Goal: Communication & Community: Connect with others

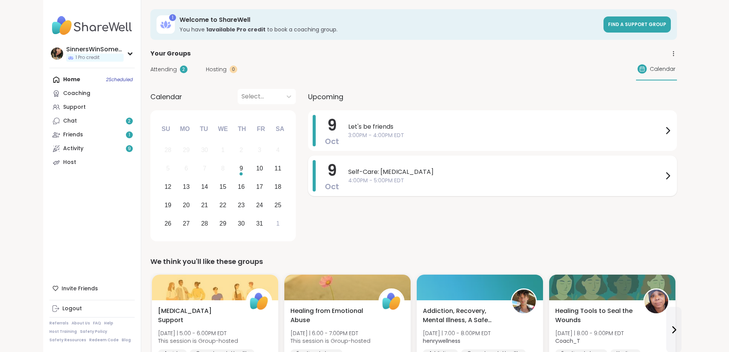
click at [366, 180] on span "4:00PM - 5:00PM EDT" at bounding box center [505, 181] width 315 height 8
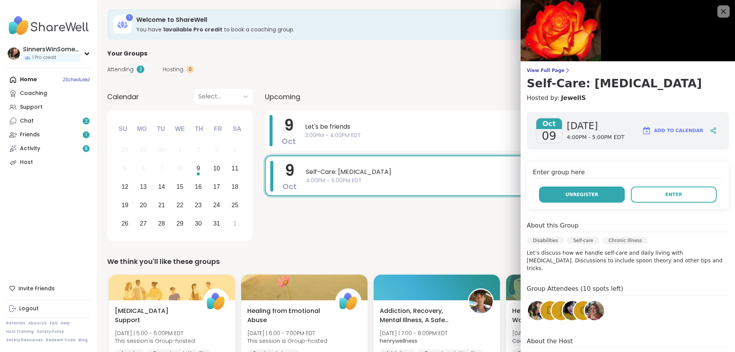
click at [590, 198] on button "Unregister" at bounding box center [582, 194] width 86 height 16
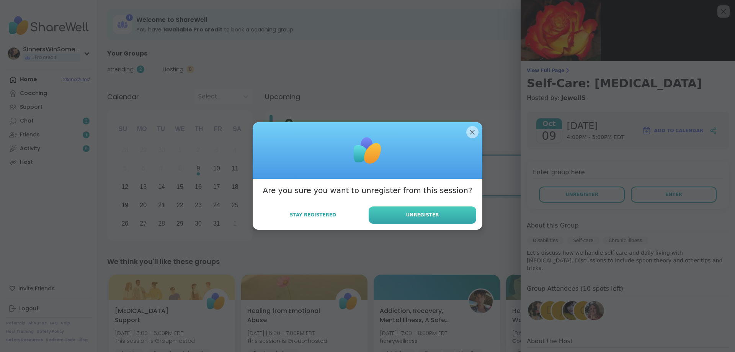
click at [399, 211] on button "Unregister" at bounding box center [423, 214] width 108 height 17
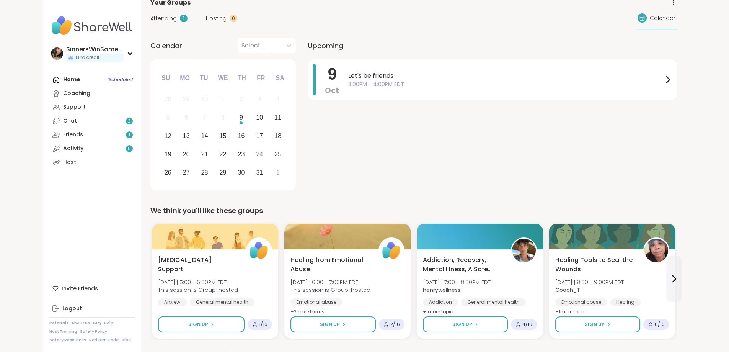
scroll to position [128, 0]
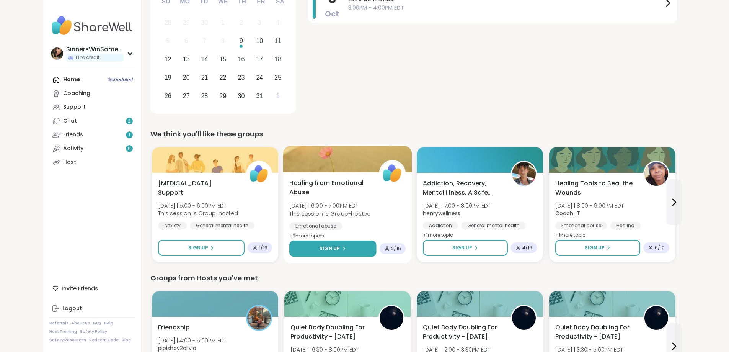
click at [316, 247] on button "Sign Up" at bounding box center [332, 248] width 87 height 16
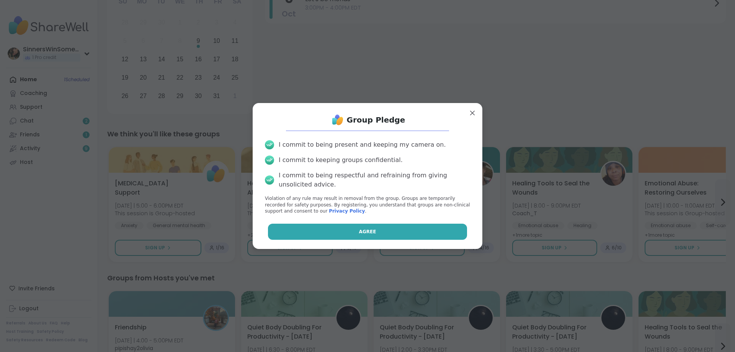
click at [338, 229] on button "Agree" at bounding box center [368, 232] width 200 height 16
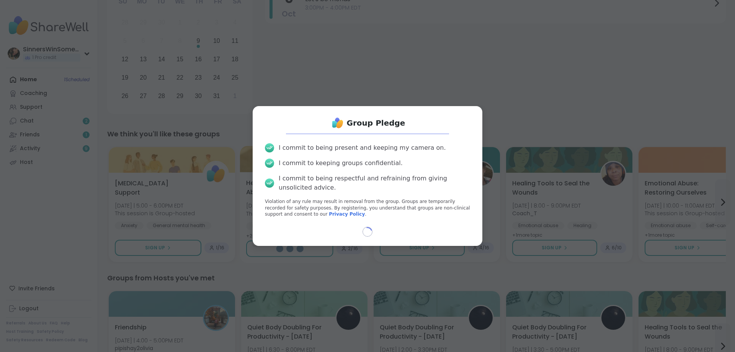
select select "**"
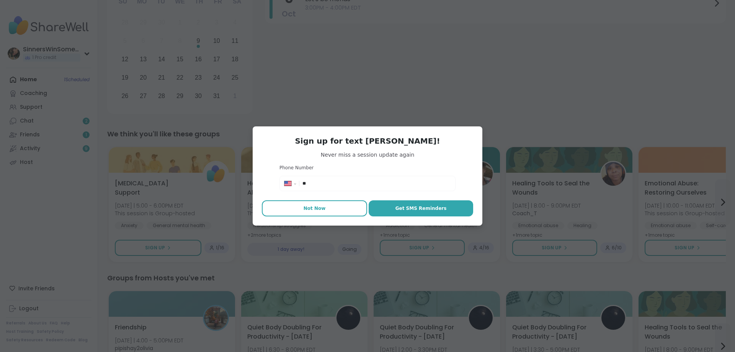
click at [332, 212] on button "Not Now" at bounding box center [314, 208] width 105 height 16
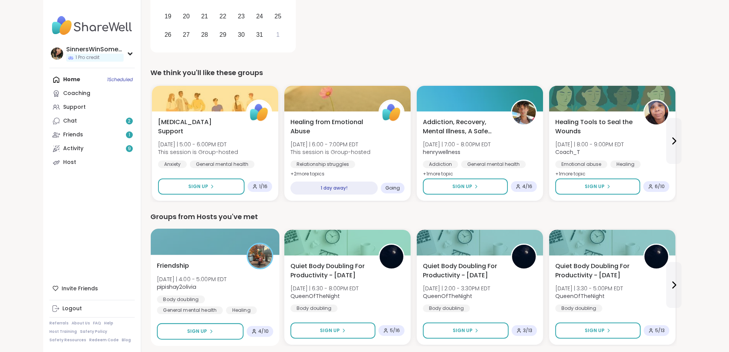
scroll to position [255, 0]
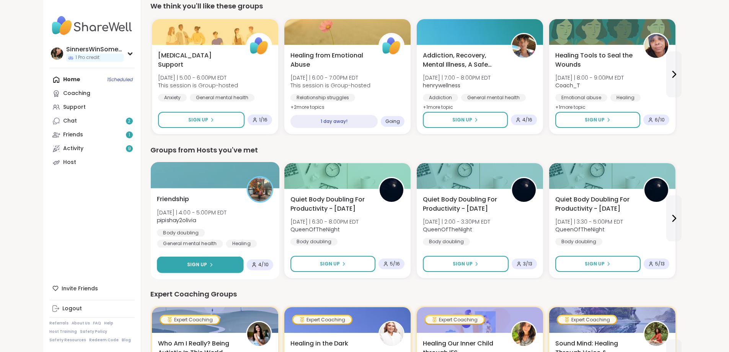
click at [185, 262] on button "Sign Up" at bounding box center [200, 265] width 87 height 16
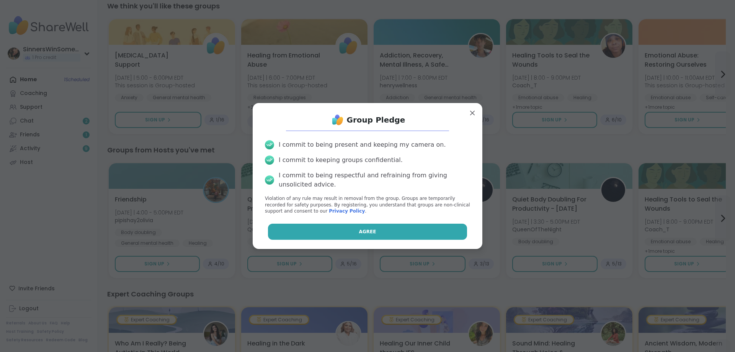
click at [322, 232] on button "Agree" at bounding box center [368, 232] width 200 height 16
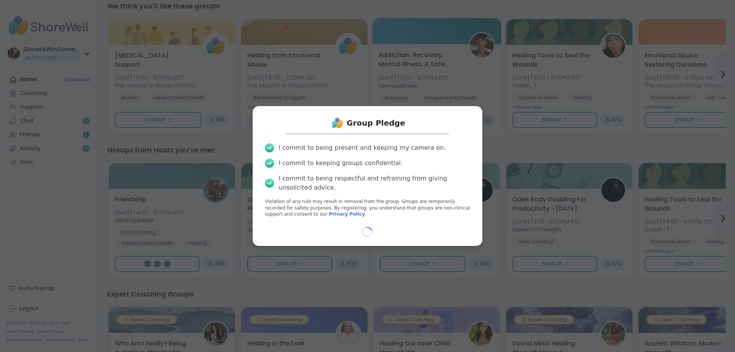
select select "**"
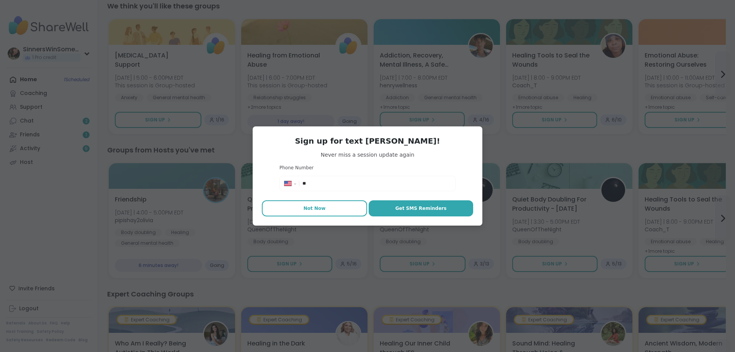
click at [312, 207] on span "Not Now" at bounding box center [315, 208] width 22 height 7
type textarea "*"
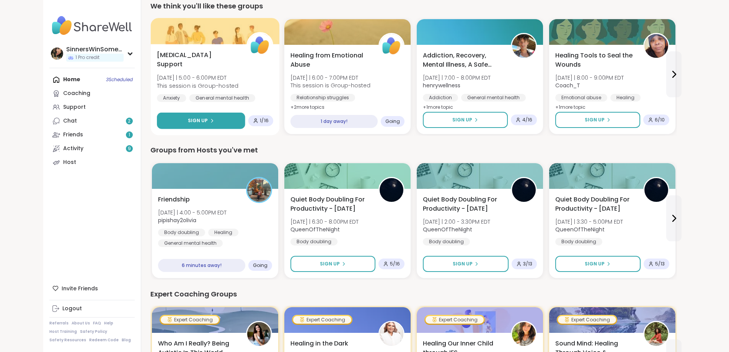
click at [172, 121] on button "Sign Up" at bounding box center [201, 121] width 88 height 16
click at [209, 121] on icon at bounding box center [211, 120] width 5 height 5
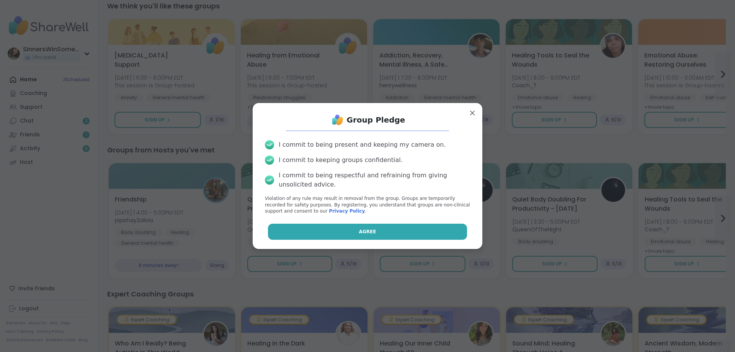
click at [412, 234] on button "Agree" at bounding box center [368, 232] width 200 height 16
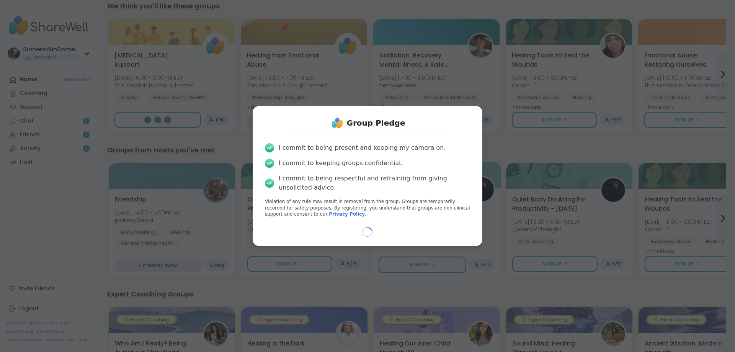
select select "**"
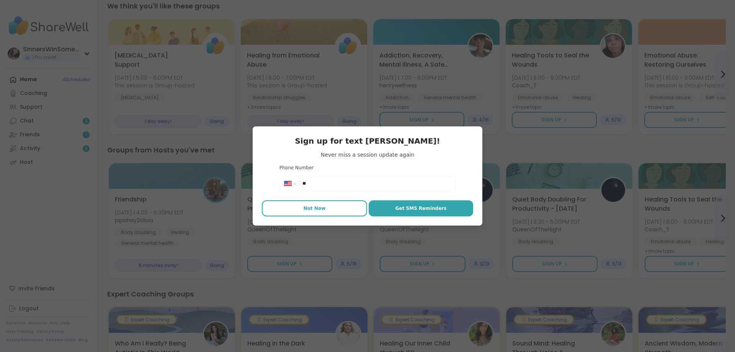
click at [312, 206] on span "Not Now" at bounding box center [315, 208] width 22 height 7
type textarea "*"
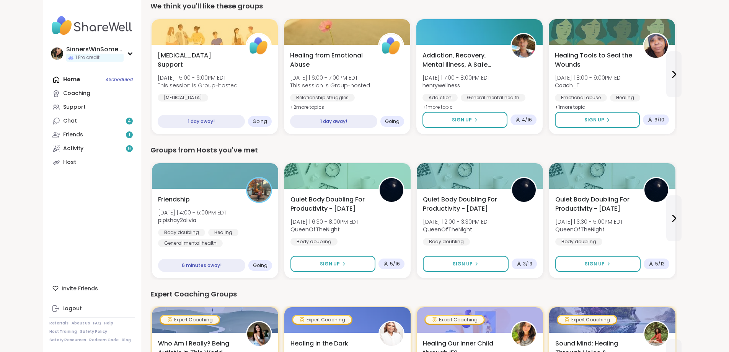
click at [49, 79] on div "Home 4 Scheduled Coaching Support Chat 4 Friends 1 Activity 9 Host" at bounding box center [91, 121] width 85 height 96
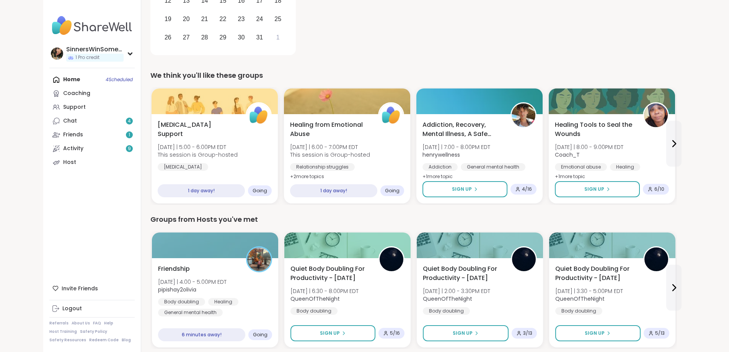
scroll to position [0, 0]
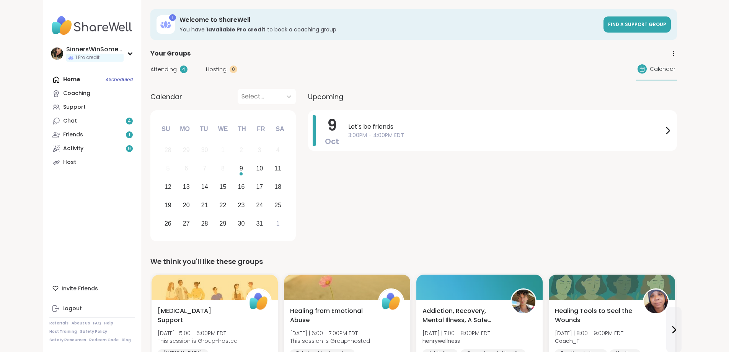
click at [150, 69] on span "Attending" at bounding box center [163, 69] width 26 height 8
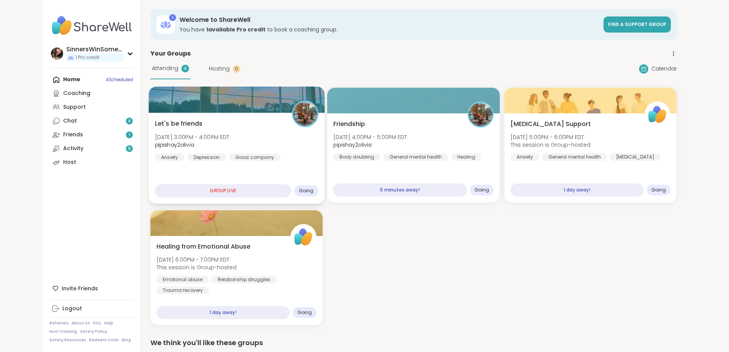
click at [253, 155] on div "Let's be friends Thu, Oct 09 | 3:00PM - 4:00PM EDT pipishay2olivia Anxiety Depr…" at bounding box center [237, 140] width 164 height 42
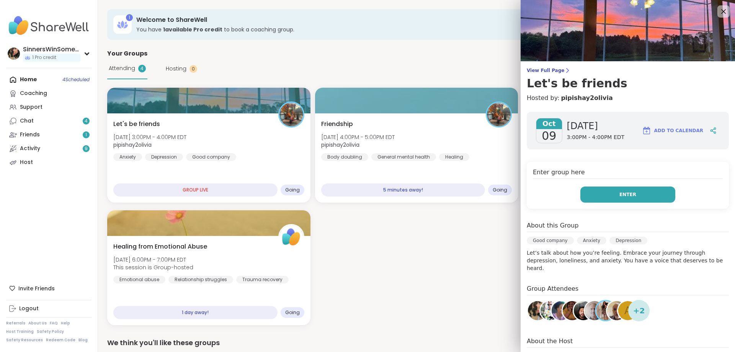
click at [649, 192] on button "Enter" at bounding box center [628, 194] width 95 height 16
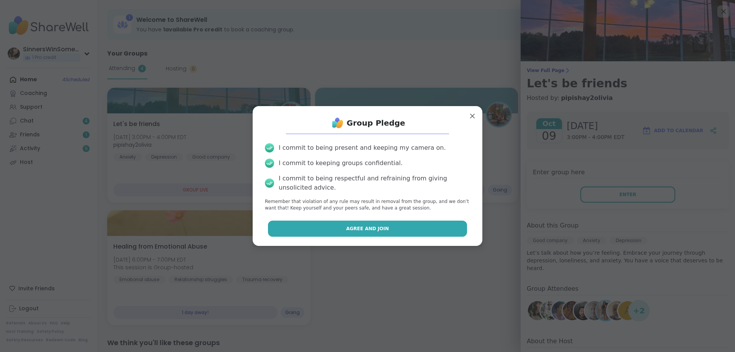
click at [385, 228] on button "Agree and Join" at bounding box center [368, 229] width 200 height 16
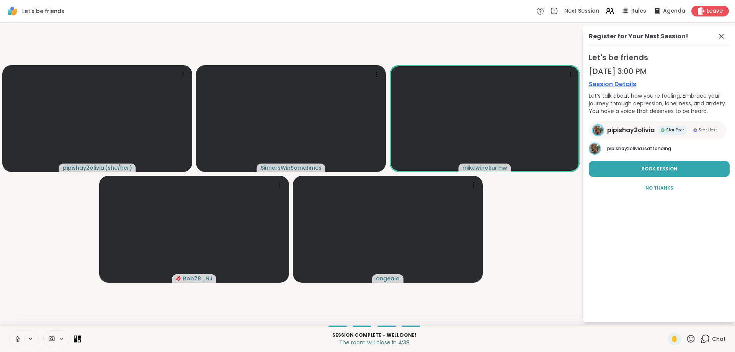
click at [19, 337] on icon at bounding box center [17, 338] width 7 height 7
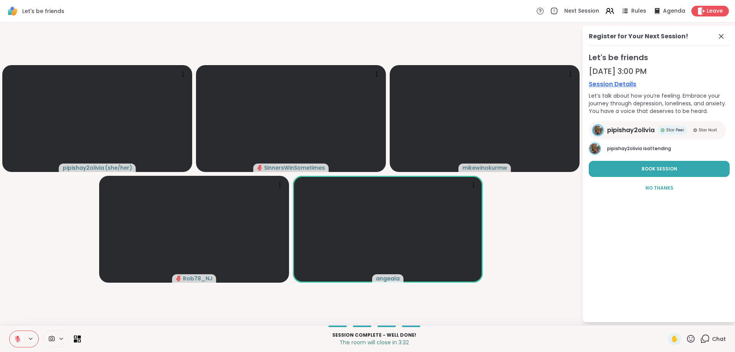
click at [15, 338] on icon at bounding box center [17, 338] width 7 height 7
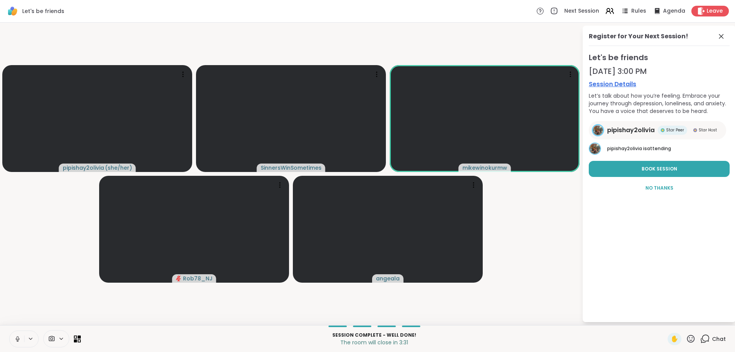
click at [15, 338] on icon at bounding box center [17, 338] width 7 height 7
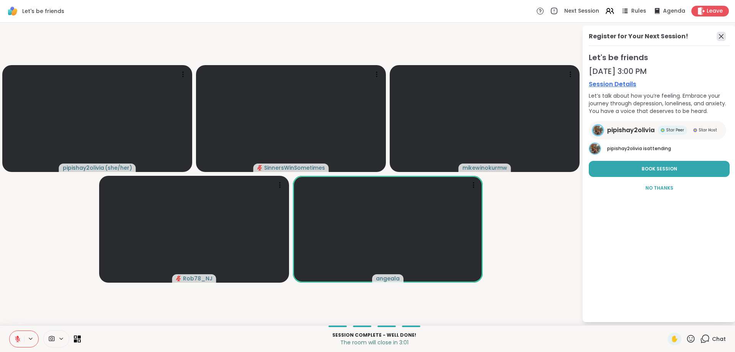
click at [719, 36] on icon at bounding box center [721, 36] width 9 height 9
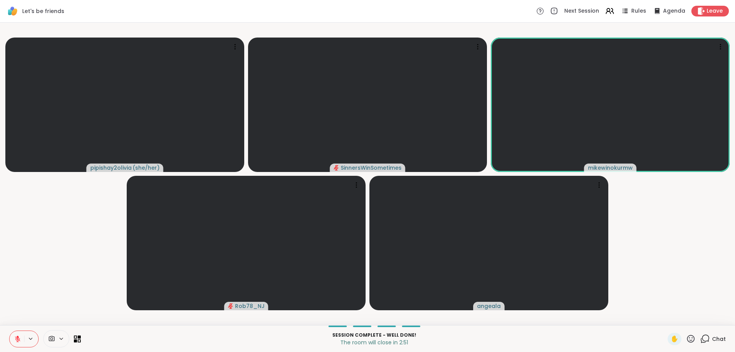
click at [19, 341] on icon at bounding box center [17, 338] width 7 height 7
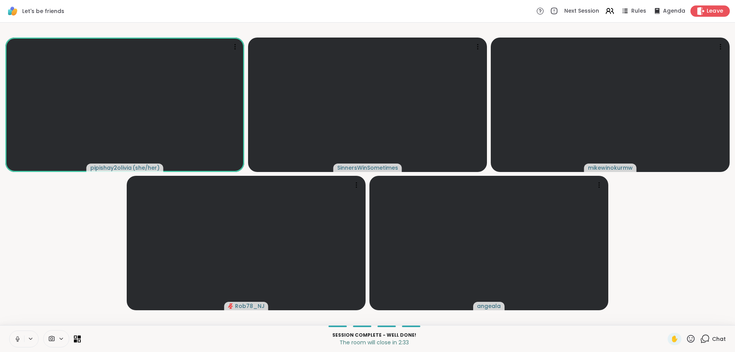
click at [707, 11] on span "Leave" at bounding box center [715, 11] width 17 height 8
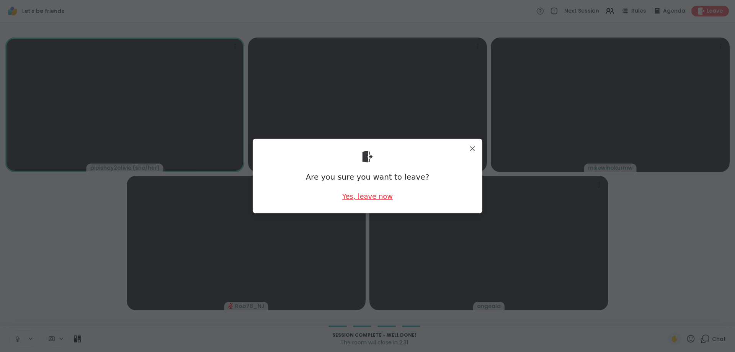
click at [350, 198] on div "Yes, leave now" at bounding box center [367, 196] width 51 height 10
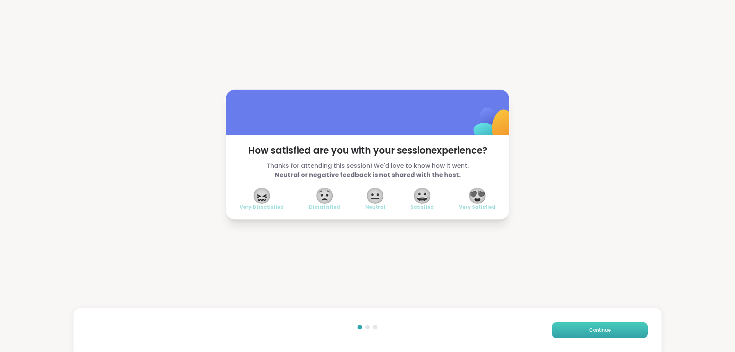
click at [613, 324] on button "Continue" at bounding box center [600, 330] width 96 height 16
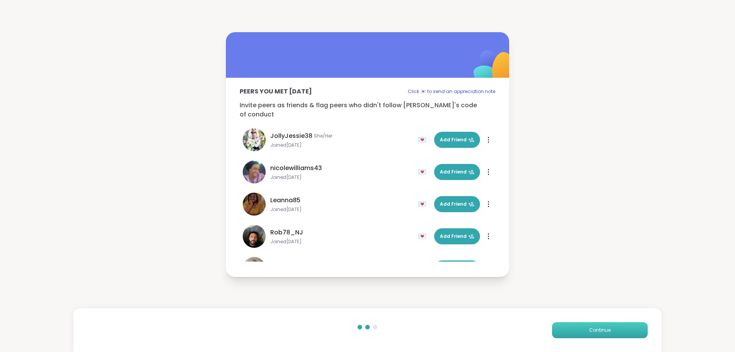
click at [611, 335] on button "Continue" at bounding box center [600, 330] width 96 height 16
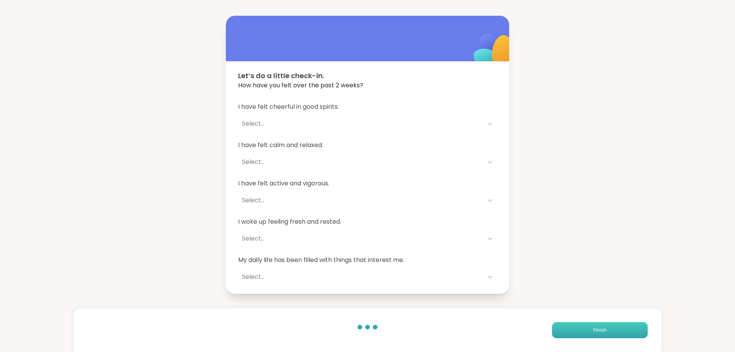
click at [608, 331] on button "Finish" at bounding box center [600, 330] width 96 height 16
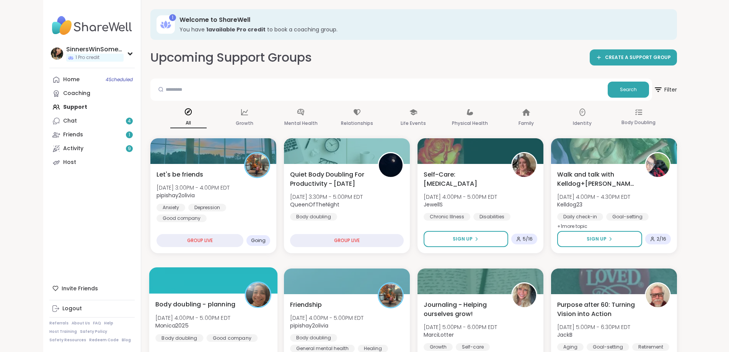
scroll to position [128, 0]
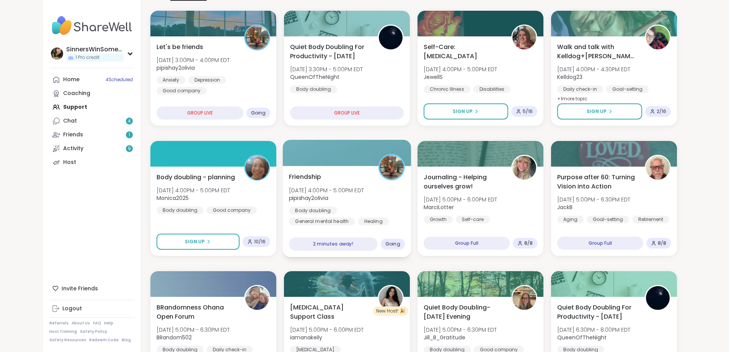
click at [360, 228] on div "Friendship Thu, Oct 09 | 4:00PM - 5:00PM EDT pipishay2olivia Body doubling Gene…" at bounding box center [347, 211] width 129 height 91
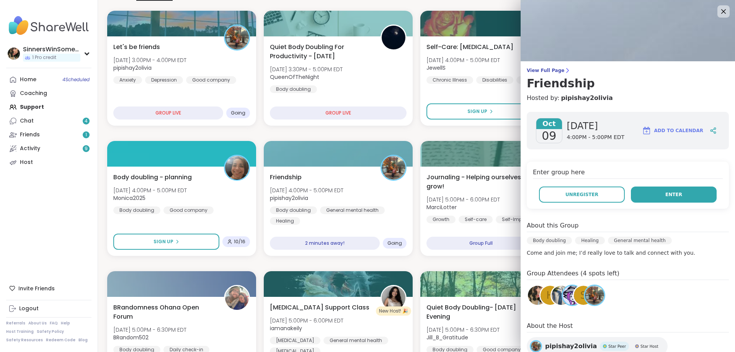
click at [677, 196] on button "Enter" at bounding box center [674, 194] width 86 height 16
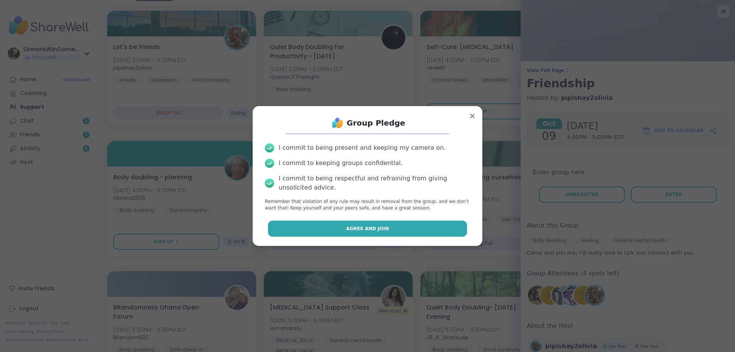
click at [335, 229] on button "Agree and Join" at bounding box center [368, 229] width 200 height 16
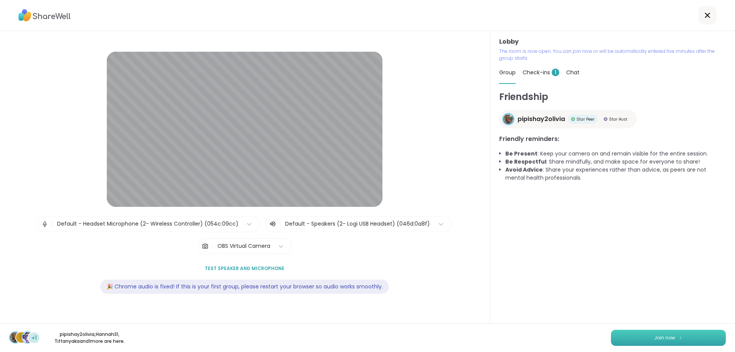
click at [643, 336] on button "Join now" at bounding box center [668, 338] width 115 height 16
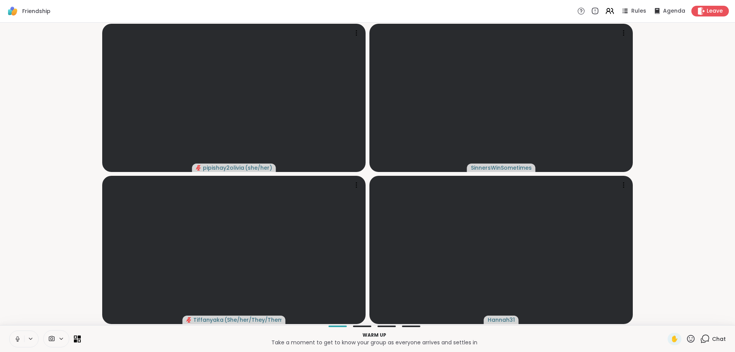
click at [16, 338] on icon at bounding box center [17, 338] width 7 height 7
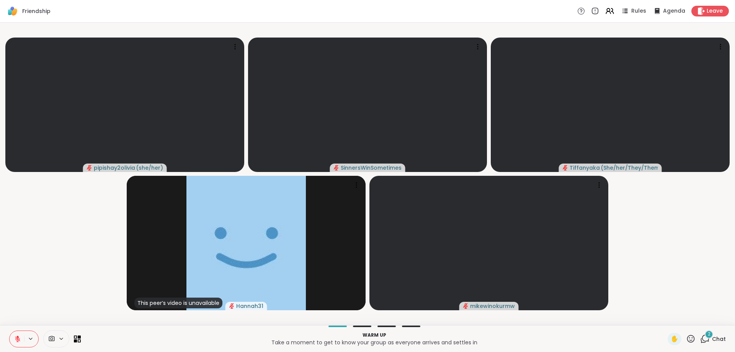
click at [705, 339] on div "2 Chat" at bounding box center [713, 339] width 26 height 12
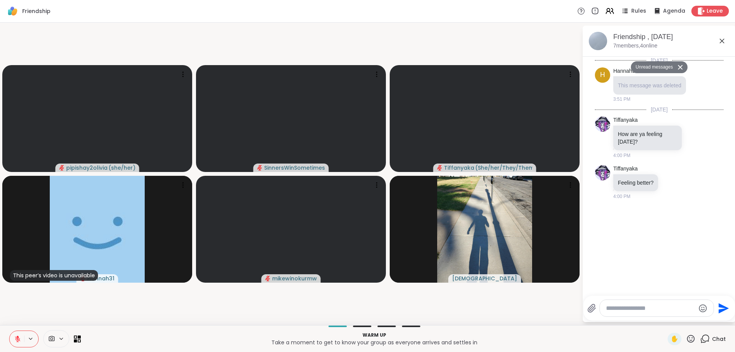
click at [721, 41] on icon at bounding box center [722, 40] width 9 height 9
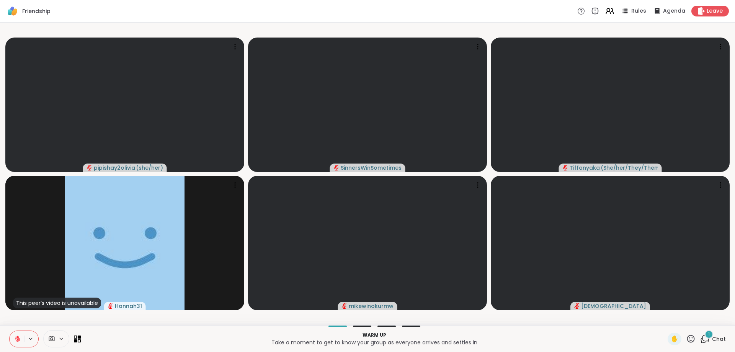
click at [712, 338] on span "Chat" at bounding box center [719, 339] width 14 height 8
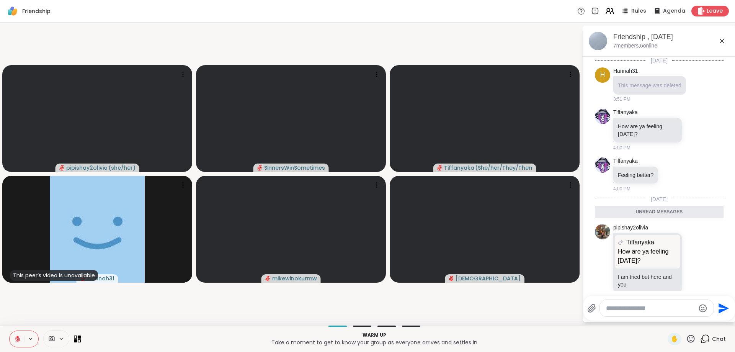
scroll to position [14, 0]
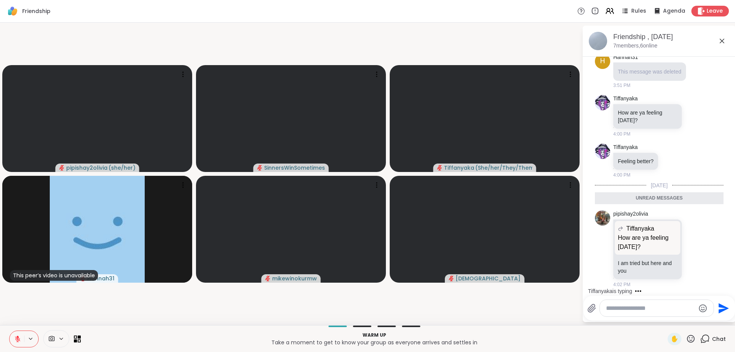
click at [704, 338] on icon at bounding box center [705, 339] width 10 height 10
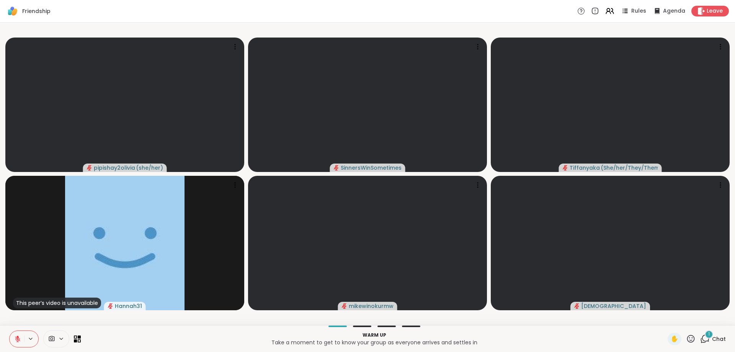
click at [354, 324] on div "pipishay2olivia ( she/her ) SinnersWinSometimes Tiffanyaka ( She/her/They/Them …" at bounding box center [367, 174] width 735 height 303
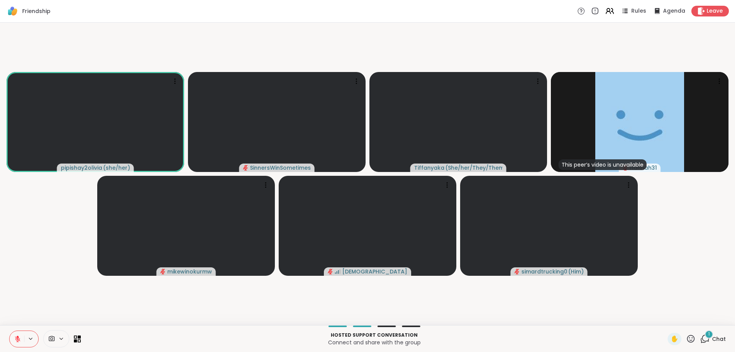
click at [18, 338] on icon at bounding box center [17, 336] width 2 height 3
click at [26, 335] on button at bounding box center [31, 338] width 14 height 7
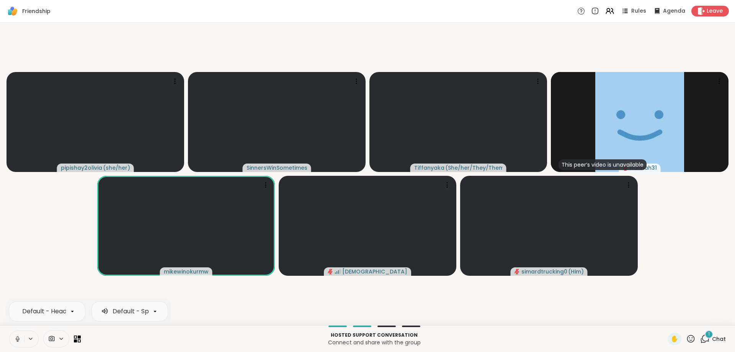
click at [21, 339] on button at bounding box center [17, 339] width 15 height 16
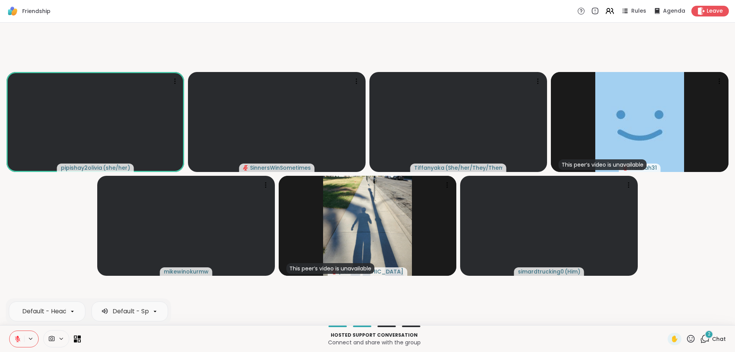
scroll to position [0, 109]
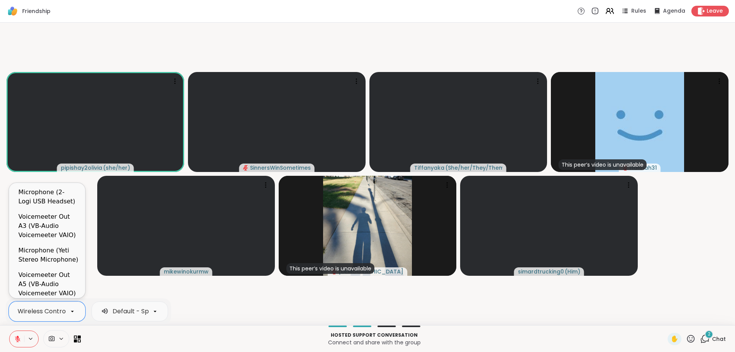
click at [68, 312] on div at bounding box center [72, 311] width 13 height 13
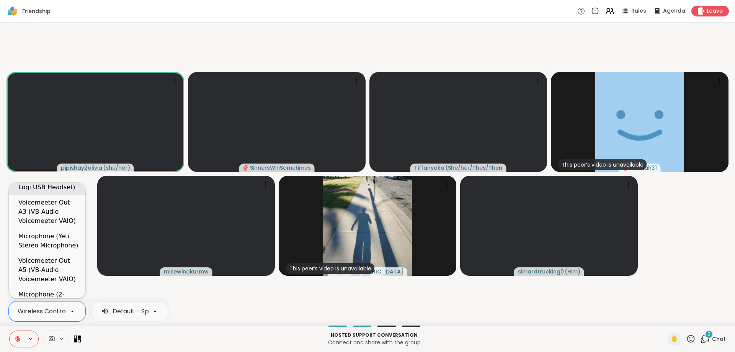
click at [51, 187] on div "Microphone (2- Logi USB Headset)" at bounding box center [48, 182] width 61 height 18
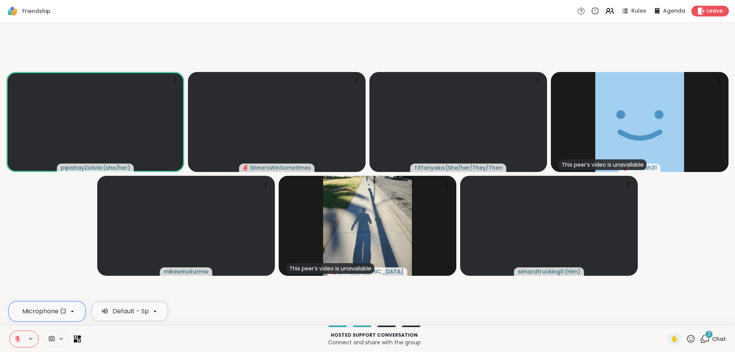
scroll to position [0, 77]
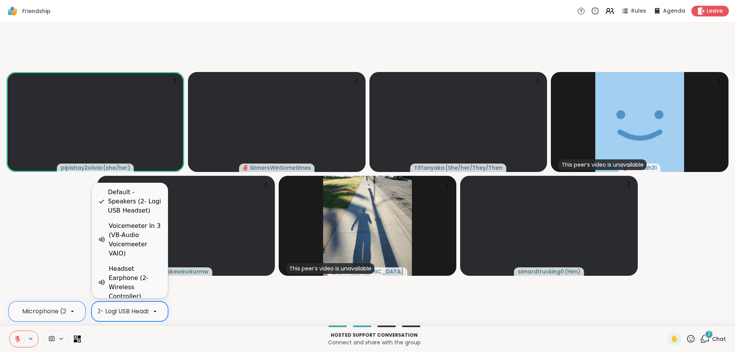
click at [141, 314] on div "Default - Speakers (2- Logi USB Headset)" at bounding box center [98, 311] width 124 height 9
click at [144, 207] on div "Default - Speakers (2- Logi USB Headset)" at bounding box center [135, 202] width 54 height 28
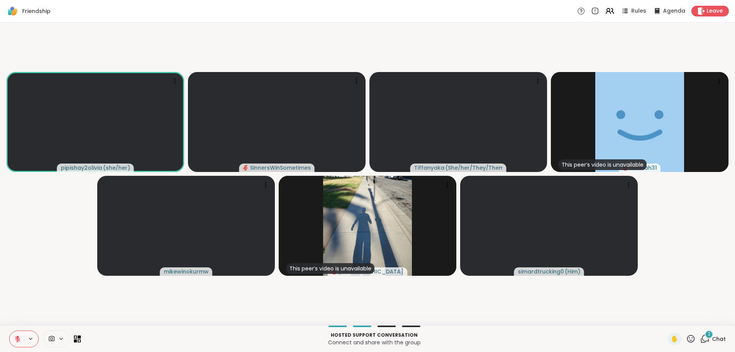
click at [705, 338] on div "2" at bounding box center [709, 334] width 8 height 8
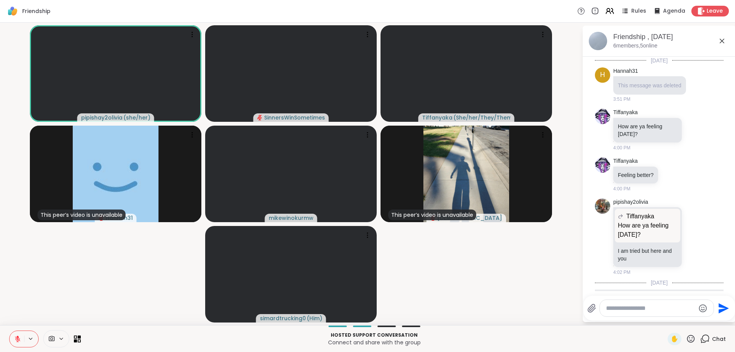
scroll to position [126, 0]
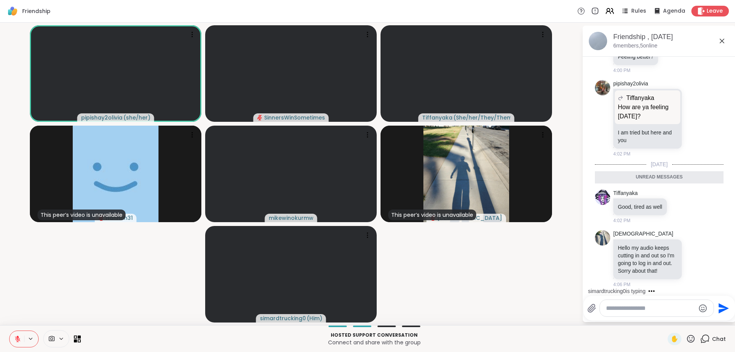
click at [673, 310] on textarea "Type your message" at bounding box center [650, 308] width 89 height 8
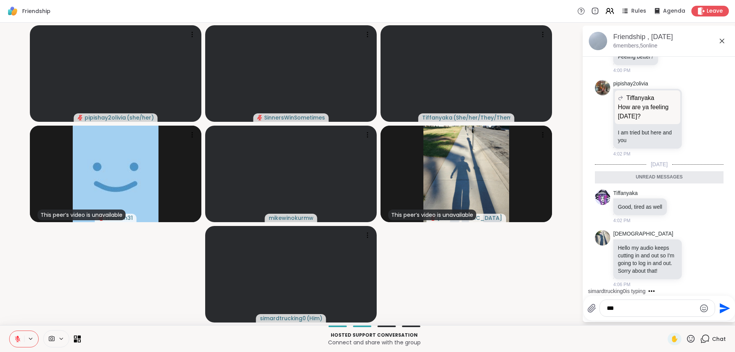
type textarea "****"
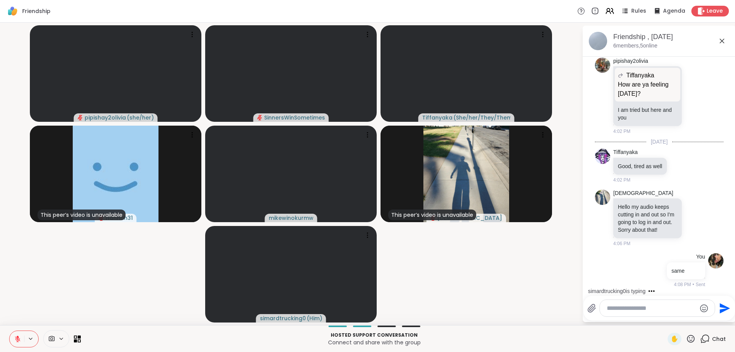
scroll to position [213, 0]
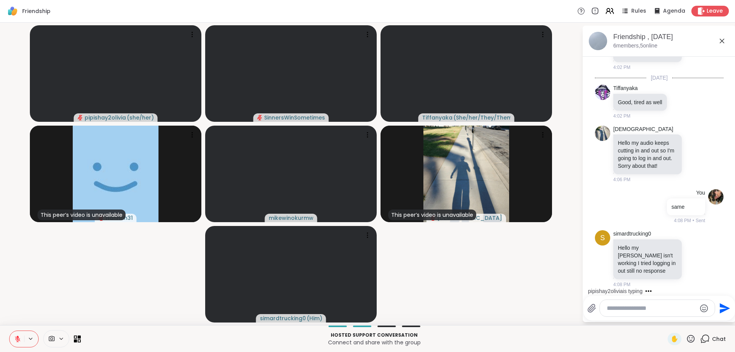
click at [19, 341] on icon at bounding box center [17, 338] width 7 height 7
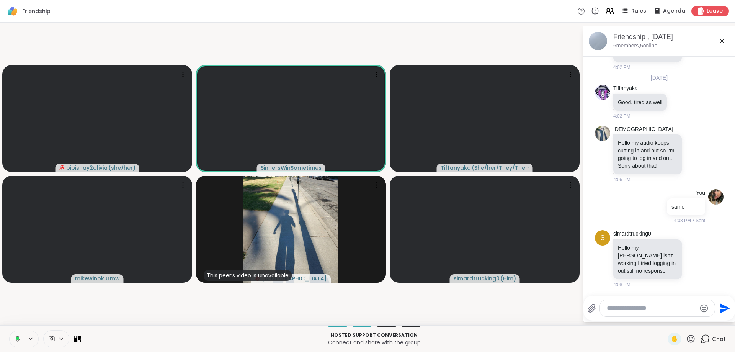
click at [18, 342] on icon at bounding box center [18, 338] width 4 height 7
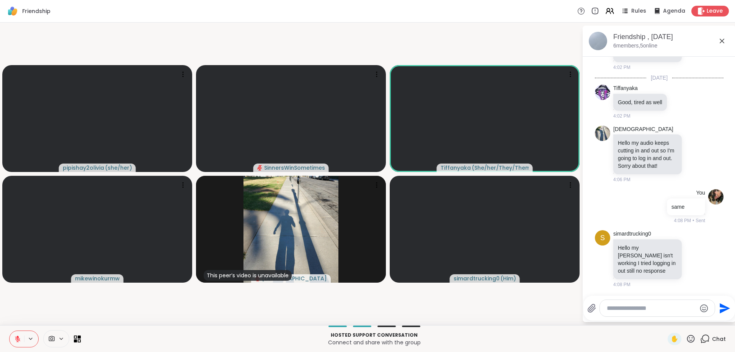
click at [20, 339] on icon at bounding box center [17, 338] width 7 height 7
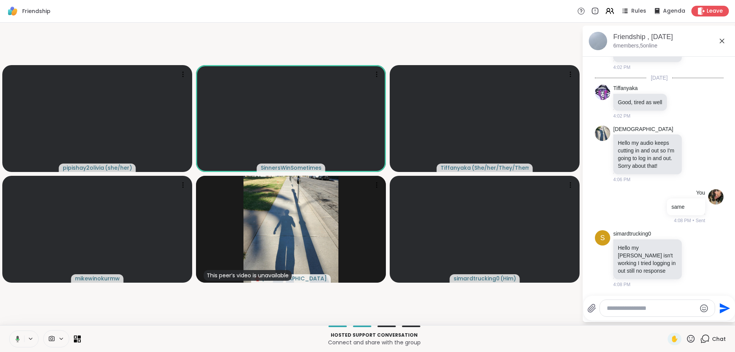
click at [19, 339] on icon at bounding box center [16, 338] width 7 height 7
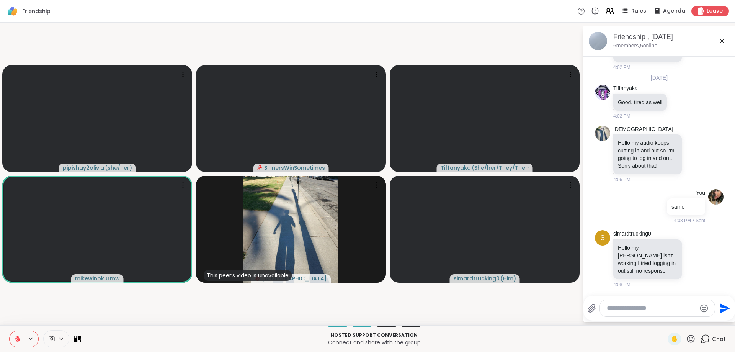
click at [19, 337] on icon at bounding box center [17, 338] width 7 height 7
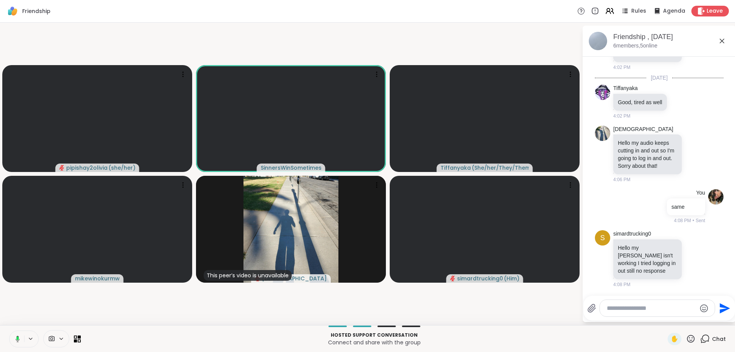
click at [16, 338] on icon at bounding box center [16, 338] width 7 height 7
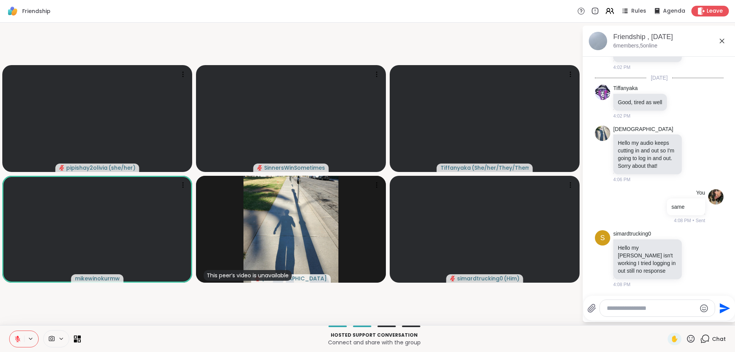
click at [18, 337] on icon at bounding box center [17, 336] width 2 height 3
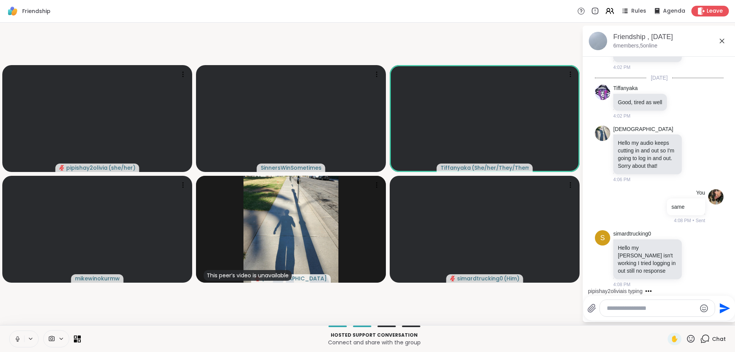
click at [18, 335] on icon at bounding box center [17, 338] width 7 height 7
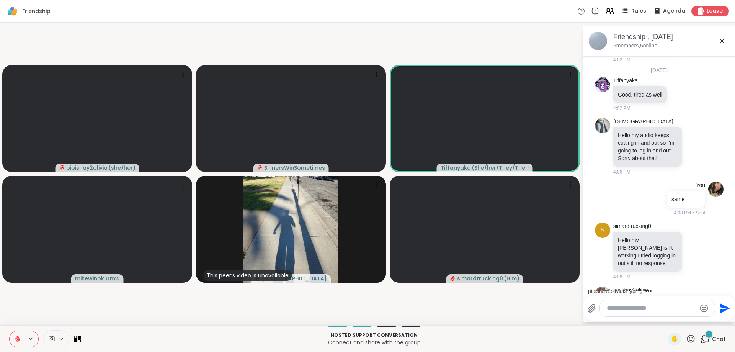
scroll to position [305, 0]
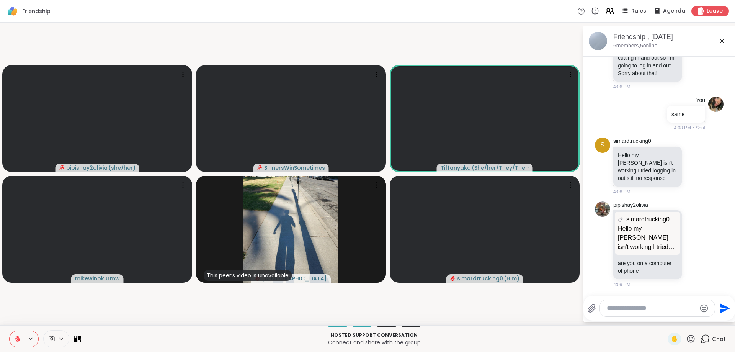
click at [17, 336] on icon at bounding box center [17, 338] width 7 height 7
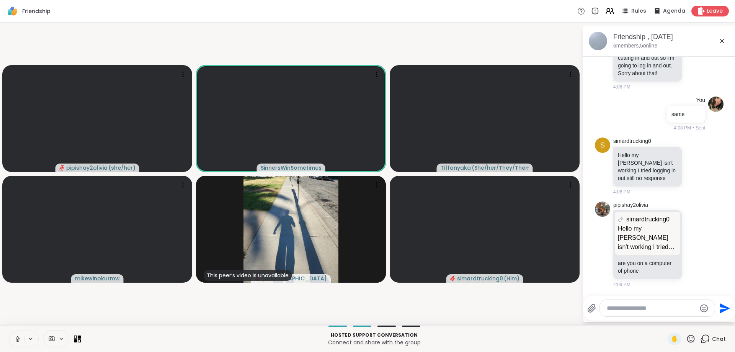
click at [17, 341] on icon at bounding box center [17, 341] width 2 height 0
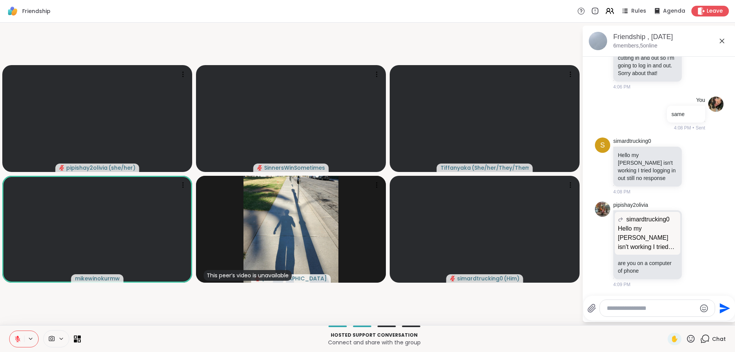
scroll to position [346, 0]
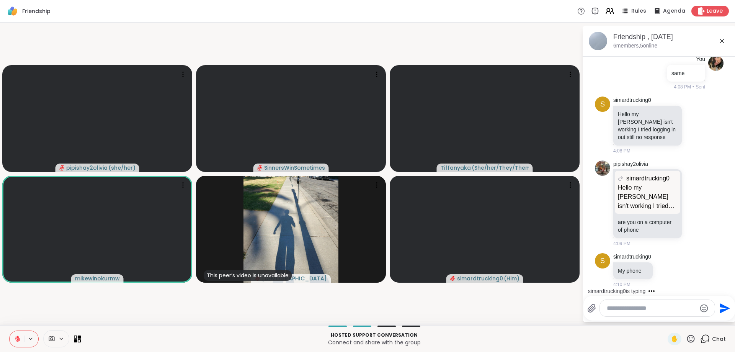
drag, startPoint x: 14, startPoint y: 338, endPoint x: 13, endPoint y: 307, distance: 30.7
click at [13, 307] on div "Friendship Rules Agenda Leave pipishay2olivia ( she/her ) SinnersWinSometimes T…" at bounding box center [367, 176] width 735 height 352
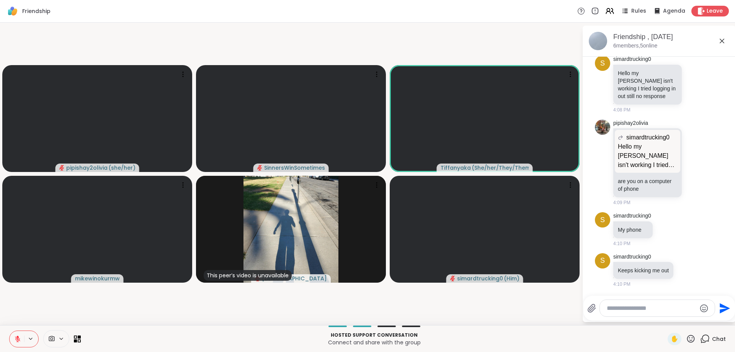
drag, startPoint x: 18, startPoint y: 340, endPoint x: 22, endPoint y: 312, distance: 28.2
click at [22, 312] on div "Friendship Rules Agenda Leave pipishay2olivia ( she/her ) SinnersWinSometimes T…" at bounding box center [367, 176] width 735 height 352
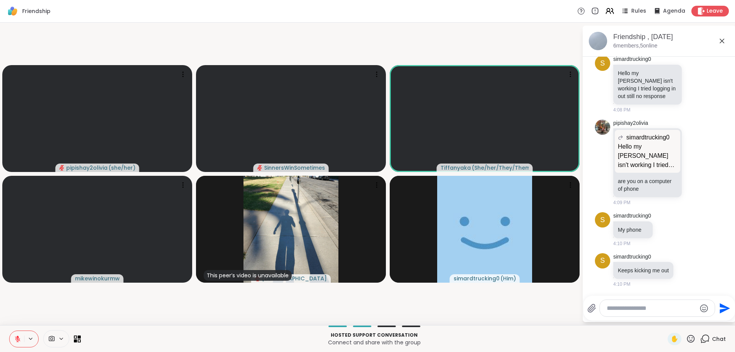
click at [659, 311] on textarea "Type your message" at bounding box center [651, 308] width 89 height 8
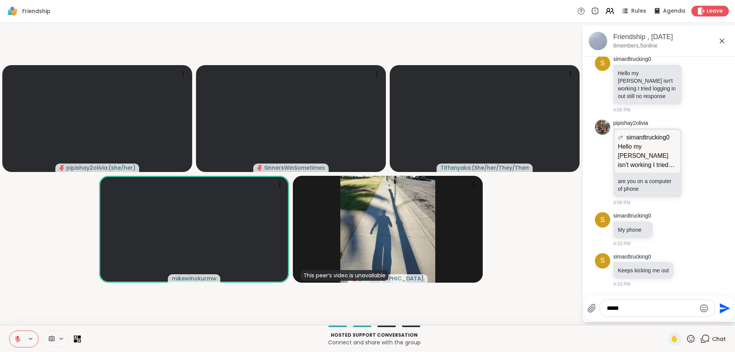
type textarea "******"
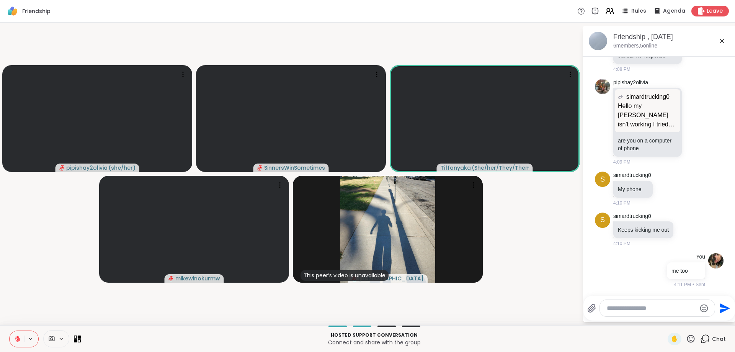
click at [22, 335] on button at bounding box center [17, 339] width 15 height 16
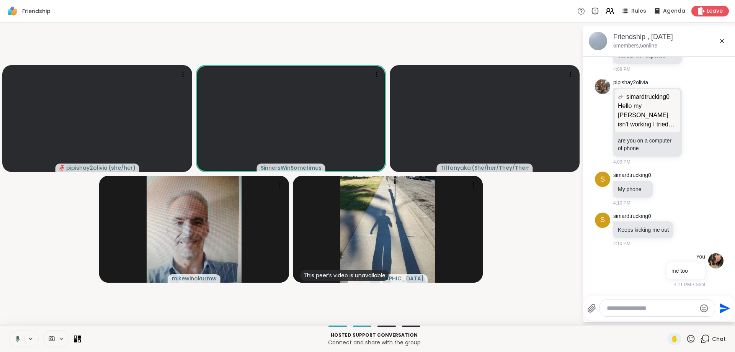
click at [20, 337] on icon at bounding box center [16, 338] width 7 height 7
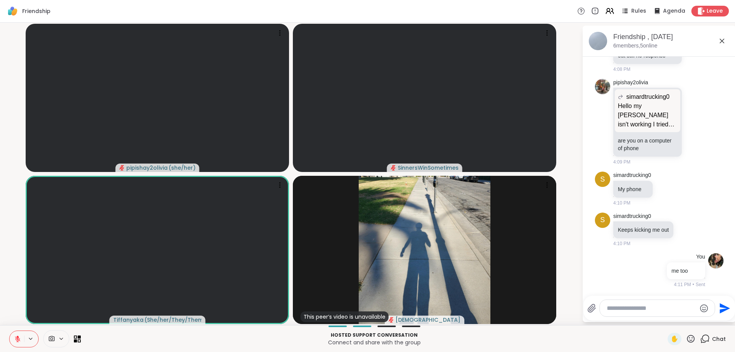
click at [20, 343] on button at bounding box center [17, 339] width 15 height 16
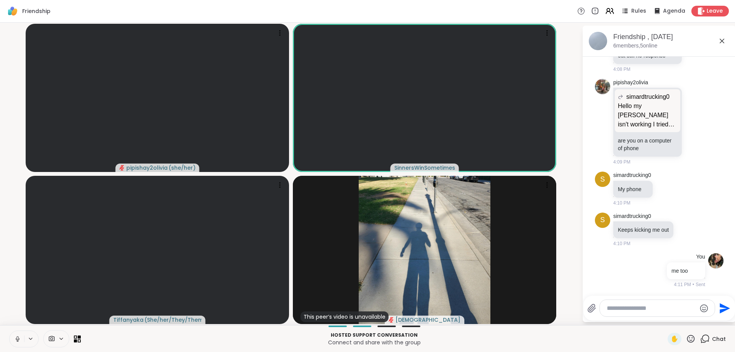
click at [20, 343] on button at bounding box center [17, 339] width 15 height 16
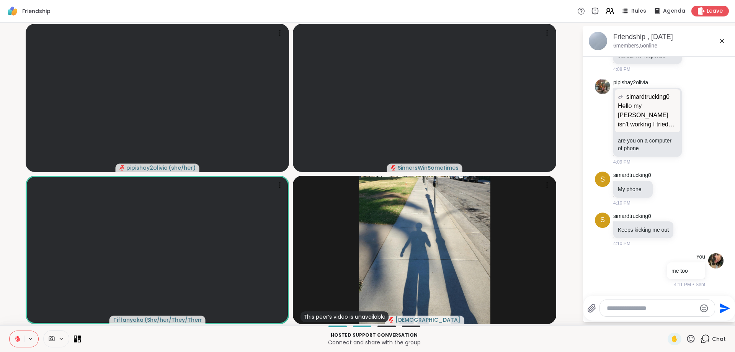
click at [18, 340] on icon at bounding box center [17, 338] width 7 height 7
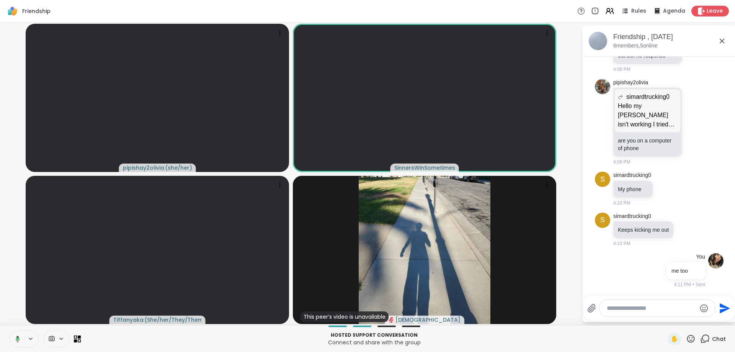
click at [18, 340] on icon at bounding box center [16, 338] width 7 height 7
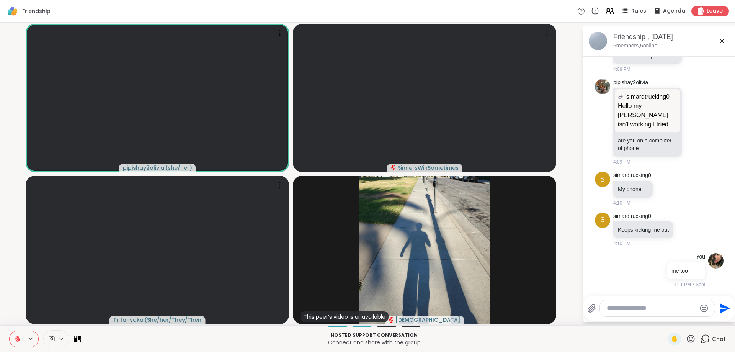
click at [14, 340] on button at bounding box center [17, 339] width 15 height 16
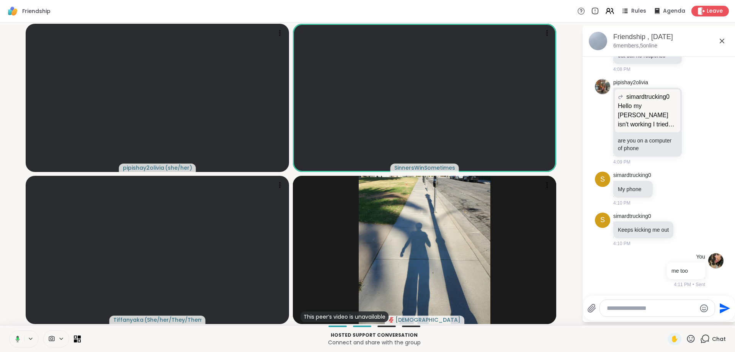
click at [16, 339] on icon at bounding box center [18, 338] width 4 height 7
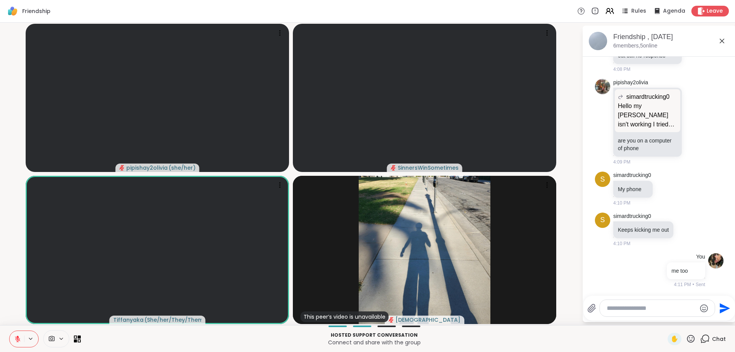
click at [22, 342] on button at bounding box center [17, 339] width 15 height 16
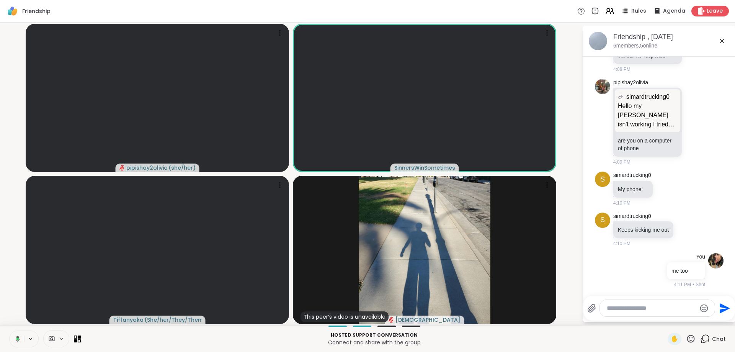
click at [20, 341] on button at bounding box center [16, 339] width 16 height 16
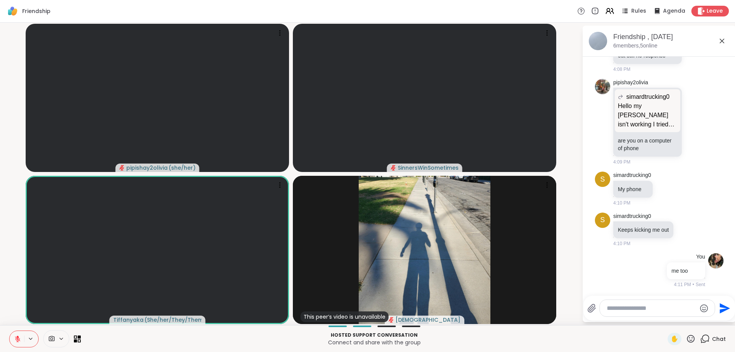
click at [21, 340] on button at bounding box center [17, 339] width 15 height 16
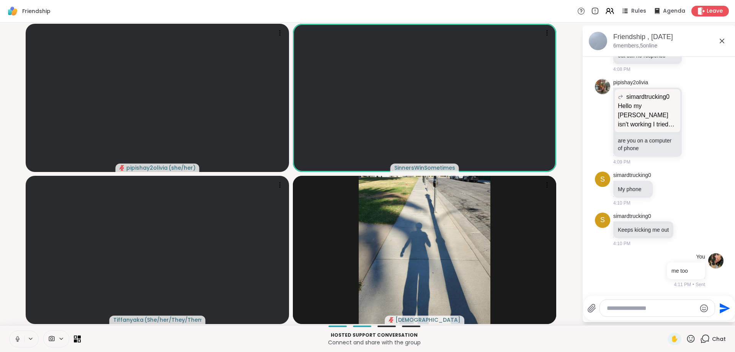
click at [20, 340] on icon at bounding box center [17, 338] width 7 height 7
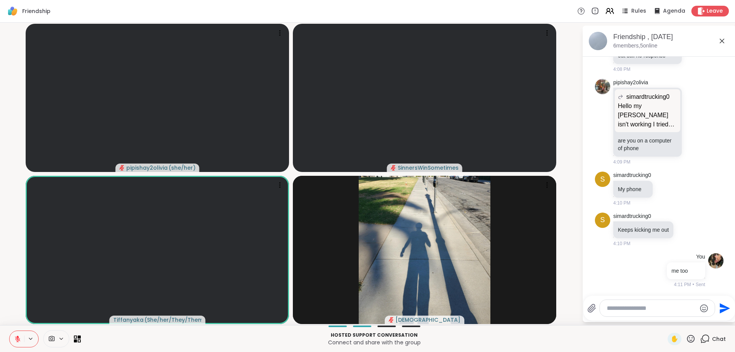
click at [19, 340] on icon at bounding box center [17, 338] width 5 height 5
click at [18, 339] on icon at bounding box center [17, 337] width 2 height 3
click at [21, 341] on button at bounding box center [17, 339] width 15 height 16
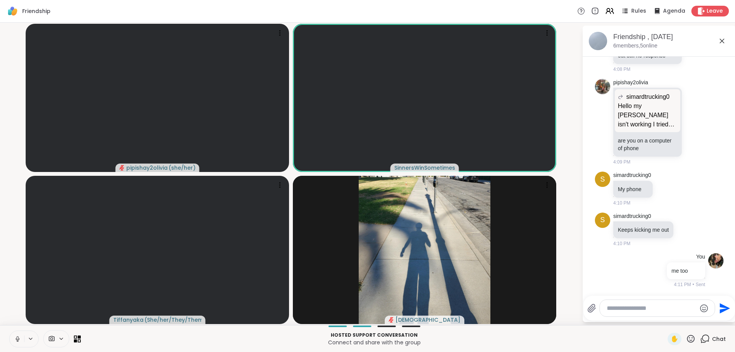
click at [21, 340] on icon at bounding box center [17, 338] width 7 height 7
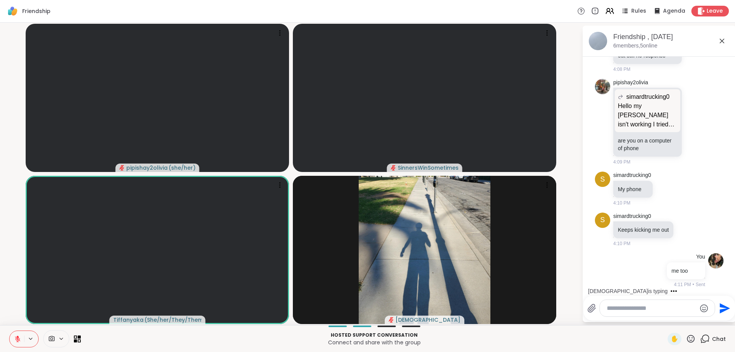
click at [16, 341] on icon at bounding box center [17, 338] width 7 height 7
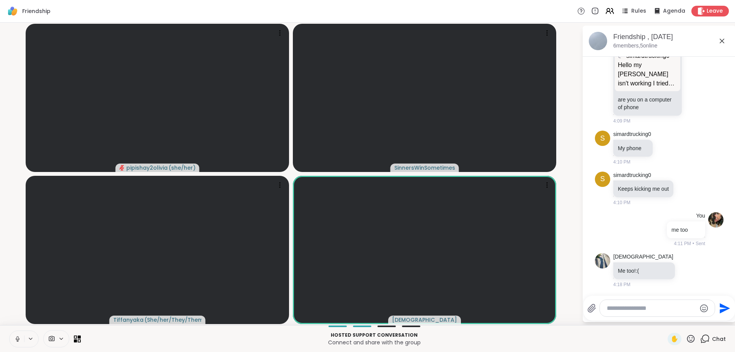
drag, startPoint x: 16, startPoint y: 339, endPoint x: 124, endPoint y: 342, distance: 107.6
click at [124, 342] on div "Hosted support conversation Connect and share with the group ✋ Chat" at bounding box center [367, 338] width 735 height 27
click at [22, 340] on button at bounding box center [17, 339] width 15 height 16
drag, startPoint x: 15, startPoint y: 339, endPoint x: 140, endPoint y: 338, distance: 125.2
click at [140, 338] on div "Hosted support conversation Connect and share with the group ✋ Chat" at bounding box center [367, 338] width 735 height 27
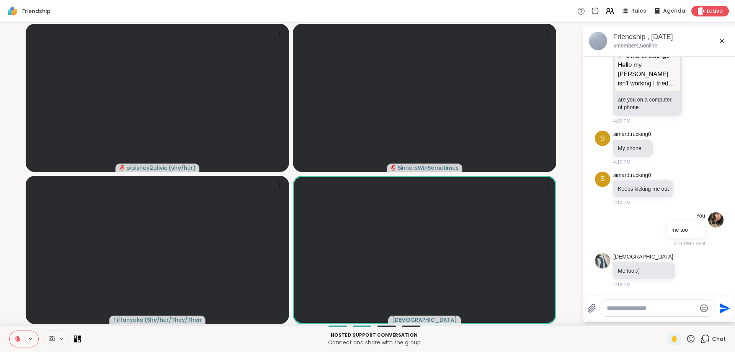
click at [18, 340] on icon at bounding box center [17, 338] width 7 height 7
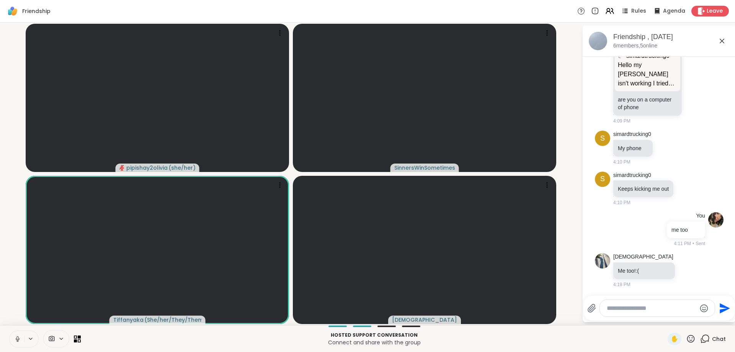
click at [22, 335] on button at bounding box center [17, 339] width 15 height 16
click at [19, 341] on icon at bounding box center [17, 338] width 7 height 7
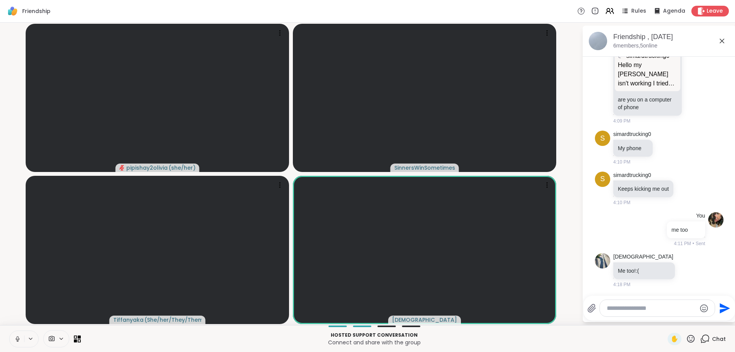
click at [23, 342] on button at bounding box center [17, 339] width 15 height 16
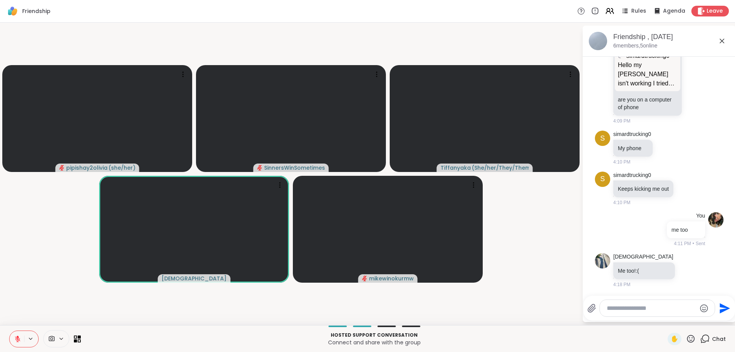
click at [20, 339] on icon at bounding box center [17, 338] width 7 height 7
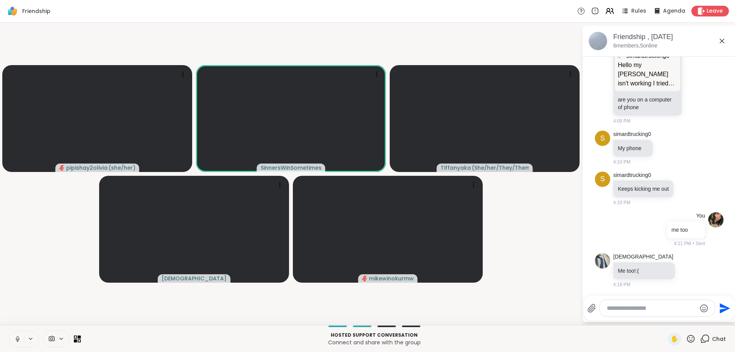
click at [23, 337] on button at bounding box center [17, 339] width 15 height 16
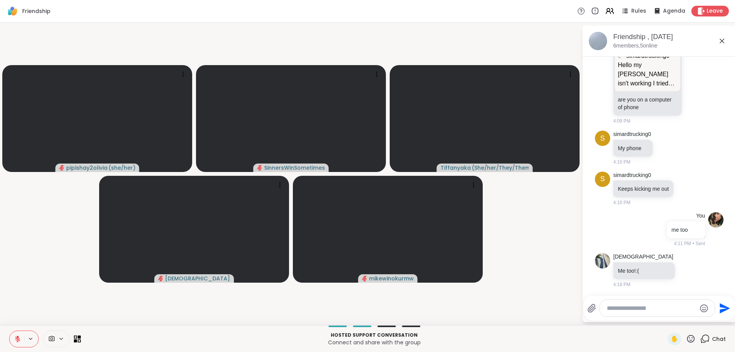
click at [21, 338] on button at bounding box center [17, 339] width 15 height 16
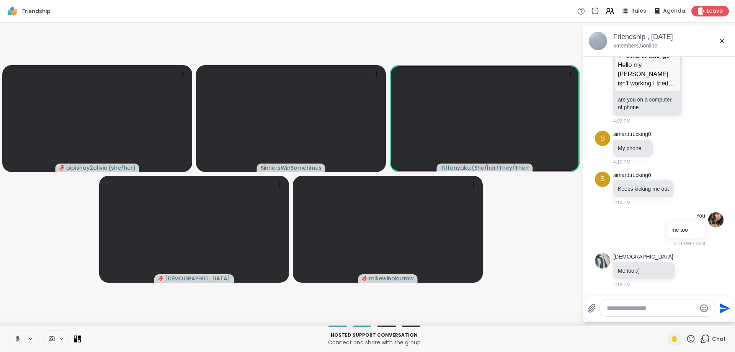
click at [21, 340] on button at bounding box center [16, 339] width 16 height 16
click at [21, 340] on button at bounding box center [17, 339] width 15 height 16
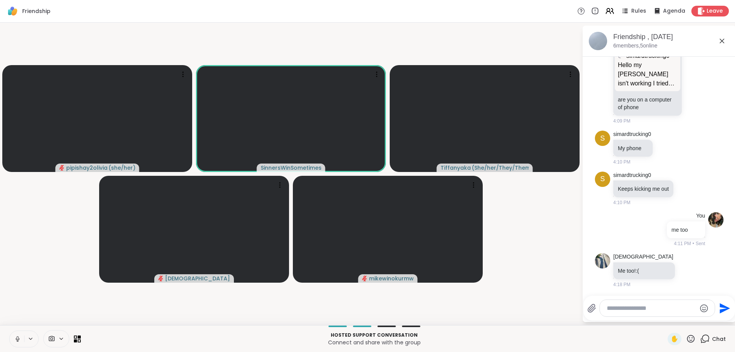
click at [18, 340] on icon at bounding box center [17, 338] width 7 height 7
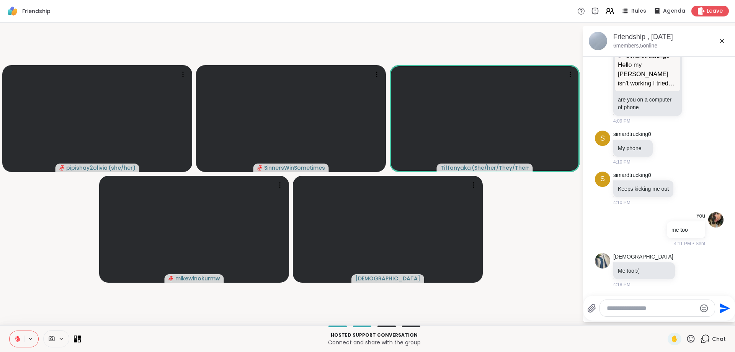
click at [22, 338] on button at bounding box center [17, 339] width 15 height 16
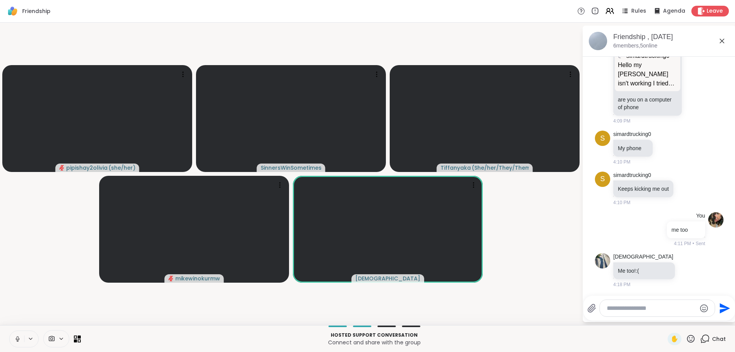
click at [20, 341] on icon at bounding box center [17, 338] width 7 height 7
click at [18, 340] on icon at bounding box center [17, 338] width 5 height 5
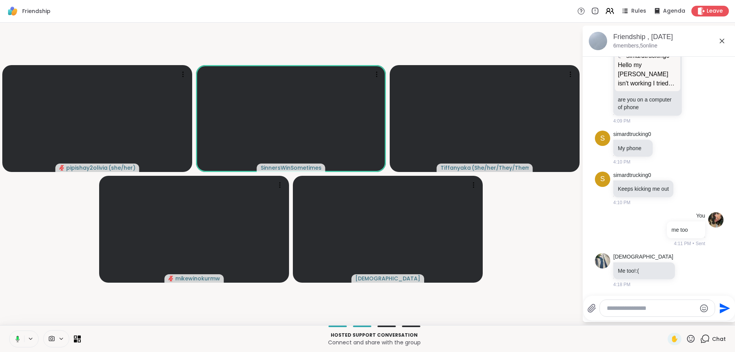
click at [16, 340] on icon at bounding box center [16, 338] width 7 height 7
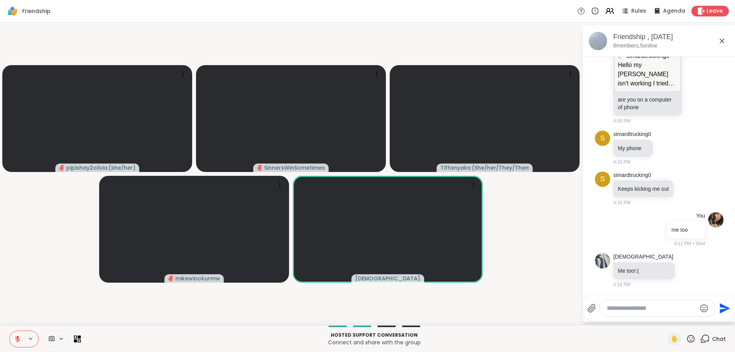
click at [15, 338] on icon at bounding box center [17, 338] width 7 height 7
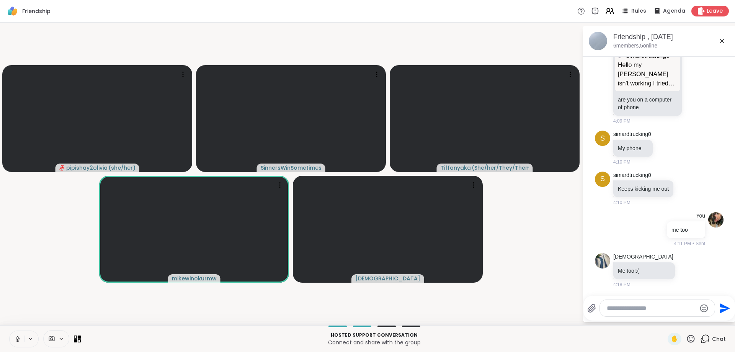
click at [15, 338] on icon at bounding box center [17, 338] width 7 height 7
click at [18, 338] on icon at bounding box center [17, 338] width 7 height 7
click at [18, 339] on icon at bounding box center [17, 338] width 7 height 7
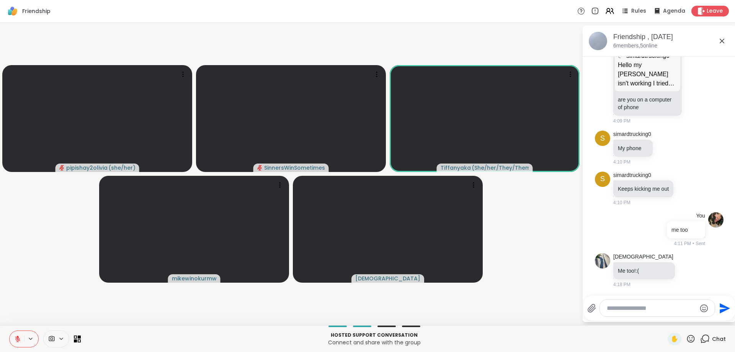
click at [15, 339] on icon at bounding box center [17, 338] width 7 height 7
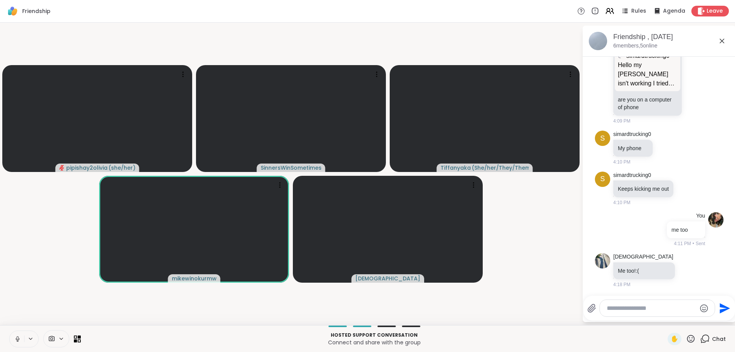
click at [19, 338] on icon at bounding box center [17, 338] width 7 height 7
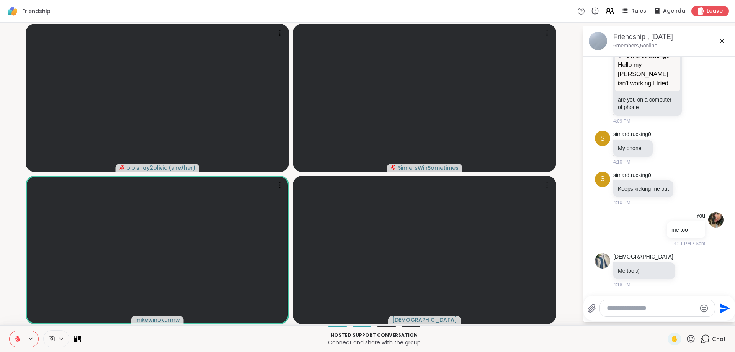
click at [24, 344] on button at bounding box center [17, 339] width 15 height 16
click at [19, 338] on icon at bounding box center [18, 339] width 4 height 2
click at [18, 339] on icon at bounding box center [17, 338] width 5 height 5
click at [17, 339] on icon at bounding box center [17, 338] width 7 height 7
click at [17, 340] on icon at bounding box center [17, 338] width 7 height 7
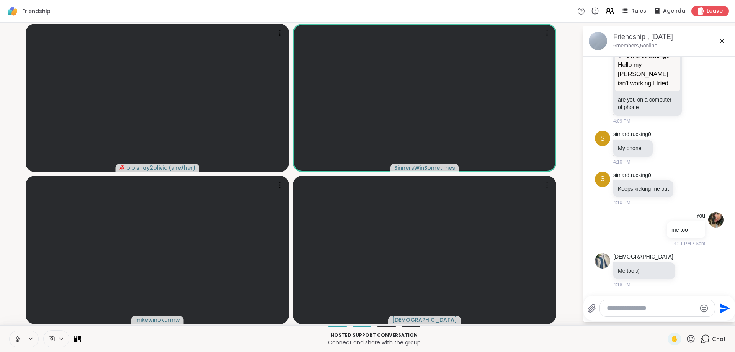
click at [18, 338] on icon at bounding box center [17, 338] width 7 height 7
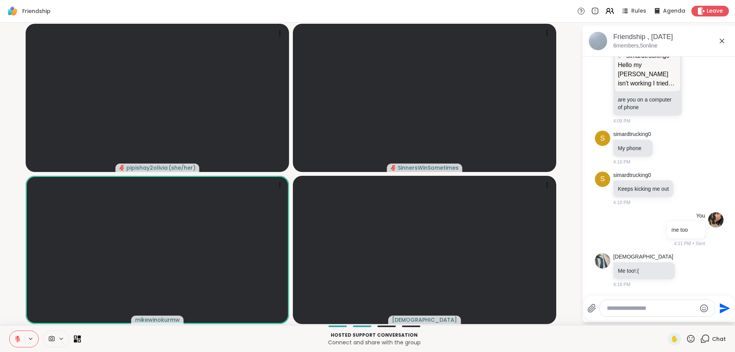
click at [18, 338] on icon at bounding box center [17, 338] width 7 height 7
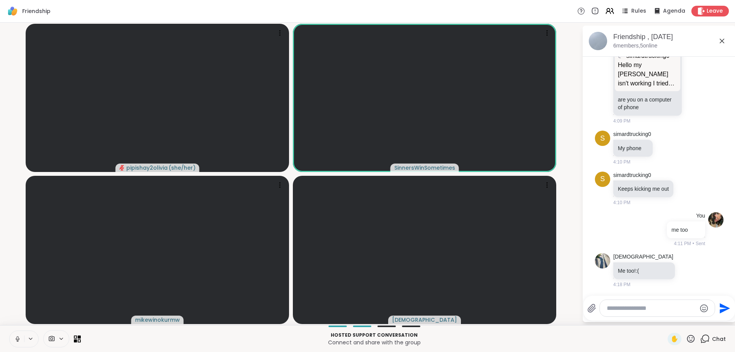
click at [18, 338] on icon at bounding box center [17, 337] width 2 height 3
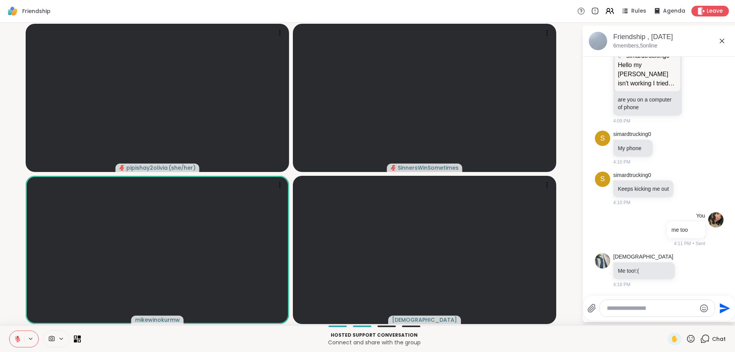
click at [21, 338] on button at bounding box center [17, 339] width 15 height 16
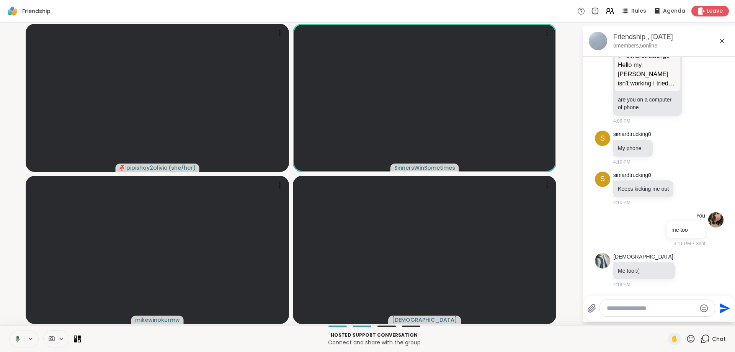
click at [20, 342] on button at bounding box center [16, 339] width 16 height 16
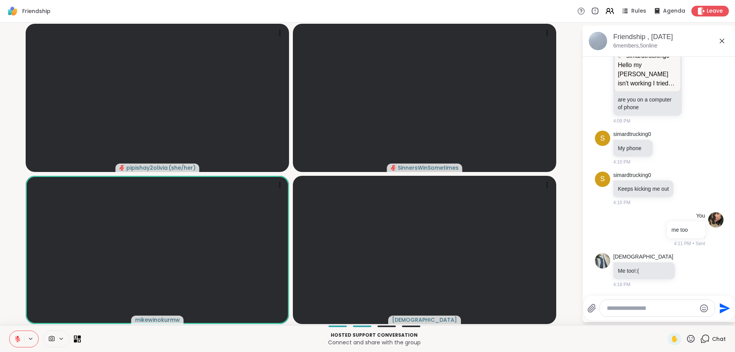
drag, startPoint x: 19, startPoint y: 340, endPoint x: 11, endPoint y: 279, distance: 61.7
click at [11, 279] on div "Friendship Rules Agenda Leave pipishay2olivia ( she/her ) SinnersWinSometimes m…" at bounding box center [367, 176] width 735 height 352
click at [16, 338] on icon at bounding box center [17, 338] width 7 height 7
click at [17, 338] on icon at bounding box center [17, 338] width 7 height 7
click at [16, 339] on icon at bounding box center [17, 338] width 7 height 7
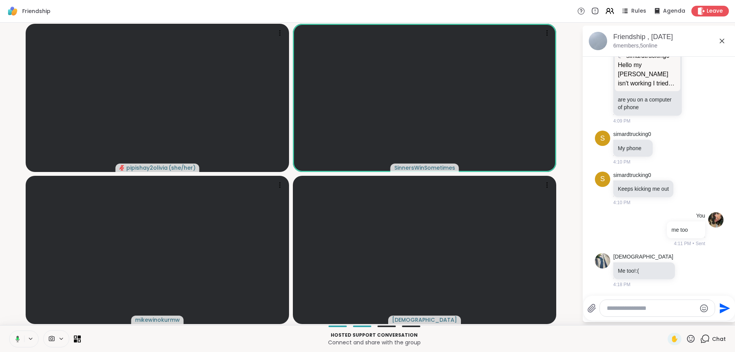
click at [17, 337] on icon at bounding box center [18, 338] width 4 height 7
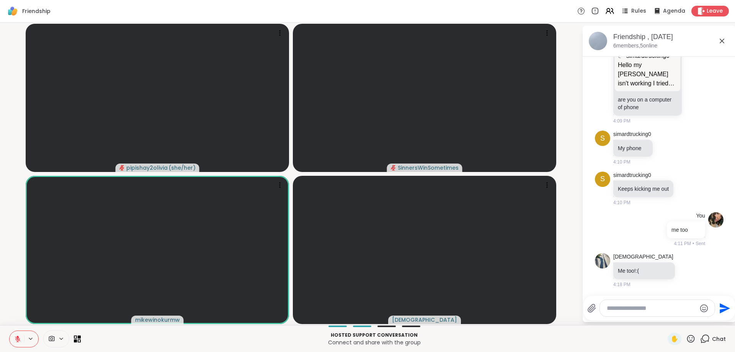
click at [18, 342] on icon at bounding box center [17, 338] width 7 height 7
click at [20, 340] on icon at bounding box center [16, 338] width 7 height 7
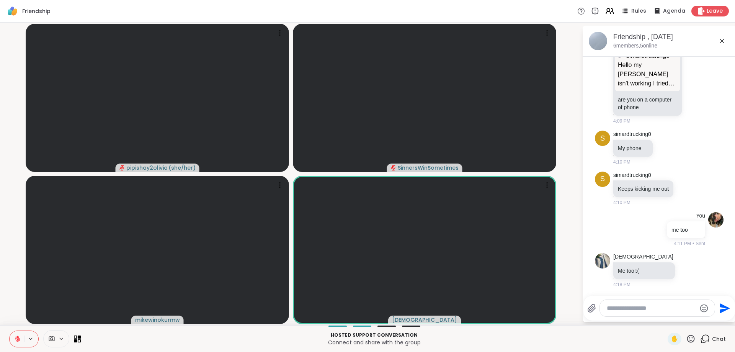
click at [18, 340] on icon at bounding box center [17, 338] width 7 height 7
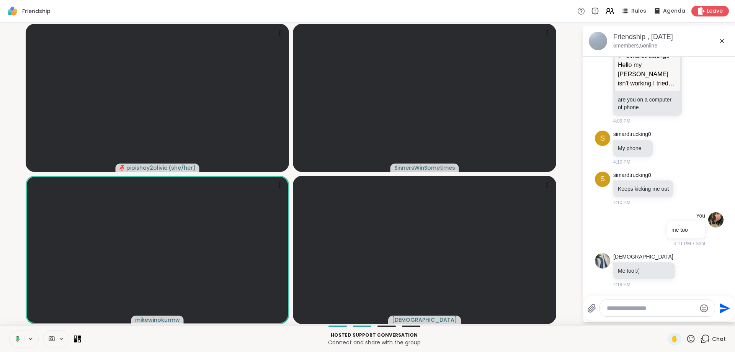
click at [18, 336] on icon at bounding box center [18, 338] width 4 height 7
click at [18, 338] on icon at bounding box center [17, 336] width 2 height 3
click at [20, 338] on icon at bounding box center [16, 338] width 7 height 7
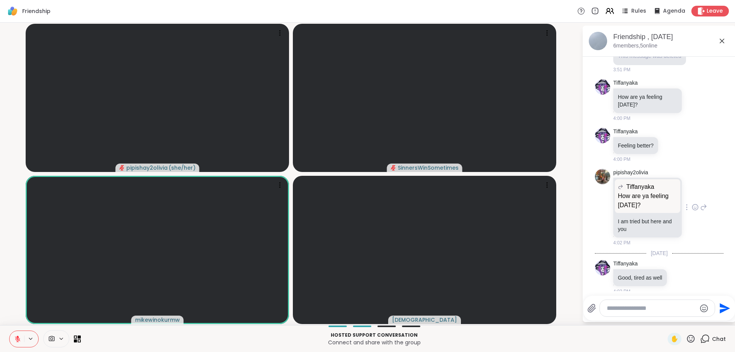
scroll to position [22, 0]
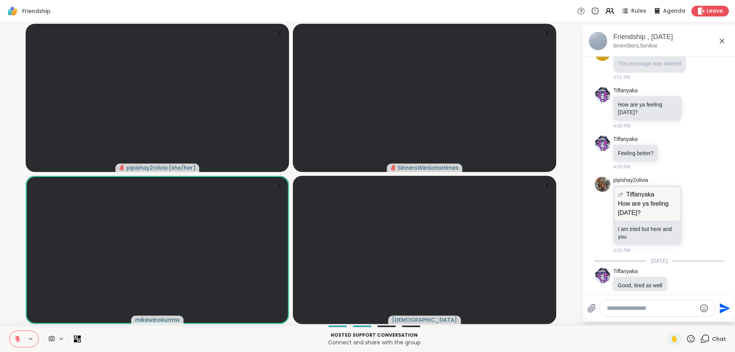
click at [16, 340] on icon at bounding box center [17, 338] width 5 height 5
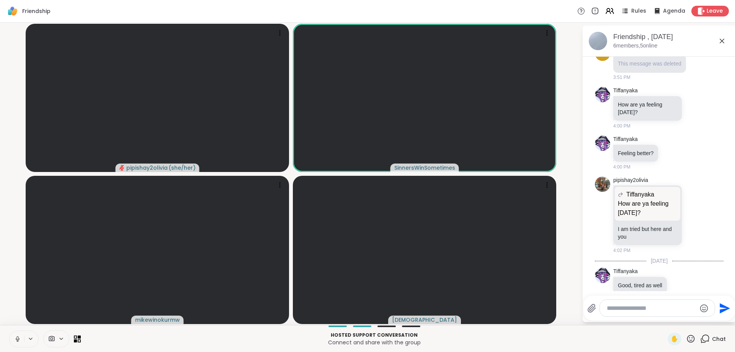
scroll to position [0, 0]
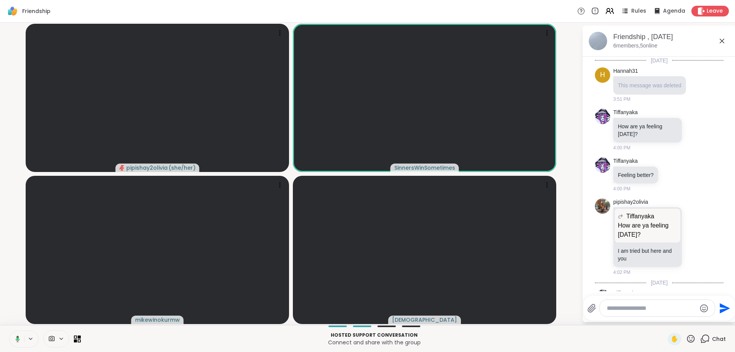
click at [22, 341] on button at bounding box center [16, 339] width 16 height 16
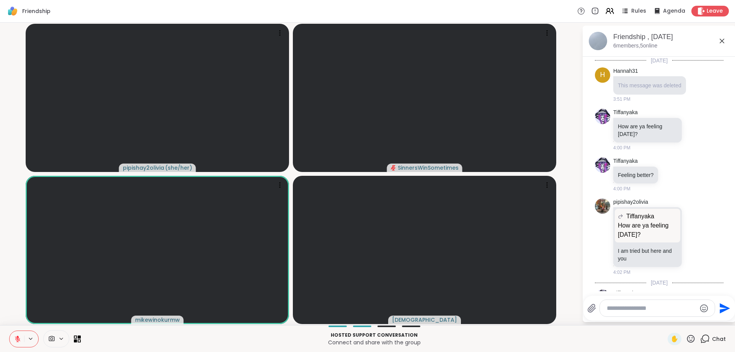
click at [28, 341] on icon at bounding box center [31, 338] width 6 height 7
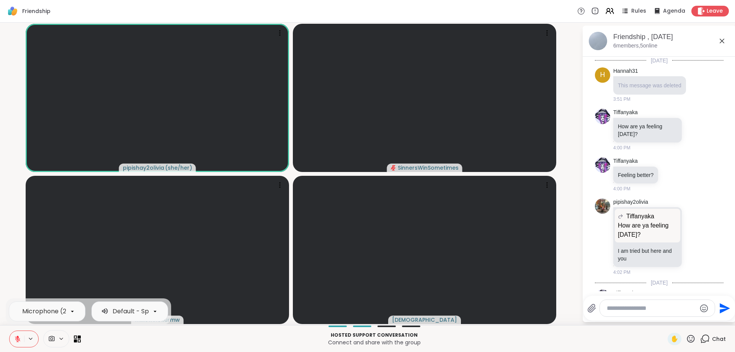
click at [19, 340] on icon at bounding box center [17, 338] width 5 height 5
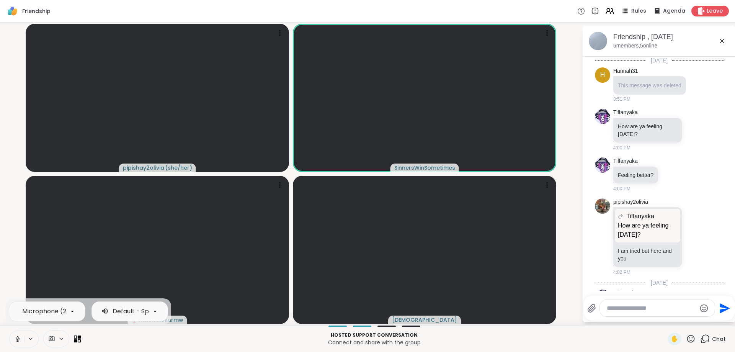
click at [20, 341] on icon at bounding box center [17, 338] width 7 height 7
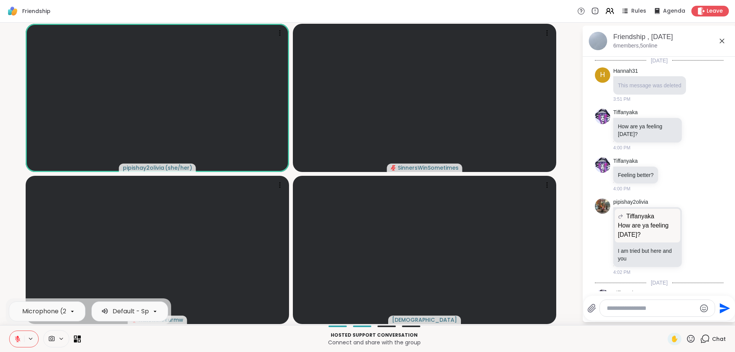
click at [21, 339] on button at bounding box center [17, 339] width 15 height 16
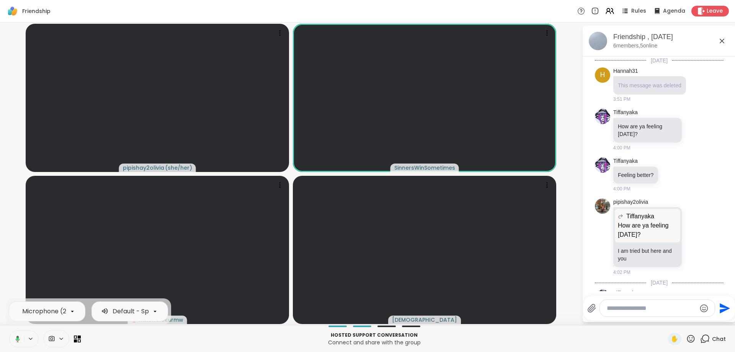
click at [17, 341] on icon at bounding box center [16, 338] width 7 height 7
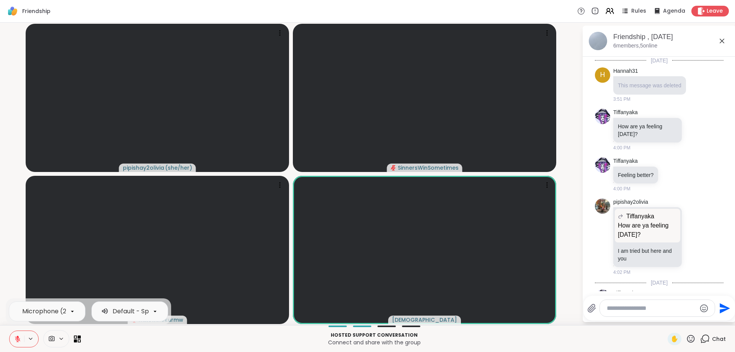
click at [23, 339] on button at bounding box center [17, 339] width 15 height 16
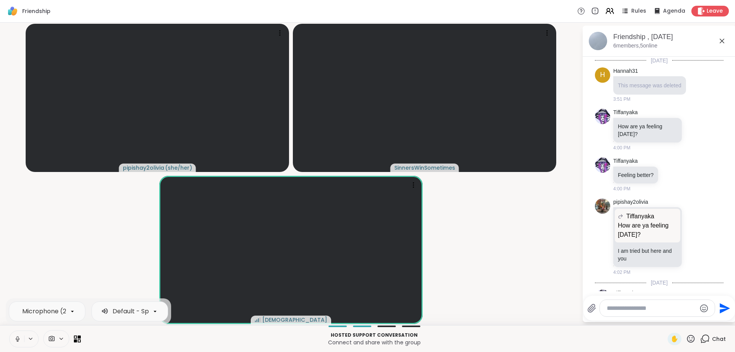
click at [19, 342] on icon at bounding box center [17, 338] width 7 height 7
drag, startPoint x: 15, startPoint y: 340, endPoint x: 71, endPoint y: 205, distance: 145.8
click at [71, 205] on div "Friendship Rules Agenda Leave pipishay2olivia ( she/her ) SinnersWinSometimes K…" at bounding box center [367, 176] width 735 height 352
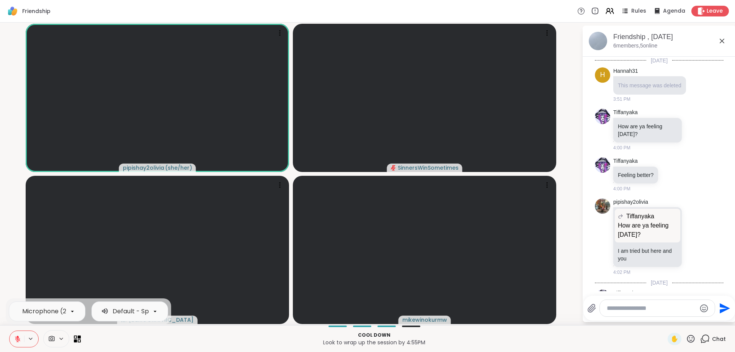
drag, startPoint x: 18, startPoint y: 339, endPoint x: 152, endPoint y: 337, distance: 133.3
click at [152, 337] on div "Microphone (2- Logi USB Headset) Default - Speakers (2- Logi USB Headset) Cool …" at bounding box center [367, 338] width 735 height 27
click at [19, 340] on icon at bounding box center [17, 338] width 5 height 5
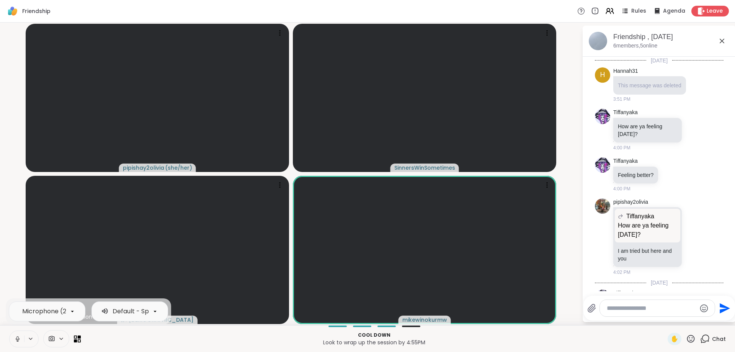
click at [17, 338] on icon at bounding box center [17, 338] width 7 height 7
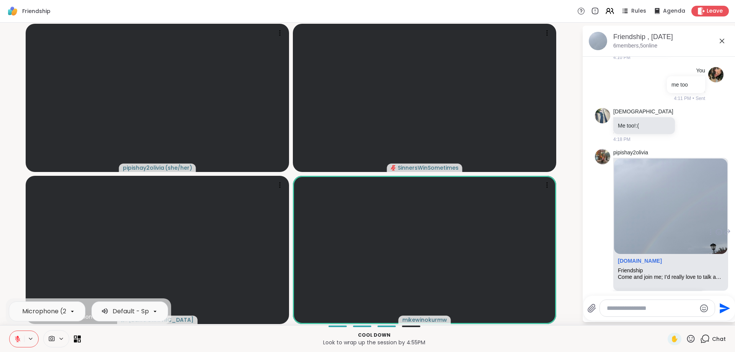
scroll to position [657, 0]
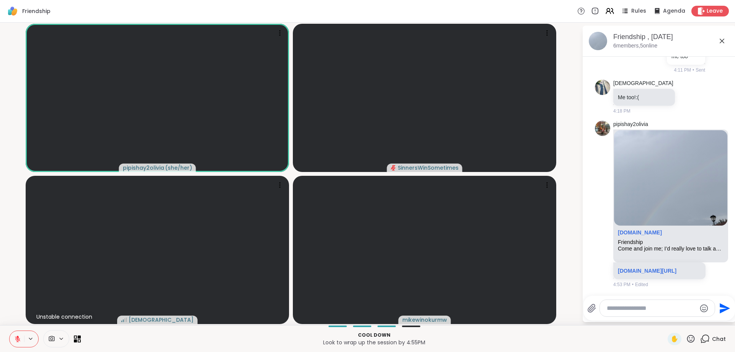
click at [19, 339] on icon at bounding box center [17, 338] width 7 height 7
click at [15, 339] on icon at bounding box center [17, 338] width 7 height 7
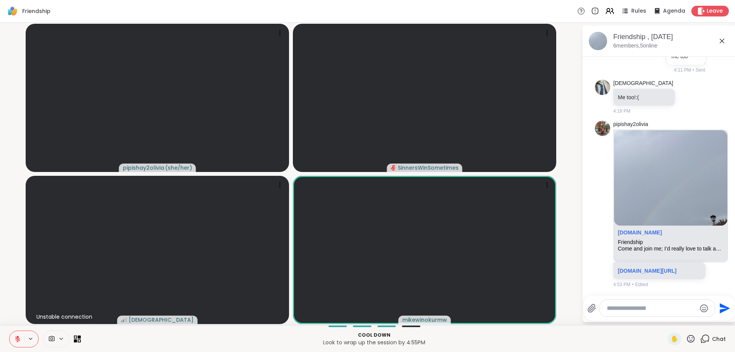
click at [18, 339] on icon at bounding box center [17, 338] width 5 height 5
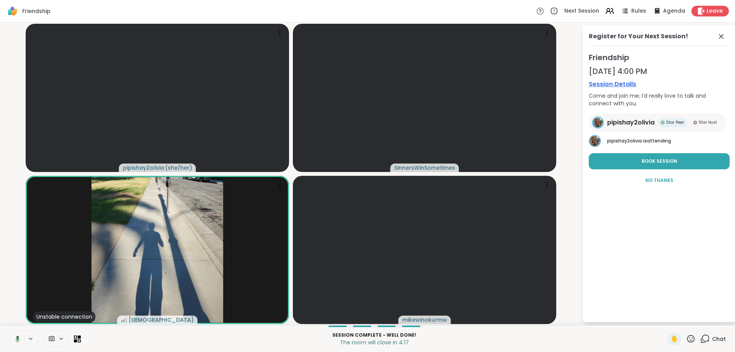
click at [17, 338] on icon at bounding box center [17, 339] width 2 height 2
click at [16, 345] on button at bounding box center [17, 339] width 15 height 16
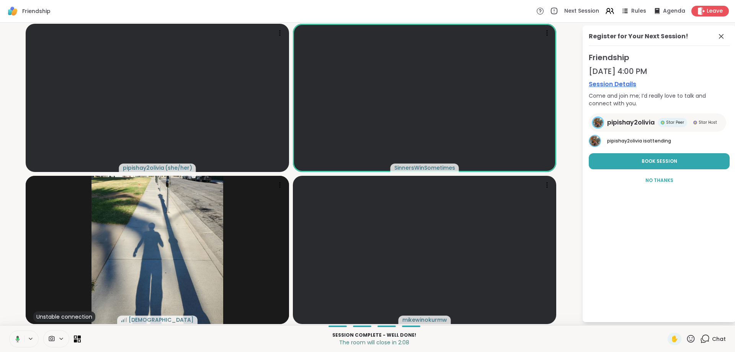
click at [20, 340] on button at bounding box center [16, 339] width 16 height 16
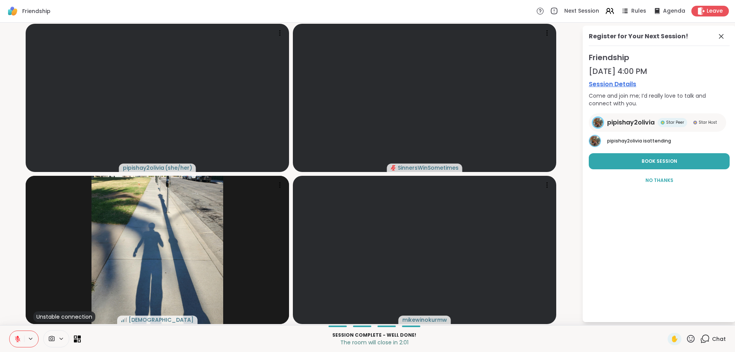
click at [2, 309] on div "pipishay2olivia ( she/her ) SinnersWinSometimes Unstable connection KarmaKat42 …" at bounding box center [367, 174] width 735 height 303
click at [19, 340] on icon at bounding box center [17, 338] width 5 height 5
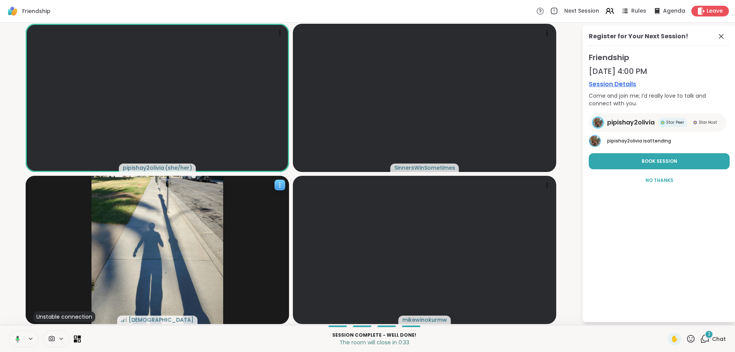
click at [278, 185] on icon at bounding box center [280, 185] width 8 height 8
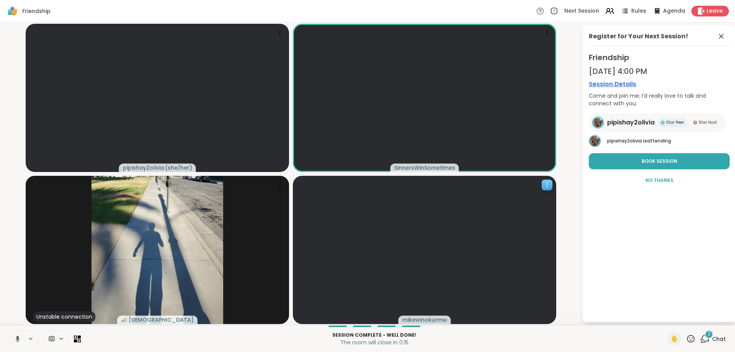
click at [546, 184] on icon at bounding box center [547, 185] width 8 height 8
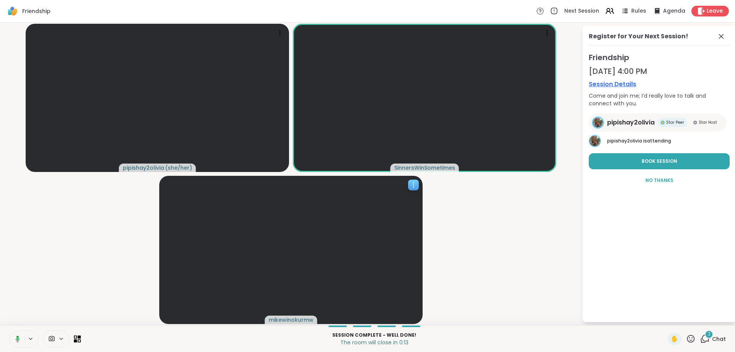
click at [413, 182] on icon at bounding box center [414, 185] width 8 height 8
click at [390, 185] on h4 "View Profile" at bounding box center [387, 188] width 32 height 8
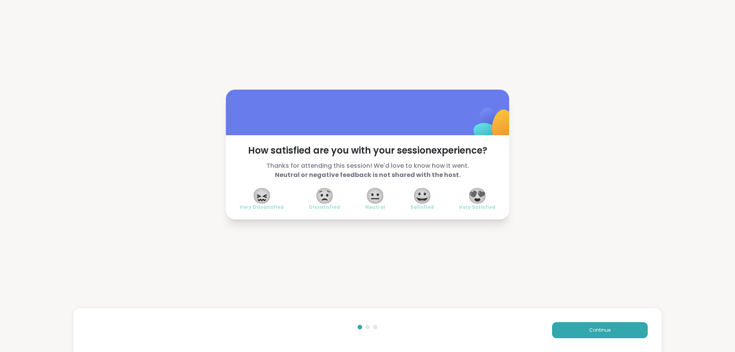
click at [480, 203] on span "😍" at bounding box center [477, 196] width 19 height 14
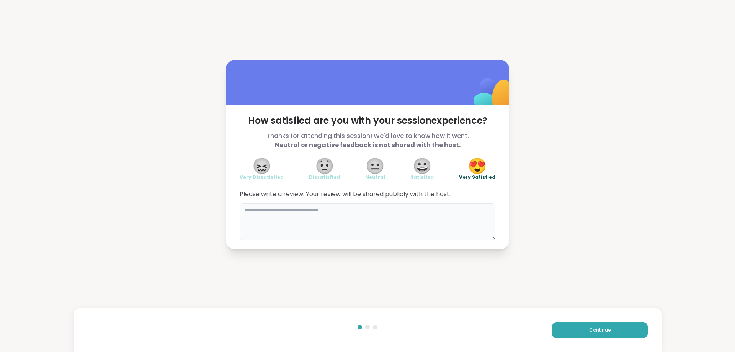
click at [410, 224] on textarea at bounding box center [368, 221] width 256 height 37
drag, startPoint x: 559, startPoint y: 328, endPoint x: 296, endPoint y: 213, distance: 287.1
click at [314, 216] on div "**********" at bounding box center [367, 154] width 735 height 309
drag, startPoint x: 280, startPoint y: 210, endPoint x: 272, endPoint y: 212, distance: 7.9
click at [272, 212] on textarea "**********" at bounding box center [368, 221] width 256 height 37
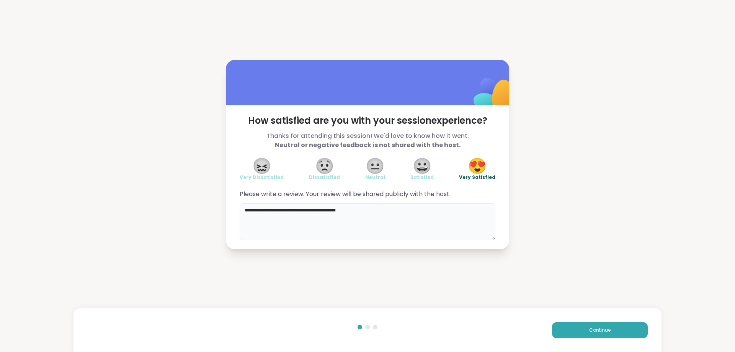
click at [333, 214] on textarea "**********" at bounding box center [368, 221] width 256 height 37
type textarea "**********"
click at [555, 327] on button "Continue" at bounding box center [600, 330] width 96 height 16
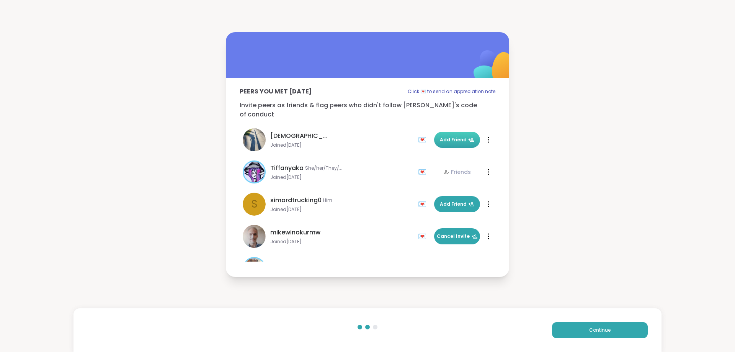
click at [451, 136] on span "Add Friend" at bounding box center [457, 139] width 34 height 7
click at [485, 232] on div at bounding box center [489, 236] width 8 height 12
click at [485, 232] on div "Flag Restrict Member" at bounding box center [489, 236] width 8 height 12
click at [418, 232] on div "💌" at bounding box center [423, 236] width 11 height 12
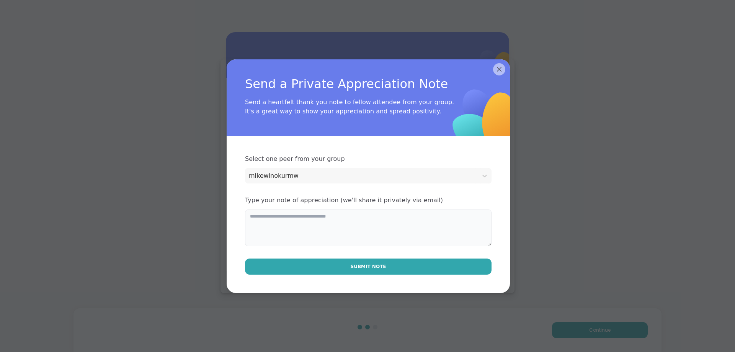
click at [397, 231] on textarea at bounding box center [368, 227] width 247 height 37
type textarea "**********"
click at [386, 261] on button "Submit Note" at bounding box center [368, 266] width 247 height 16
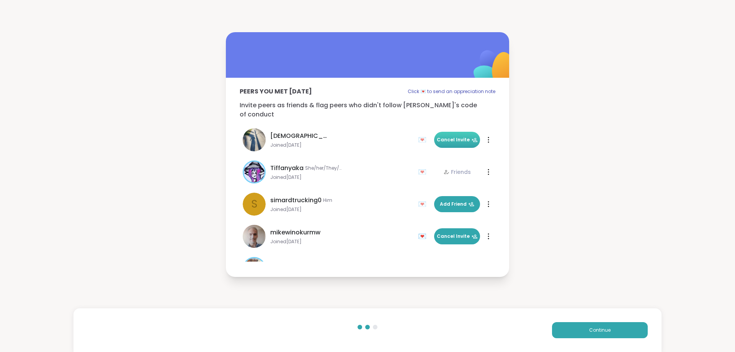
click at [300, 164] on div "Tiffanyaka She/her/They/Them" at bounding box center [306, 168] width 73 height 9
click at [284, 165] on span "Tiffanyaka" at bounding box center [286, 168] width 33 height 9
drag, startPoint x: 282, startPoint y: 164, endPoint x: 247, endPoint y: 165, distance: 34.9
click at [280, 164] on span "Tiffanyaka" at bounding box center [286, 168] width 33 height 9
click at [247, 165] on img at bounding box center [254, 172] width 21 height 21
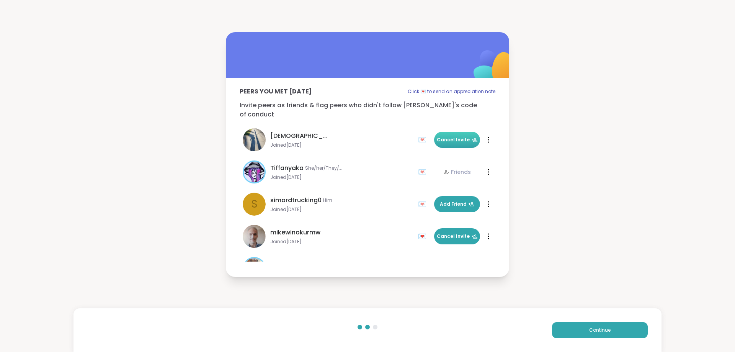
click at [485, 167] on div at bounding box center [489, 172] width 8 height 12
click at [374, 188] on div "s simardtrucking0 Him Joined Sep 2025 💌 Add Friend 💌 Add Friend" at bounding box center [368, 204] width 256 height 32
click at [418, 168] on div "💌" at bounding box center [423, 172] width 11 height 12
drag, startPoint x: 460, startPoint y: 163, endPoint x: 455, endPoint y: 170, distance: 8.0
click at [459, 167] on div "💌 Friends" at bounding box center [455, 172] width 74 height 12
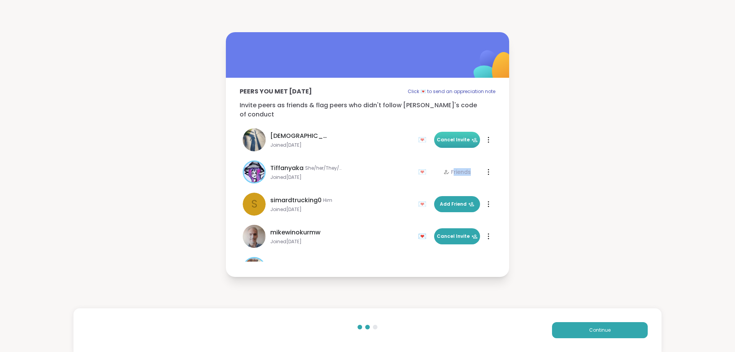
click at [455, 170] on div "Friends" at bounding box center [457, 172] width 28 height 8
click at [305, 165] on span "She/her/They/Them" at bounding box center [324, 168] width 38 height 6
click at [589, 329] on span "Continue" at bounding box center [599, 330] width 21 height 7
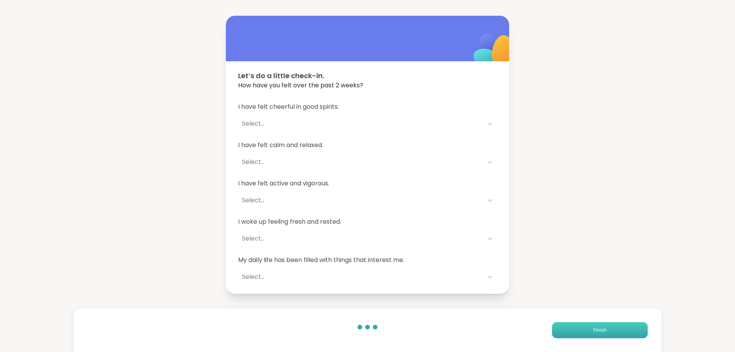
click at [594, 329] on span "Finish" at bounding box center [600, 330] width 13 height 7
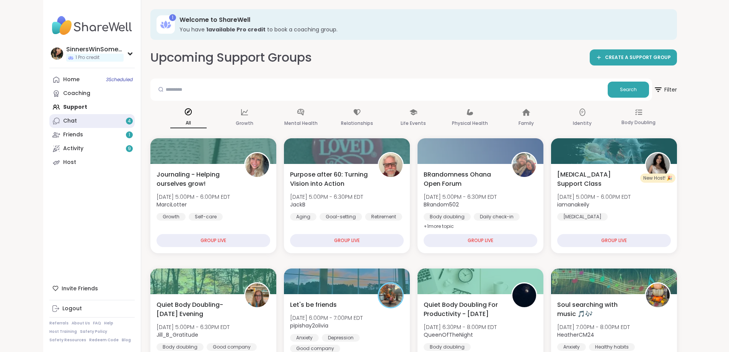
click at [49, 123] on link "Chat 4" at bounding box center [91, 121] width 85 height 14
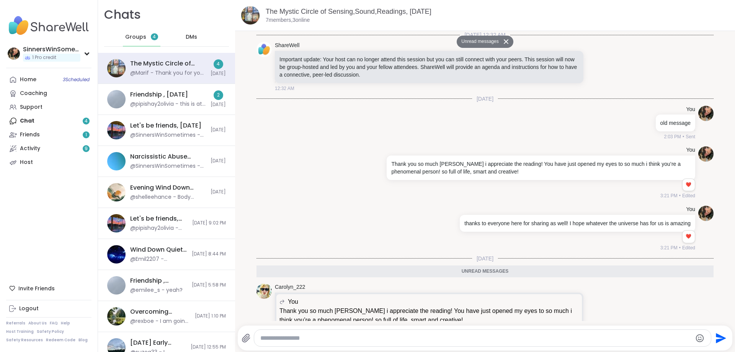
scroll to position [328, 0]
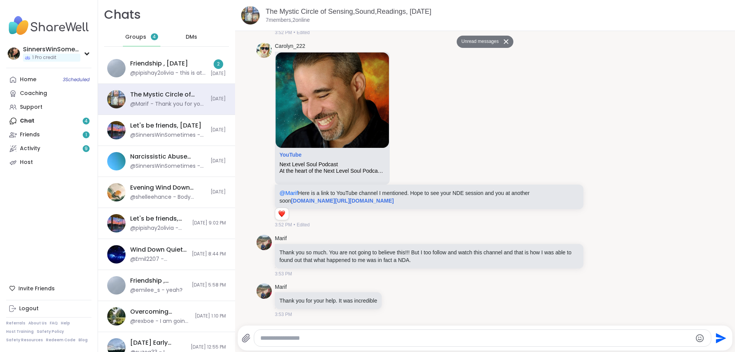
click at [186, 40] on span "DMs" at bounding box center [191, 37] width 11 height 8
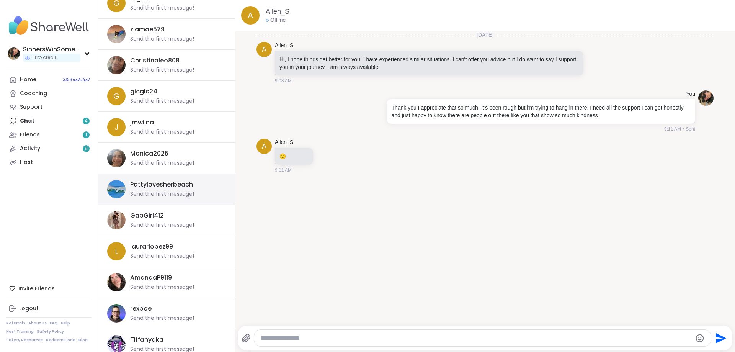
scroll to position [255, 0]
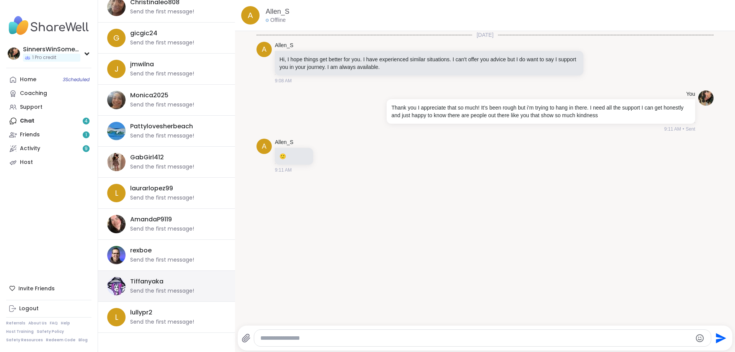
click at [173, 291] on div "Send the first message!" at bounding box center [162, 291] width 64 height 8
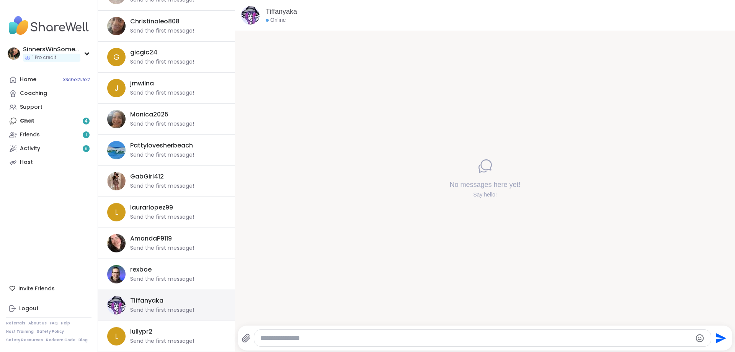
scroll to position [290, 0]
click at [331, 337] on textarea "Type your message" at bounding box center [476, 338] width 432 height 8
type textarea "**********"
click at [714, 332] on icon "Send" at bounding box center [720, 338] width 12 height 12
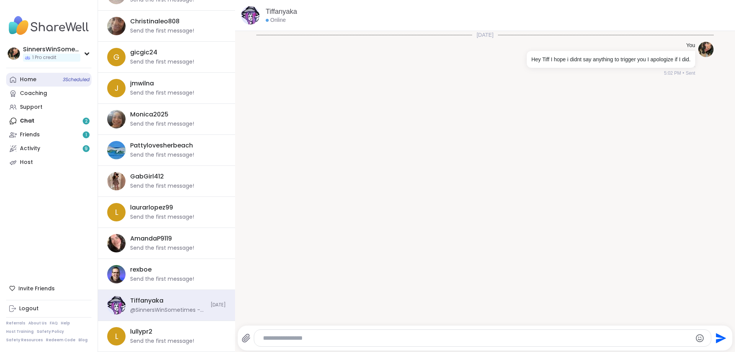
click at [44, 81] on link "Home 3 Scheduled" at bounding box center [48, 80] width 85 height 14
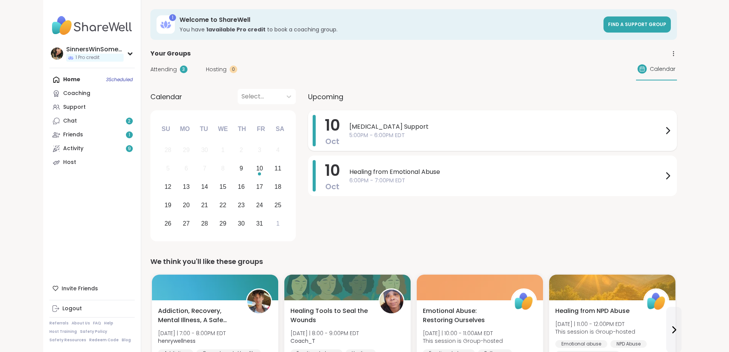
click at [357, 138] on span "5:00PM - 6:00PM EDT" at bounding box center [507, 135] width 314 height 8
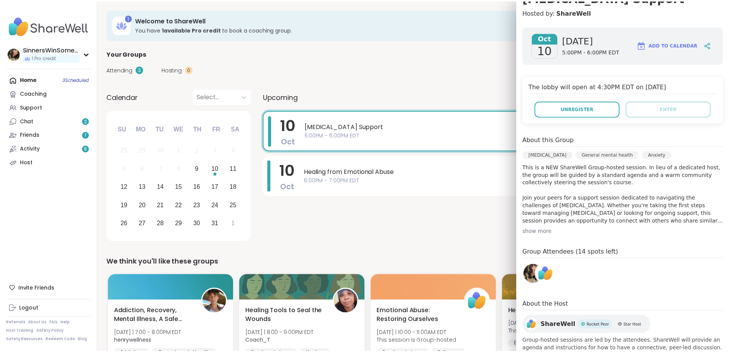
scroll to position [105, 0]
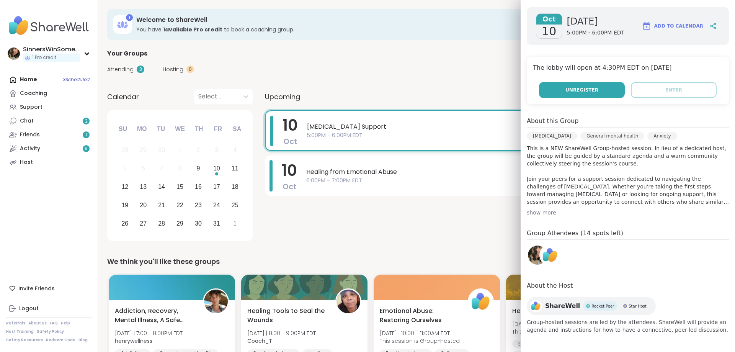
click at [589, 88] on button "Unregister" at bounding box center [582, 90] width 86 height 16
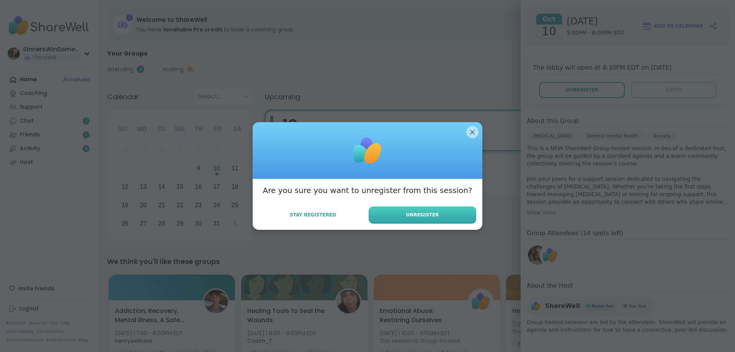
click at [415, 214] on span "Unregister" at bounding box center [422, 214] width 33 height 7
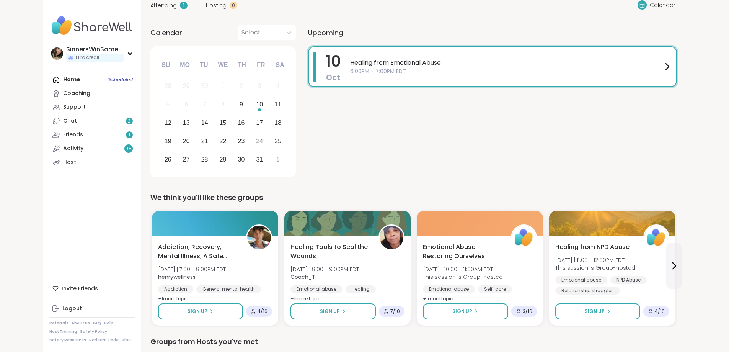
scroll to position [0, 0]
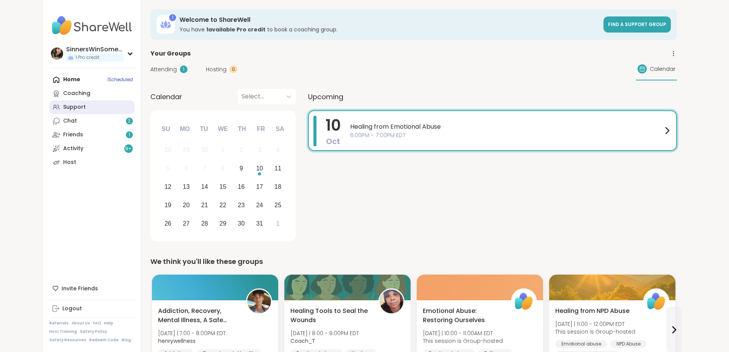
click at [63, 104] on div "Support" at bounding box center [74, 107] width 23 height 8
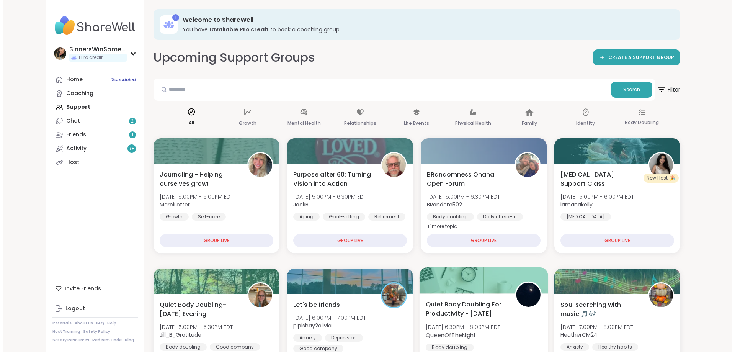
scroll to position [128, 0]
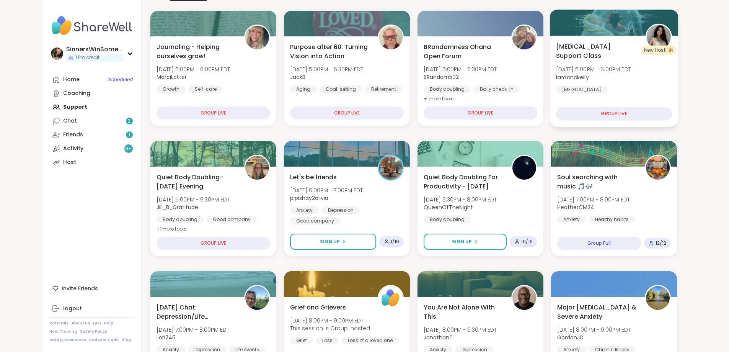
click at [672, 90] on div "Birth Trauma General mental health Postpartum depression" at bounding box center [614, 101] width 116 height 30
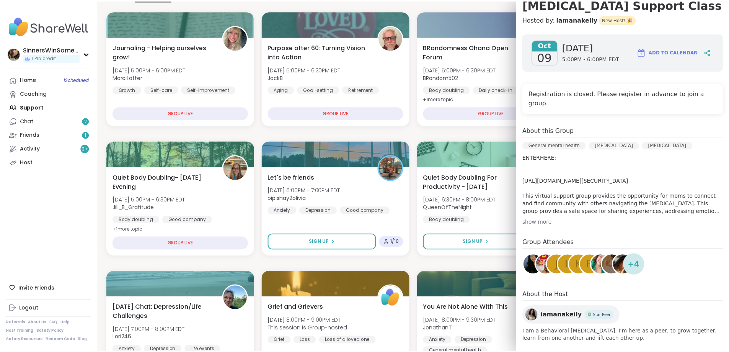
scroll to position [0, 0]
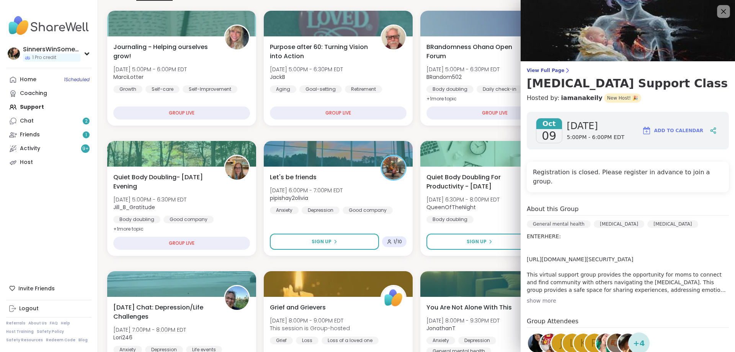
click at [721, 10] on icon at bounding box center [723, 11] width 5 height 5
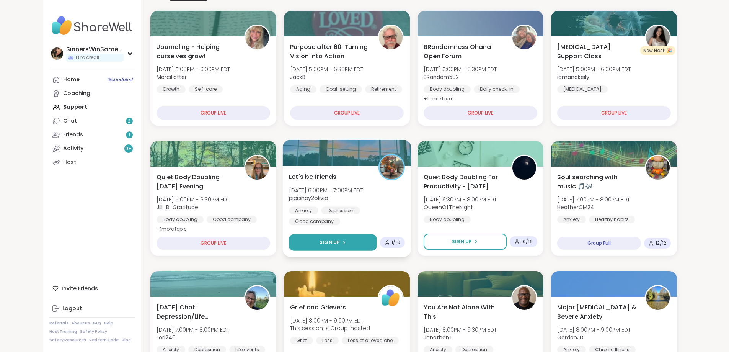
click at [362, 240] on button "Sign Up" at bounding box center [333, 242] width 88 height 16
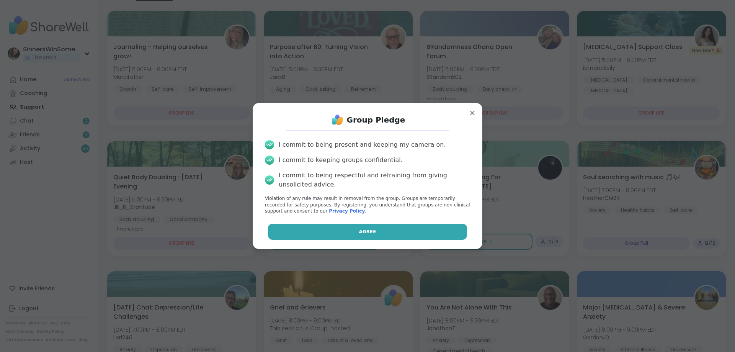
click at [373, 229] on button "Agree" at bounding box center [368, 232] width 200 height 16
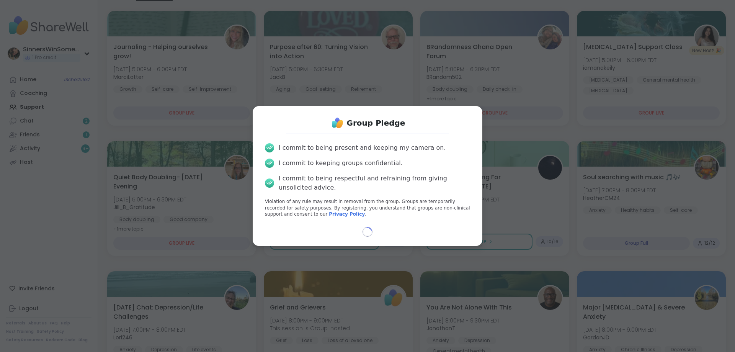
select select "**"
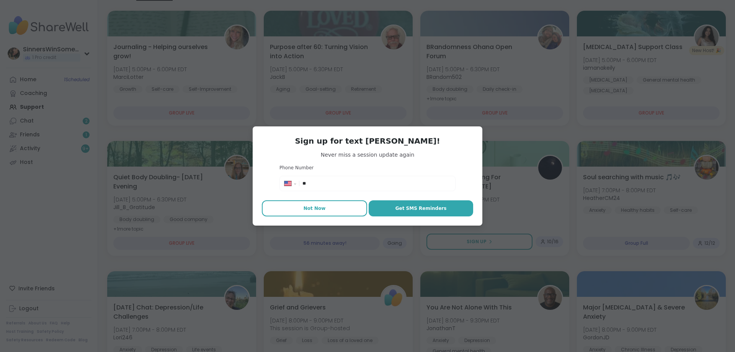
click at [315, 211] on span "Not Now" at bounding box center [315, 208] width 22 height 7
type textarea "*"
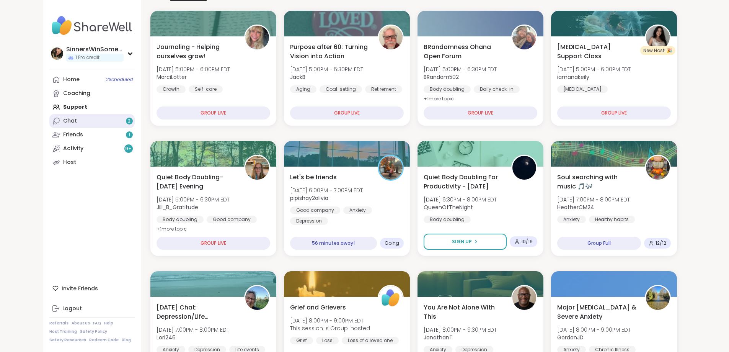
click at [49, 120] on link "Chat 2" at bounding box center [91, 121] width 85 height 14
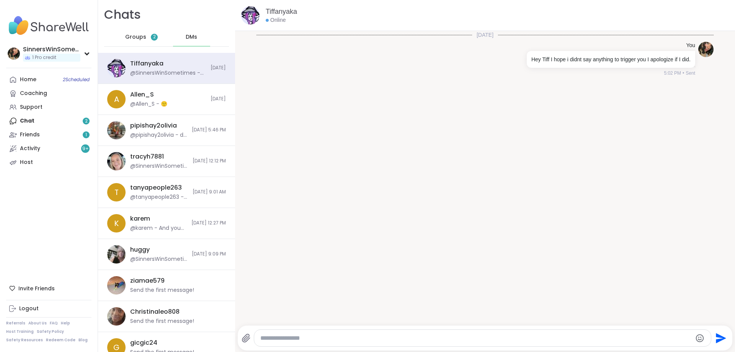
click at [140, 39] on span "Groups" at bounding box center [135, 37] width 21 height 8
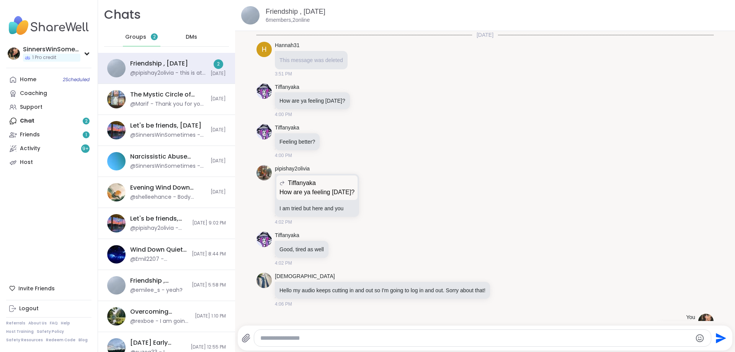
scroll to position [741, 0]
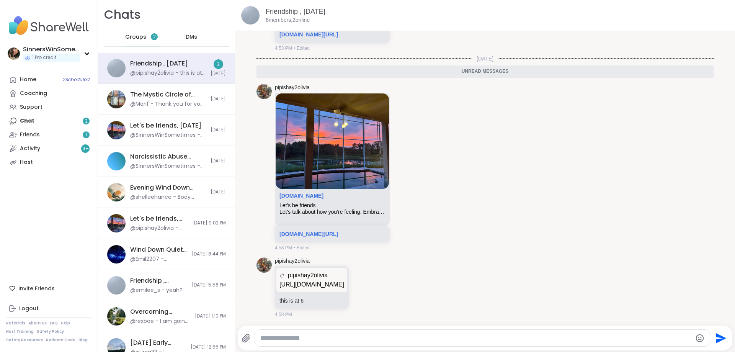
click at [368, 335] on textarea "Type your message" at bounding box center [476, 338] width 432 height 8
type textarea "**********"
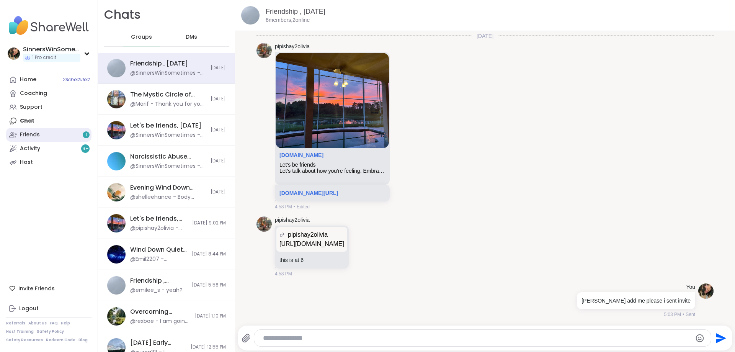
click at [53, 137] on link "Friends 1" at bounding box center [48, 135] width 85 height 14
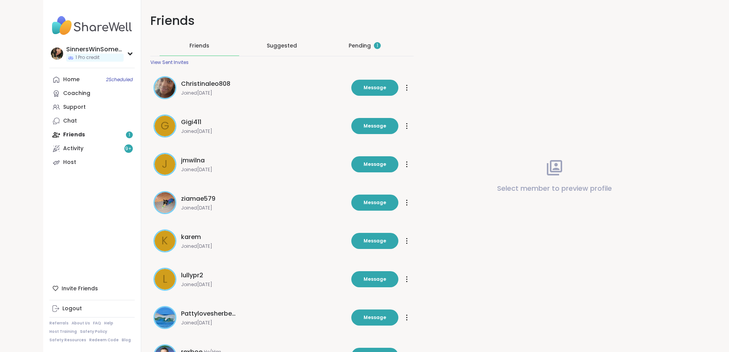
click at [377, 49] on span "1" at bounding box center [378, 46] width 2 height 7
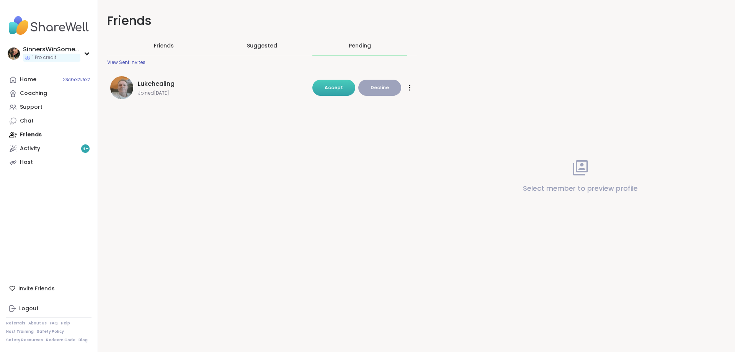
click at [337, 85] on span "Accept" at bounding box center [334, 87] width 18 height 7
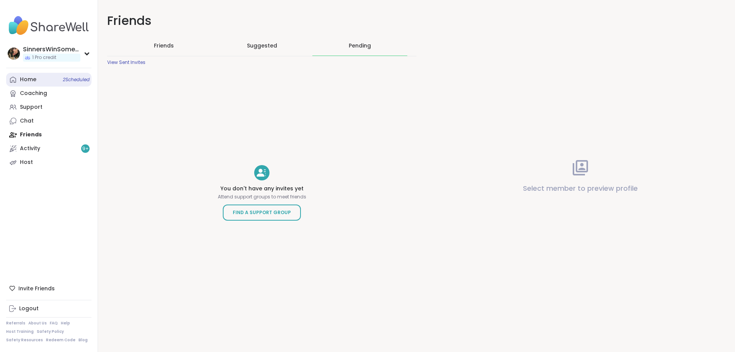
click at [50, 80] on link "Home 2 Scheduled" at bounding box center [48, 80] width 85 height 14
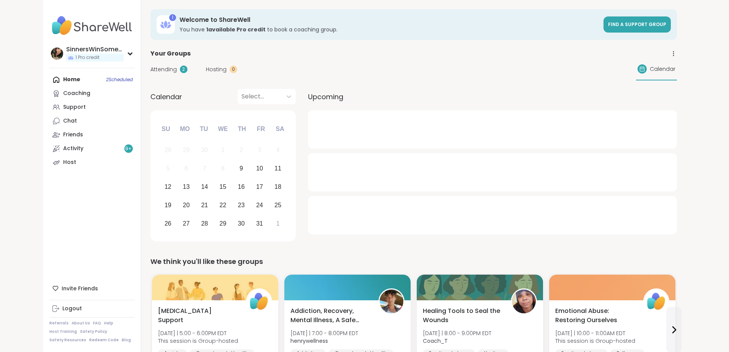
click at [150, 71] on span "Attending" at bounding box center [163, 69] width 26 height 8
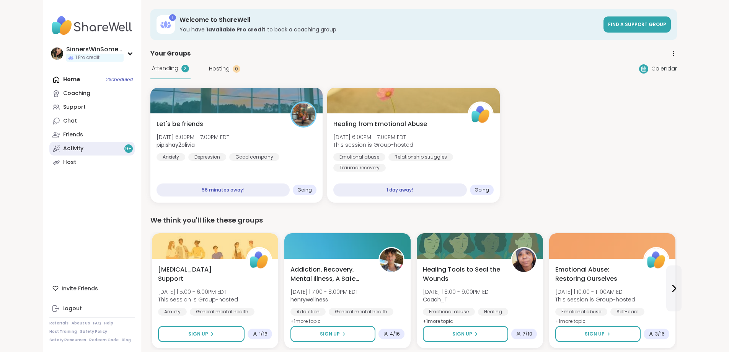
click at [63, 149] on div "Activity 9 +" at bounding box center [73, 149] width 20 height 8
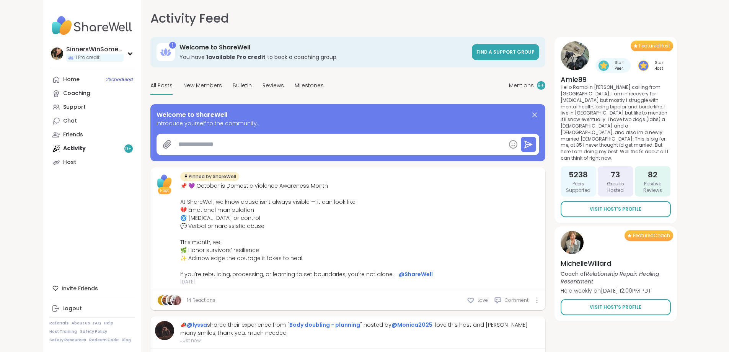
type textarea "*"
click at [49, 112] on link "Support" at bounding box center [91, 107] width 85 height 14
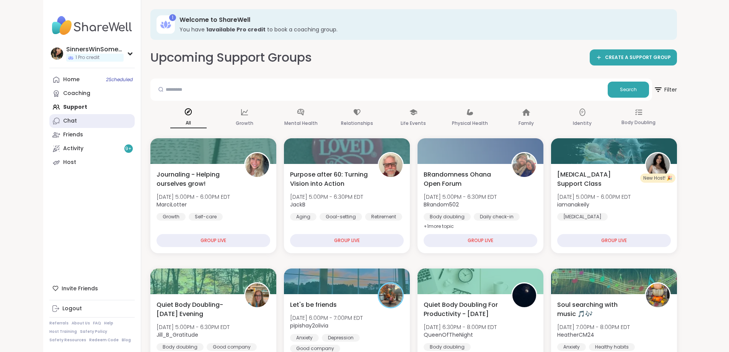
click at [50, 121] on link "Chat" at bounding box center [91, 121] width 85 height 14
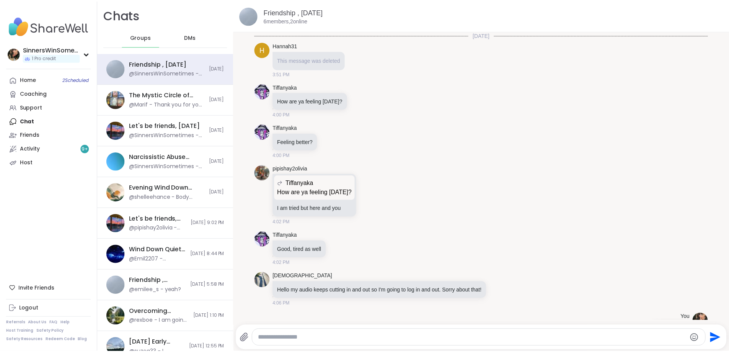
scroll to position [756, 0]
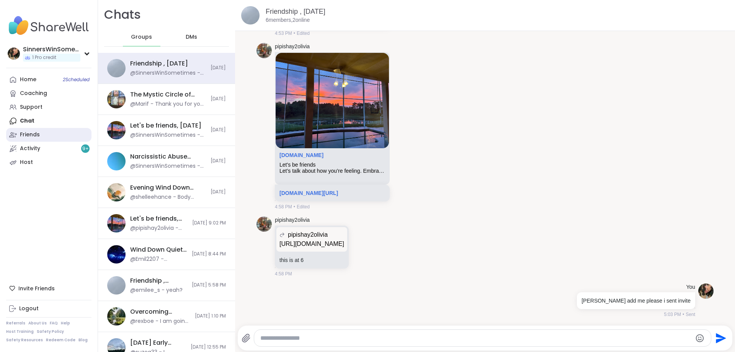
click at [46, 134] on link "Friends" at bounding box center [48, 135] width 85 height 14
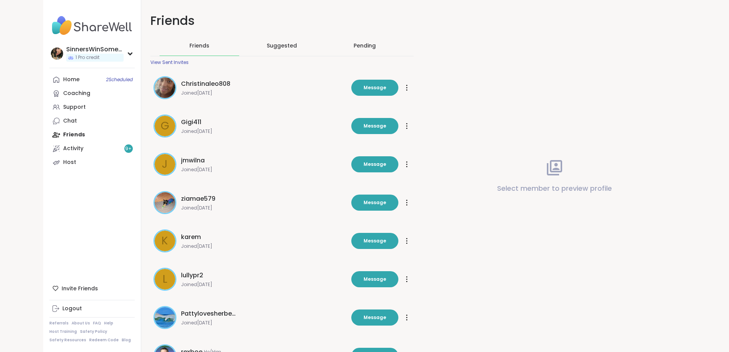
click at [160, 40] on div "Friends" at bounding box center [200, 46] width 80 height 20
click at [190, 49] on span "Friends" at bounding box center [200, 46] width 20 height 8
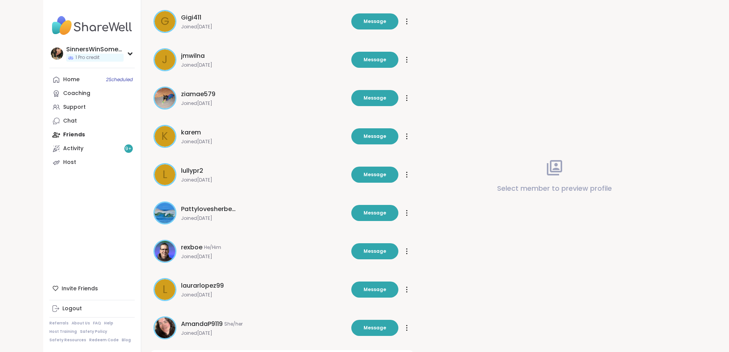
scroll to position [140, 0]
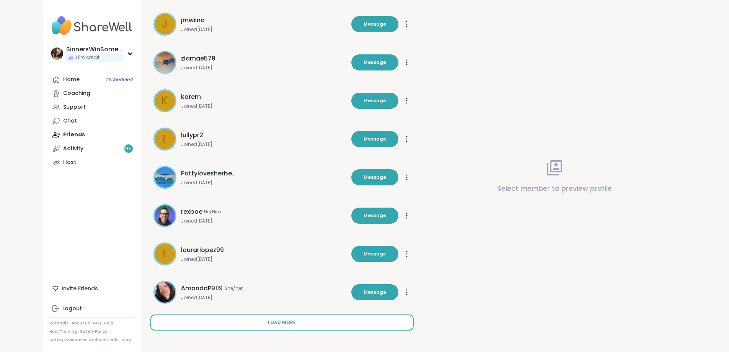
click at [268, 322] on span "Load more" at bounding box center [282, 322] width 28 height 7
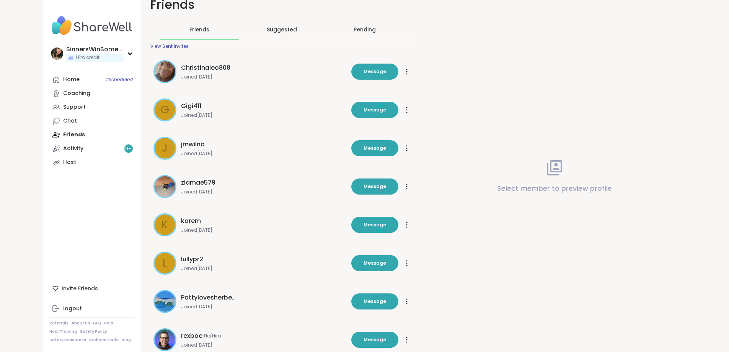
scroll to position [0, 0]
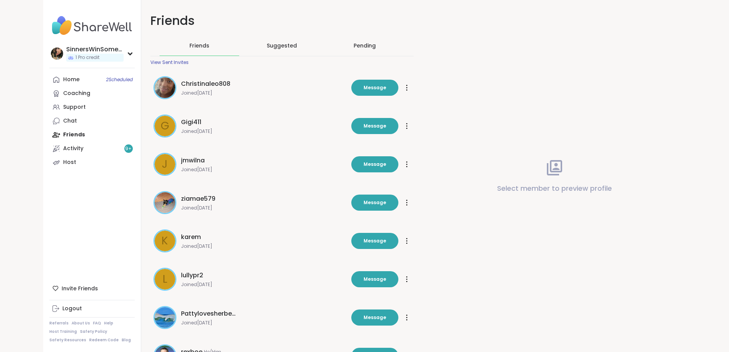
click at [150, 62] on div "View Sent Invites" at bounding box center [169, 62] width 38 height 6
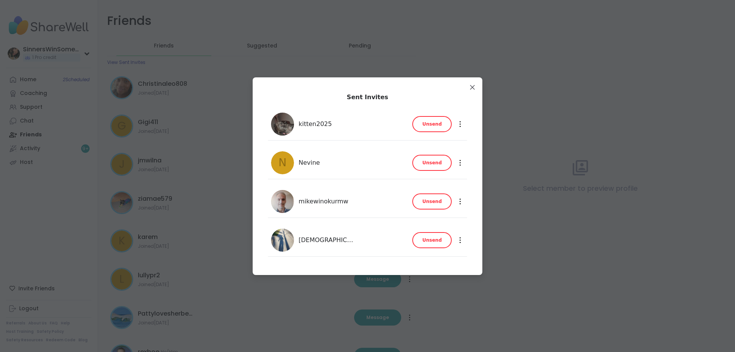
click at [436, 126] on span "Unsend" at bounding box center [432, 124] width 20 height 7
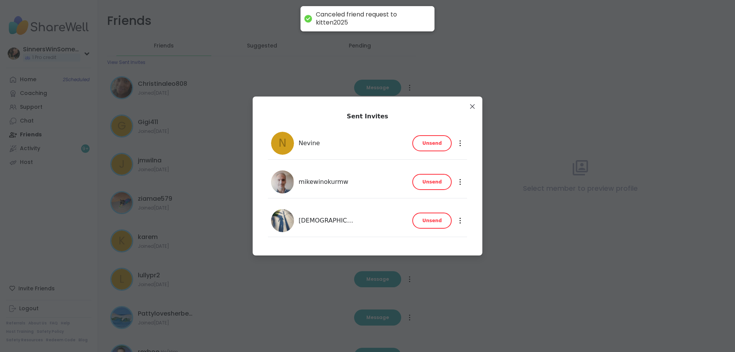
click at [433, 141] on span "Unsend" at bounding box center [432, 143] width 20 height 7
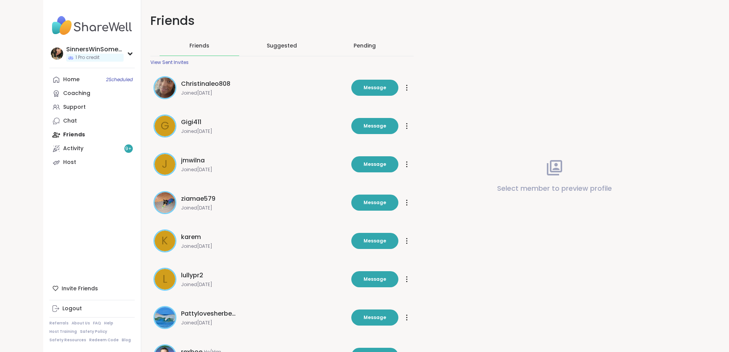
click at [271, 53] on div "Suggested" at bounding box center [282, 46] width 80 height 20
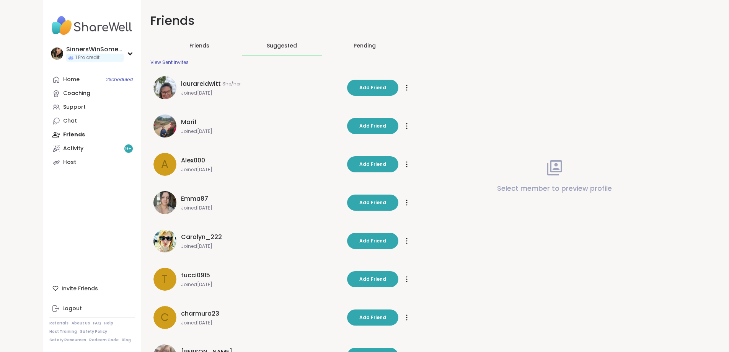
click at [357, 49] on div "Pending" at bounding box center [365, 46] width 22 height 8
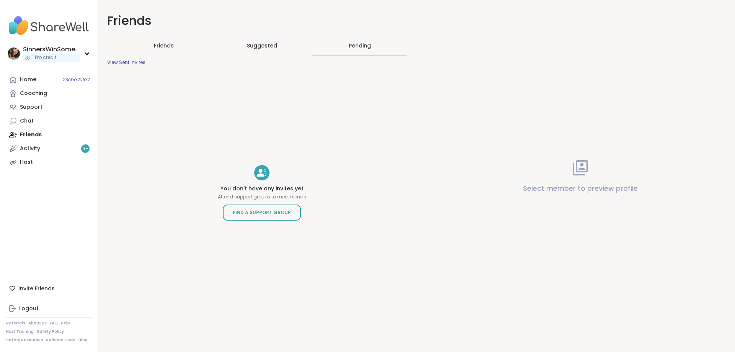
click at [165, 46] on span "Friends" at bounding box center [164, 46] width 20 height 8
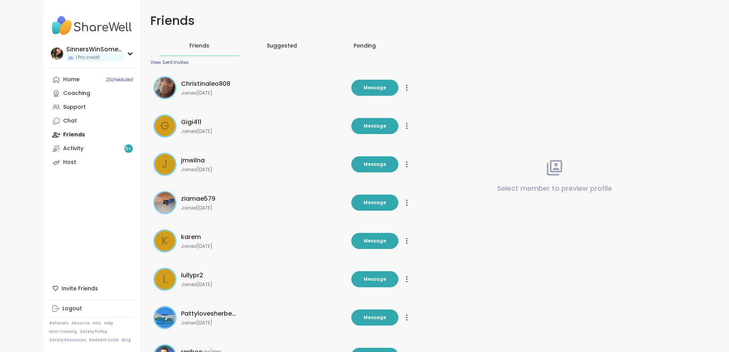
click at [267, 47] on span "Suggested" at bounding box center [282, 46] width 30 height 8
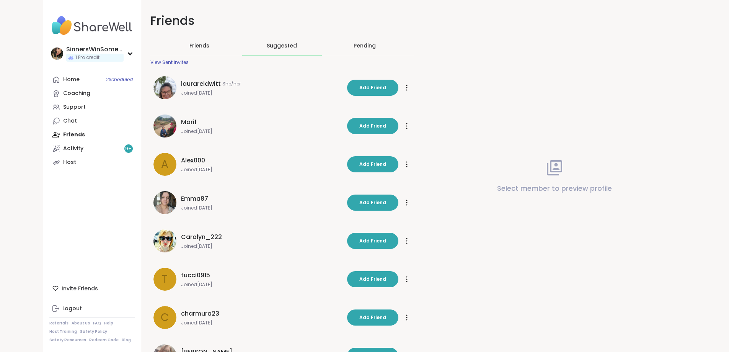
click at [150, 54] on div "Friends Suggested Pending" at bounding box center [281, 46] width 263 height 21
click at [190, 47] on span "Friends" at bounding box center [200, 46] width 20 height 8
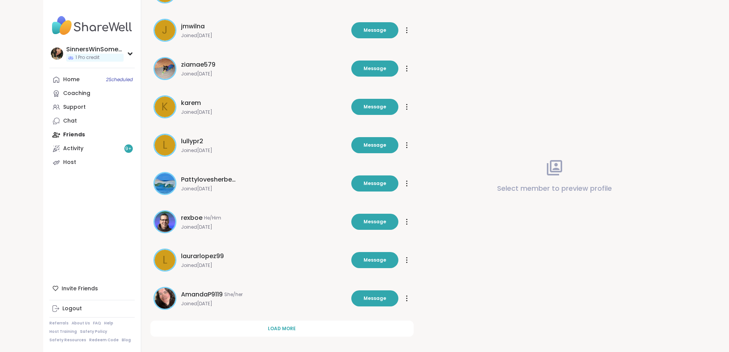
scroll to position [140, 0]
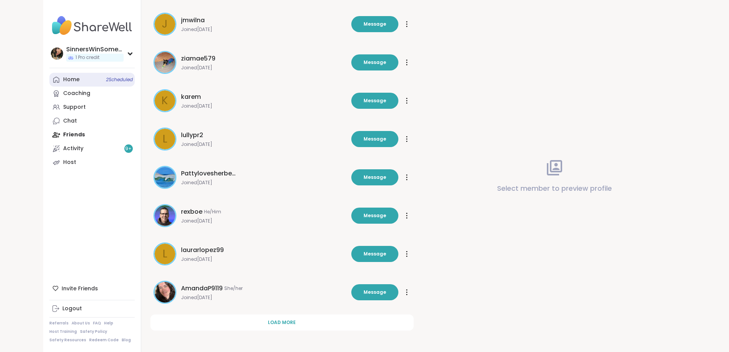
click at [52, 80] on link "Home 2 Scheduled" at bounding box center [91, 80] width 85 height 14
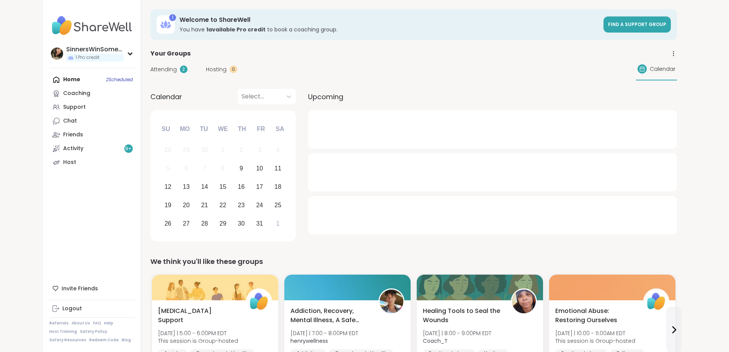
click at [150, 71] on span "Attending" at bounding box center [163, 69] width 26 height 8
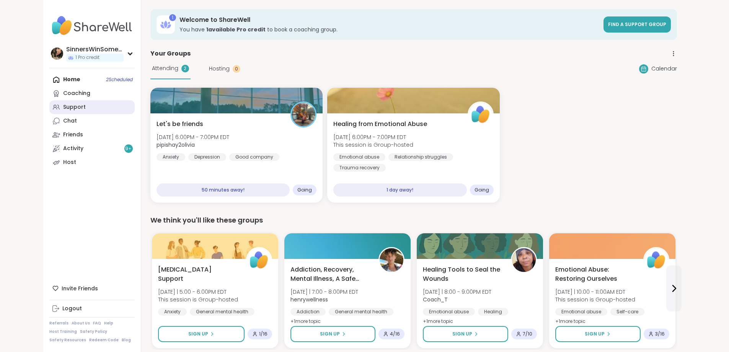
click at [63, 107] on div "Support" at bounding box center [74, 107] width 23 height 8
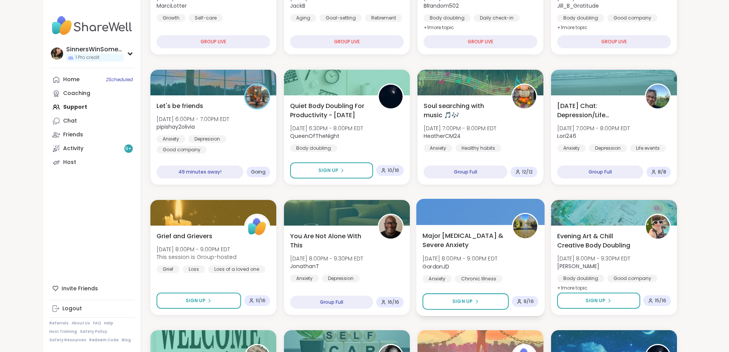
scroll to position [255, 0]
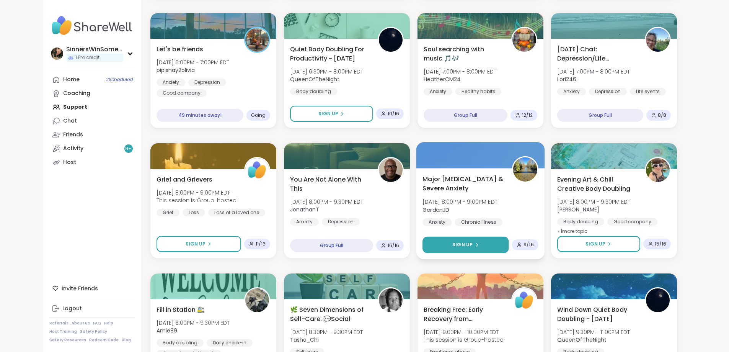
click at [499, 243] on button "Sign Up" at bounding box center [466, 245] width 86 height 16
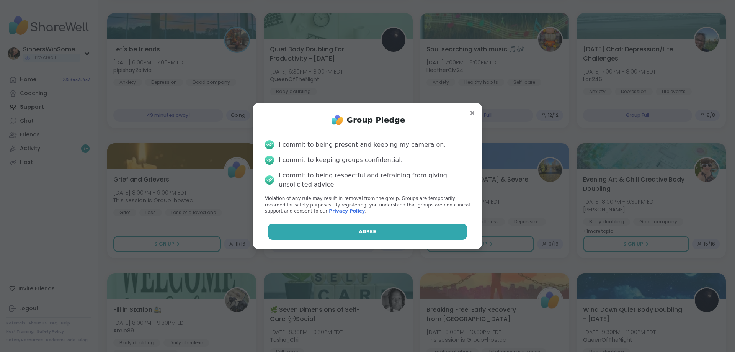
click at [417, 231] on button "Agree" at bounding box center [368, 232] width 200 height 16
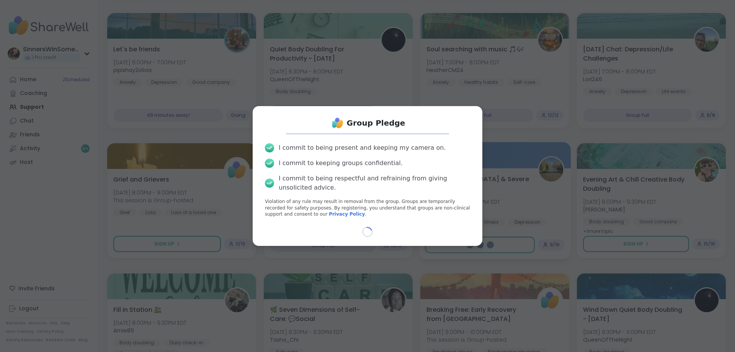
select select "**"
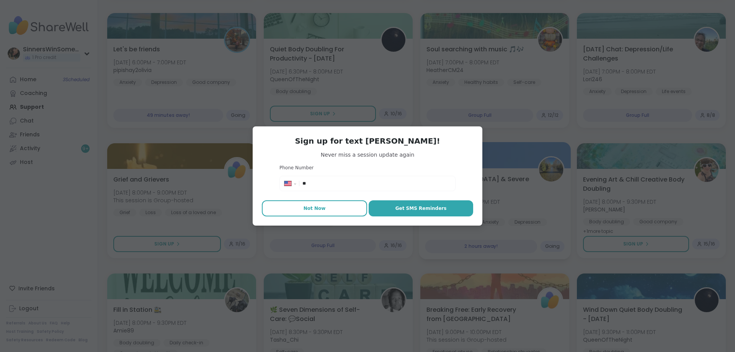
click at [319, 207] on span "Not Now" at bounding box center [315, 208] width 22 height 7
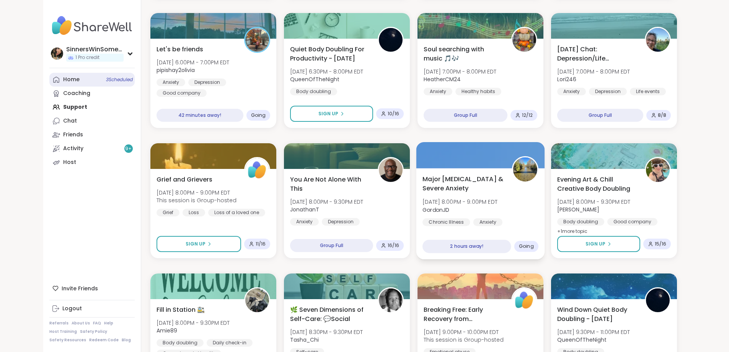
click at [106, 79] on span "3 Scheduled" at bounding box center [119, 80] width 27 height 6
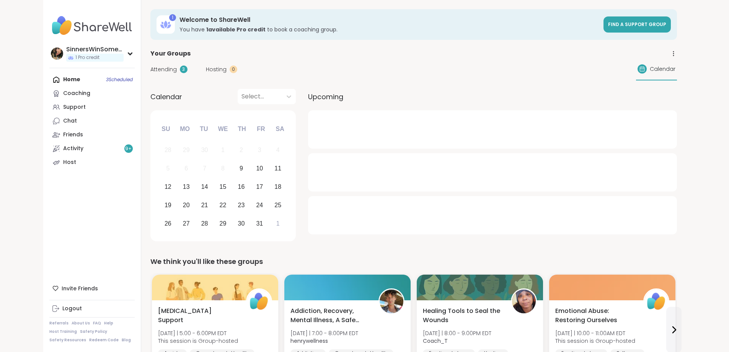
click at [150, 72] on span "Attending" at bounding box center [163, 69] width 26 height 8
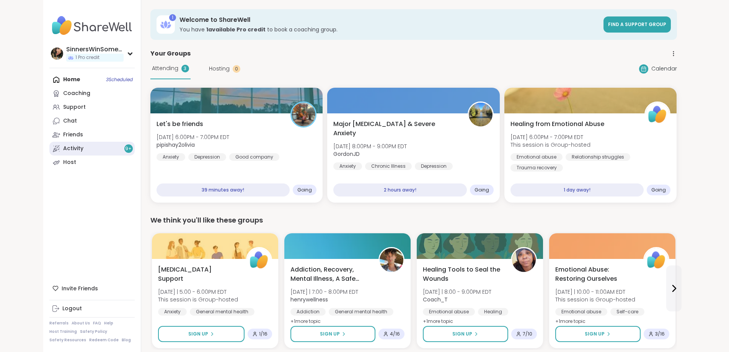
click at [49, 150] on link "Activity 9 +" at bounding box center [91, 149] width 85 height 14
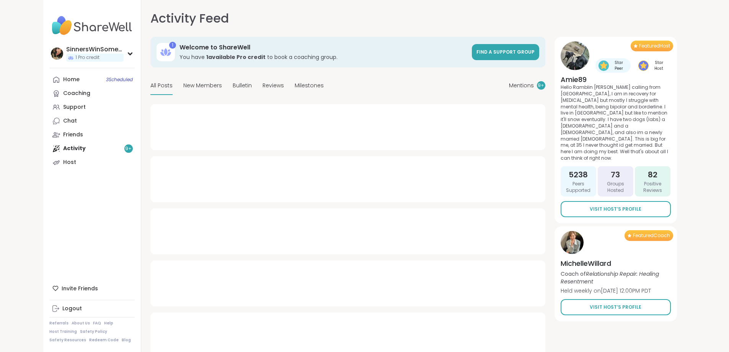
type textarea "*"
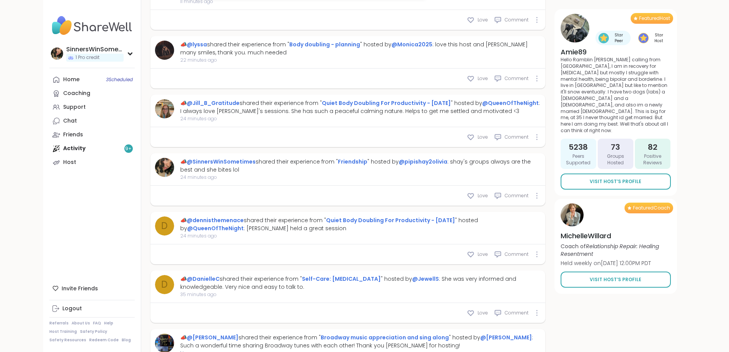
scroll to position [383, 0]
click at [49, 77] on link "Home 3 Scheduled" at bounding box center [91, 80] width 85 height 14
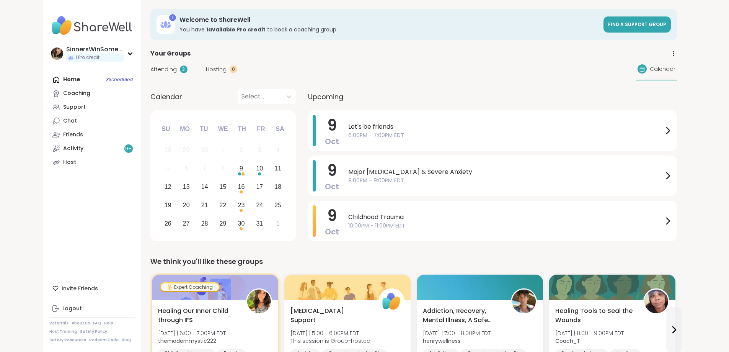
click at [150, 71] on span "Attending" at bounding box center [163, 69] width 26 height 8
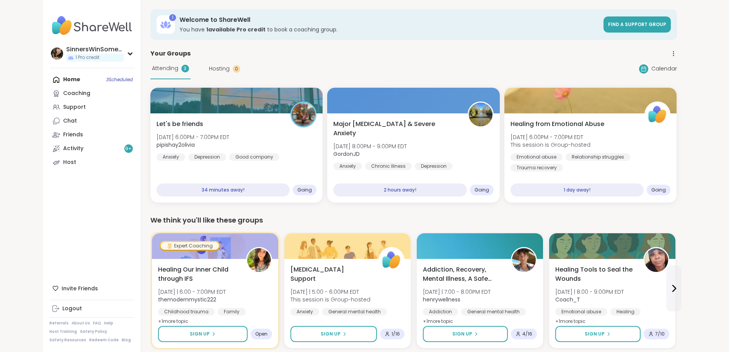
click at [49, 123] on link "Chat" at bounding box center [91, 121] width 85 height 14
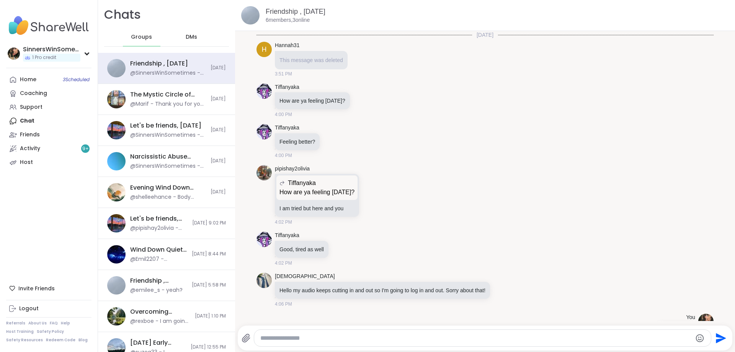
scroll to position [756, 0]
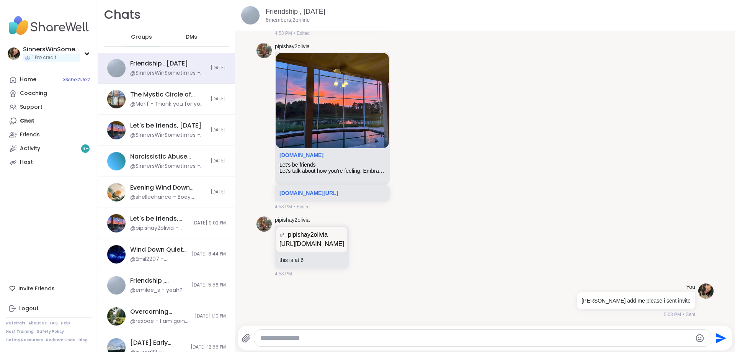
click at [188, 32] on div "DMs" at bounding box center [192, 37] width 38 height 18
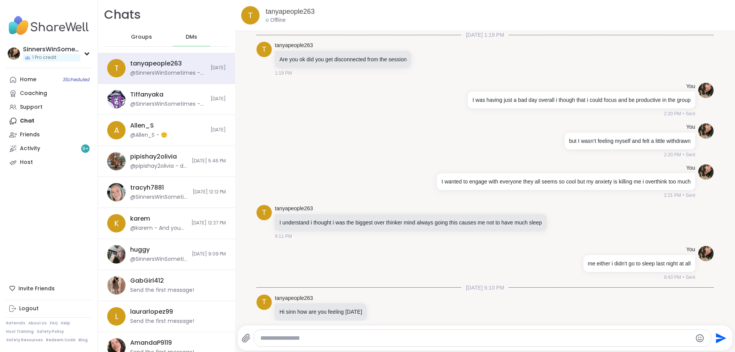
scroll to position [327, 0]
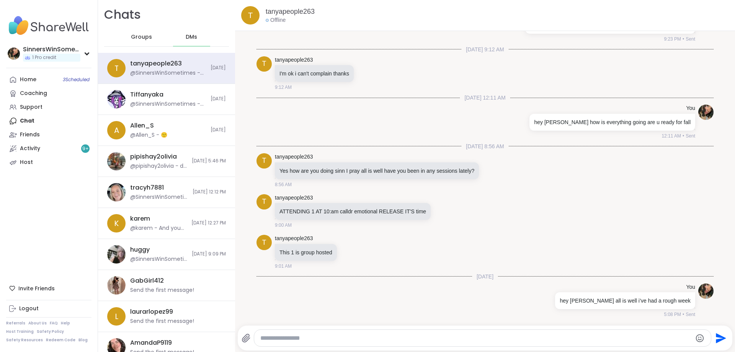
click at [129, 38] on div "Groups" at bounding box center [142, 37] width 38 height 18
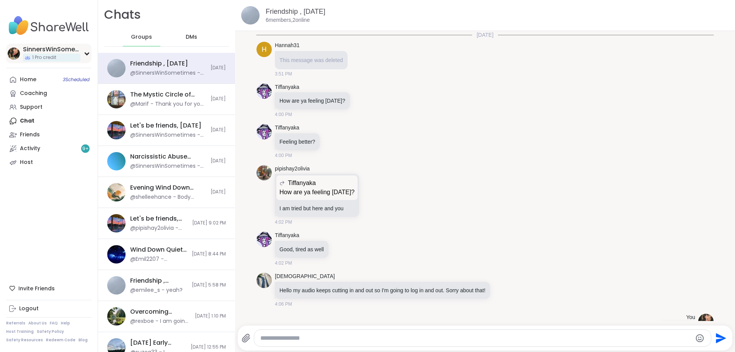
scroll to position [756, 0]
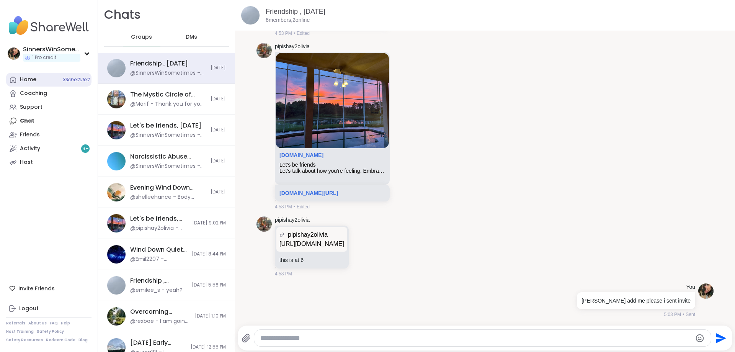
click at [43, 82] on link "Home 3 Scheduled" at bounding box center [48, 80] width 85 height 14
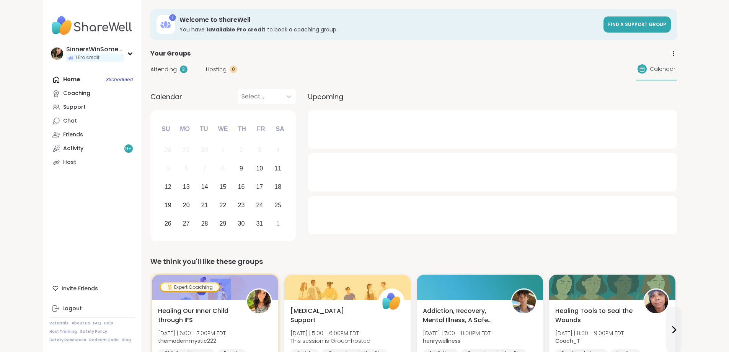
click at [150, 68] on span "Attending" at bounding box center [163, 69] width 26 height 8
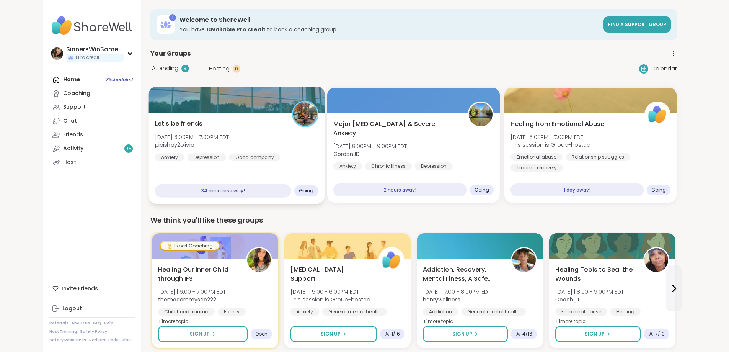
click at [248, 150] on div "Let's be friends Thu, Oct 09 | 6:00PM - 7:00PM EDT pipishay2olivia Anxiety Depr…" at bounding box center [237, 140] width 164 height 42
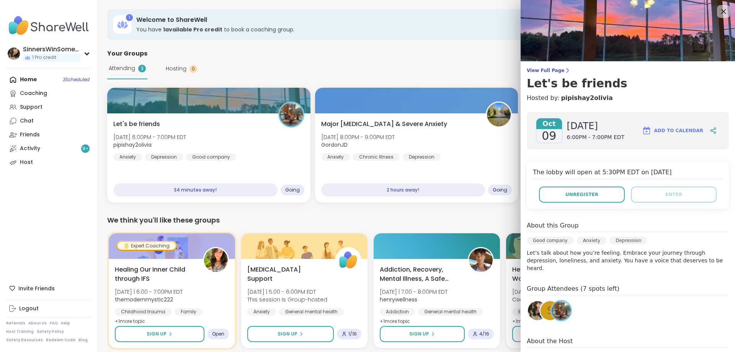
click at [717, 6] on div at bounding box center [723, 11] width 13 height 13
click at [719, 16] on icon at bounding box center [724, 12] width 10 height 10
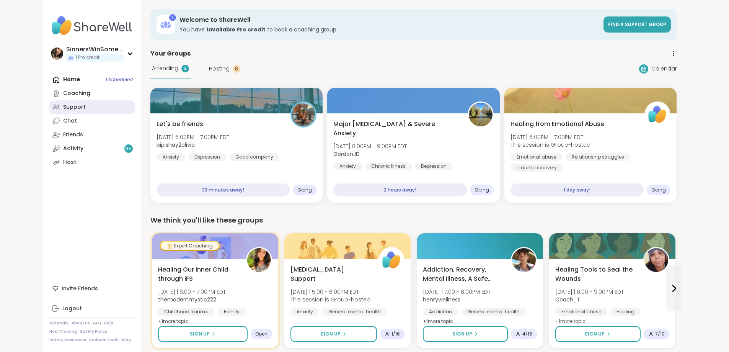
click at [49, 103] on link "Support" at bounding box center [91, 107] width 85 height 14
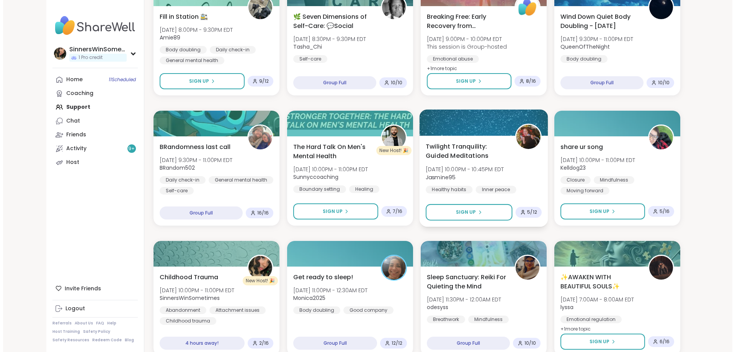
scroll to position [574, 0]
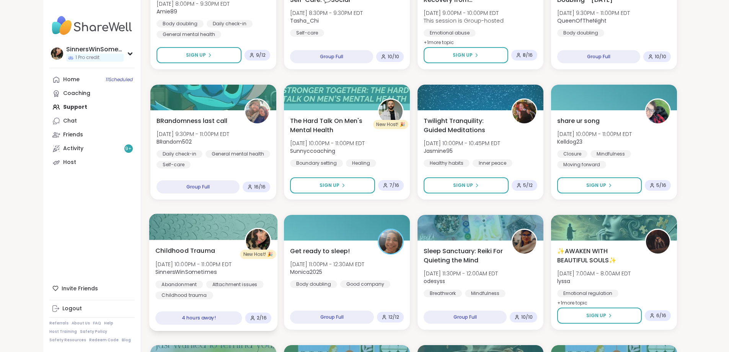
click at [238, 296] on div "Abandonment Attachment issues Childhood trauma" at bounding box center [213, 289] width 116 height 19
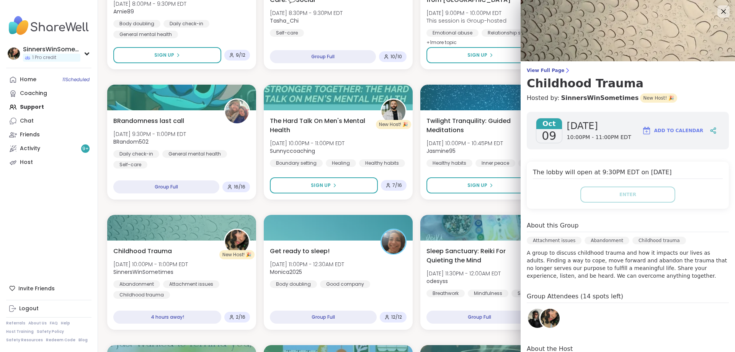
click at [528, 316] on img at bounding box center [537, 318] width 19 height 19
click at [719, 10] on icon at bounding box center [724, 12] width 10 height 10
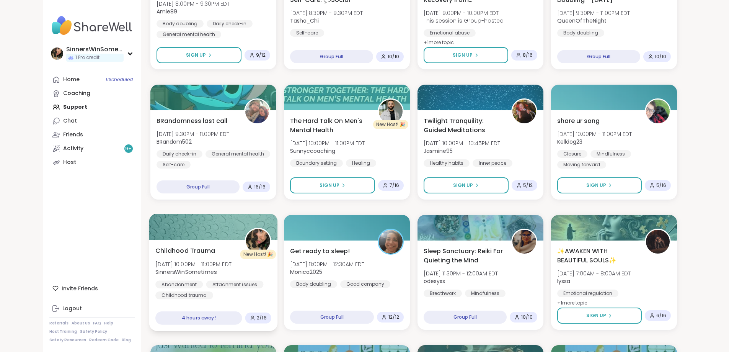
click at [242, 285] on div "Abandonment Attachment issues Childhood trauma" at bounding box center [213, 289] width 116 height 19
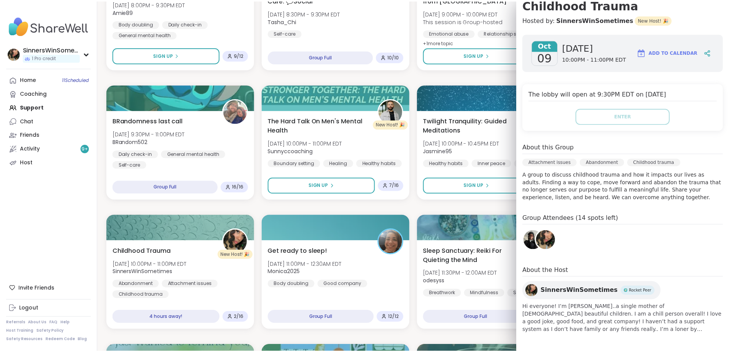
scroll to position [0, 0]
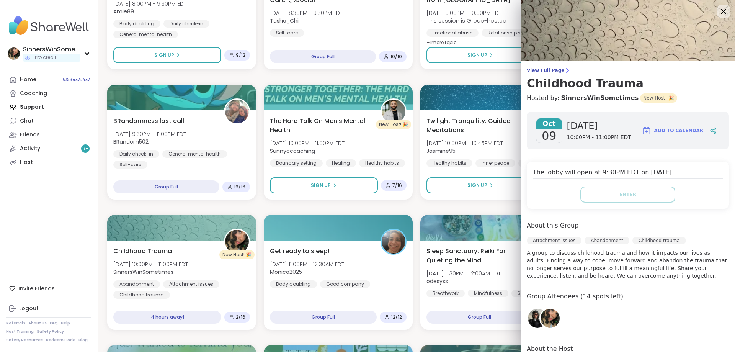
click at [719, 11] on icon at bounding box center [724, 12] width 10 height 10
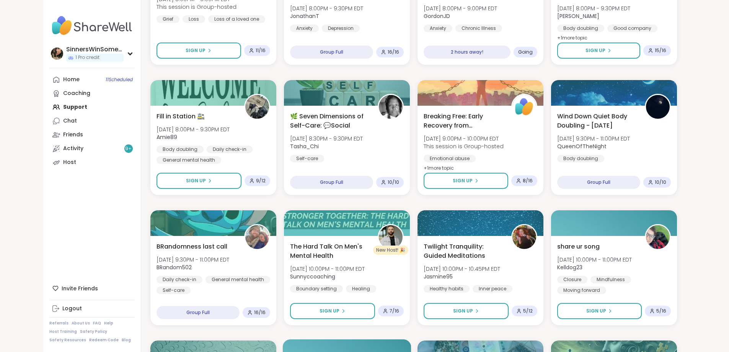
scroll to position [447, 0]
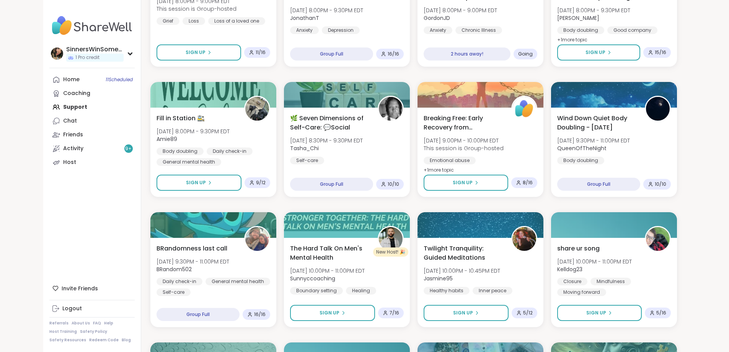
click at [51, 105] on div "Home 11 Scheduled Coaching Support Chat Friends Activity 9 + Host" at bounding box center [91, 121] width 85 height 96
click at [49, 110] on div "Home 11 Scheduled Coaching Support Chat Friends Activity 9 + Host" at bounding box center [91, 121] width 85 height 96
click at [49, 106] on div "Home 11 Scheduled Coaching Support Chat Friends Activity 9 + Host" at bounding box center [91, 121] width 85 height 96
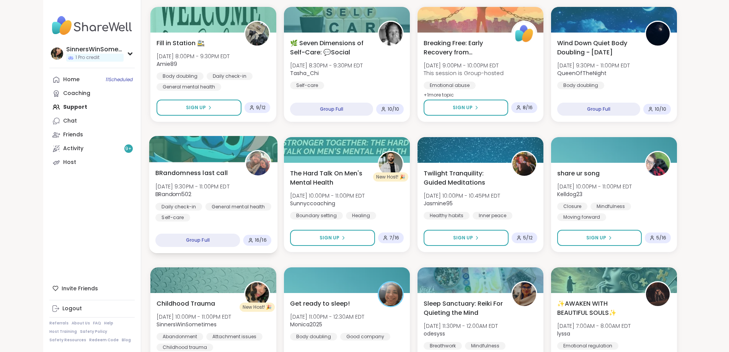
scroll to position [574, 0]
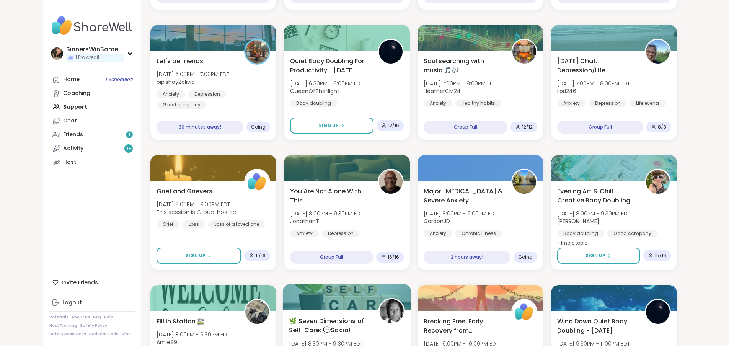
scroll to position [269, 0]
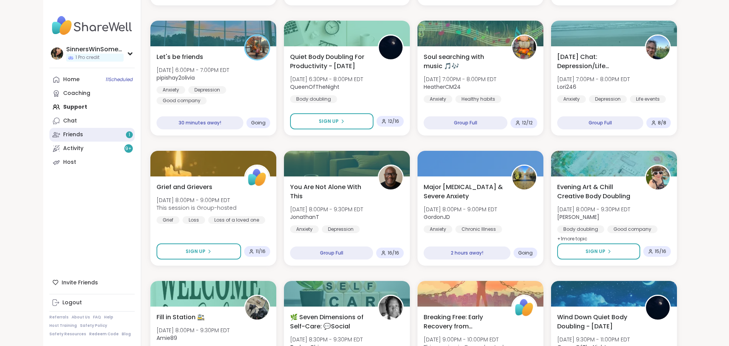
click at [63, 135] on div "Friends 1" at bounding box center [73, 135] width 20 height 8
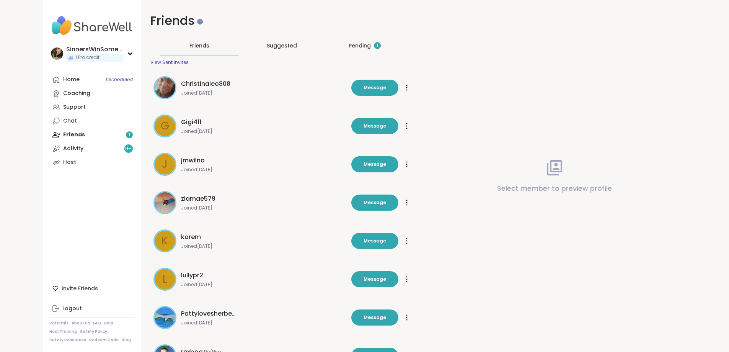
click at [349, 43] on div "Pending 1" at bounding box center [365, 46] width 32 height 8
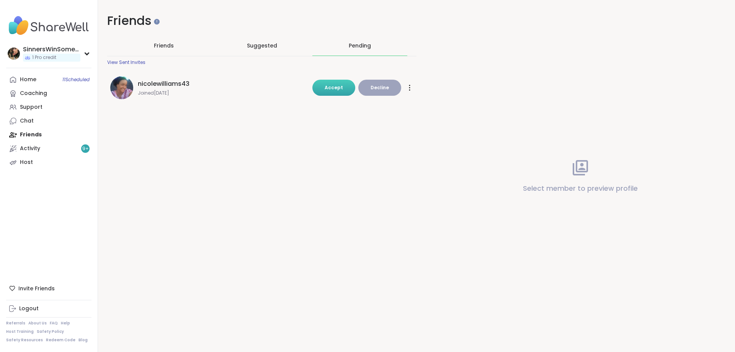
click at [324, 90] on button "Accept" at bounding box center [333, 88] width 43 height 16
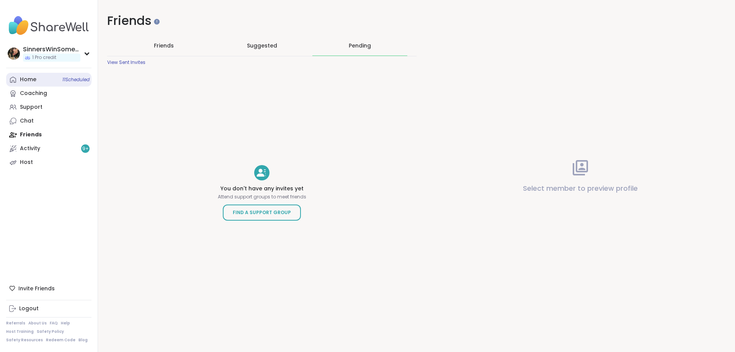
click at [27, 77] on div "Home 11 Scheduled" at bounding box center [28, 80] width 16 height 8
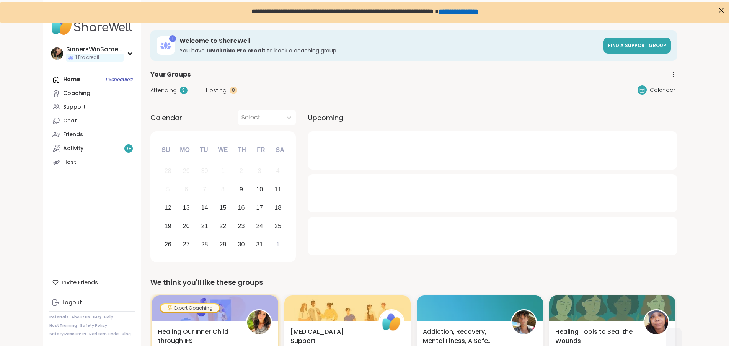
click at [49, 78] on div "Home 11 Scheduled Coaching Support Chat Friends Activity 9 + Host" at bounding box center [91, 121] width 85 height 96
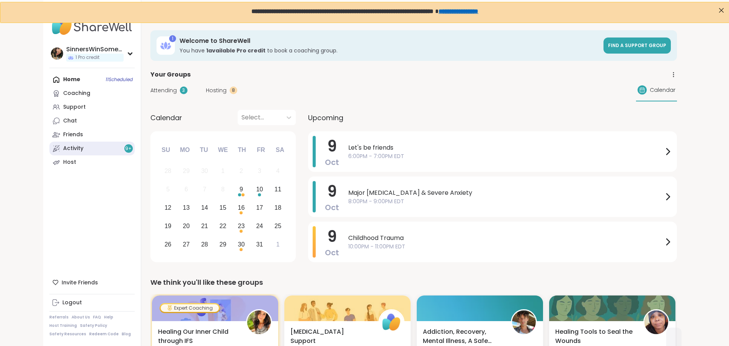
click at [61, 147] on link "Activity 9 +" at bounding box center [91, 149] width 85 height 14
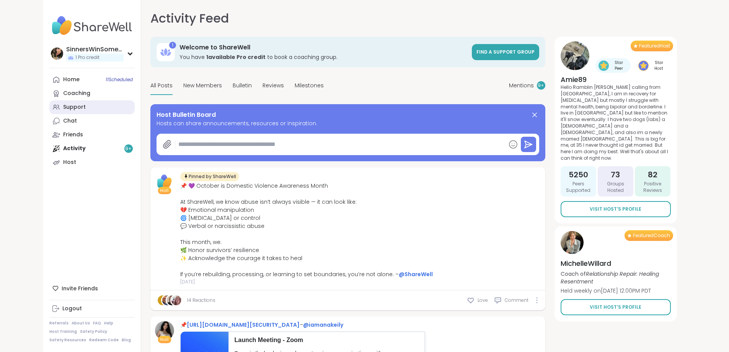
click at [49, 108] on link "Support" at bounding box center [91, 107] width 85 height 14
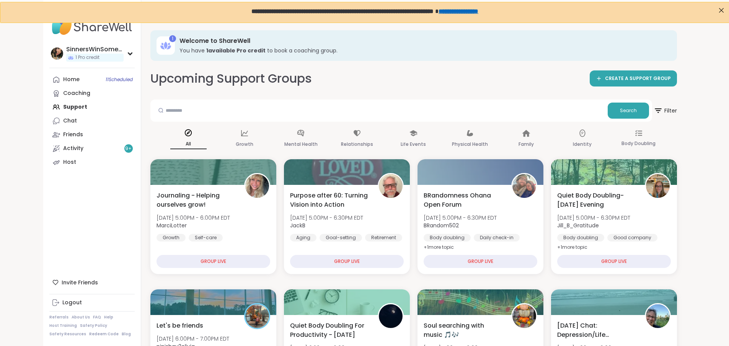
click at [49, 105] on div "Home 11 Scheduled Coaching Support Chat Friends Activity 9 + Host" at bounding box center [91, 121] width 85 height 96
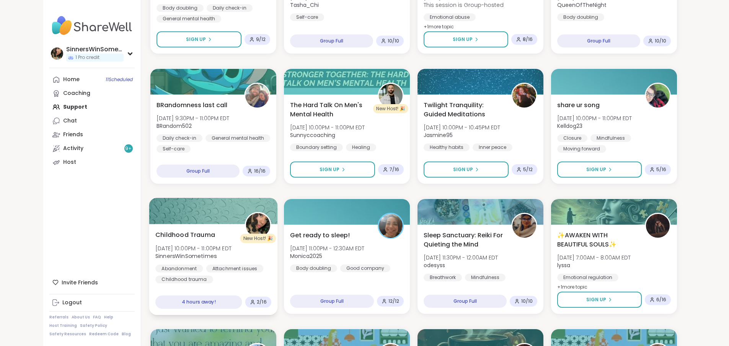
scroll to position [638, 0]
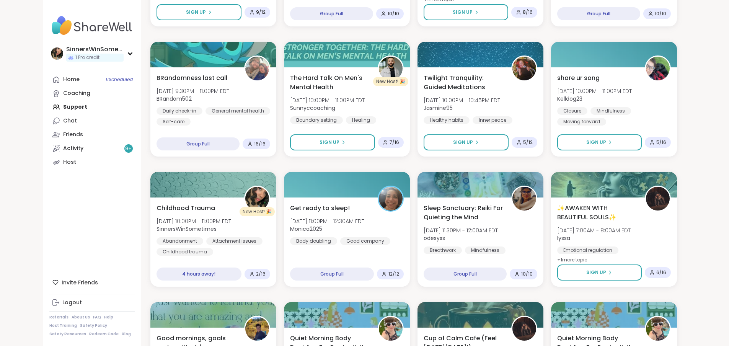
click at [49, 107] on div "Home 11 Scheduled Coaching Support Chat Friends Activity 9 + Host" at bounding box center [91, 121] width 85 height 96
click at [49, 106] on div "Home 11 Scheduled Coaching Support Chat Friends Activity 9 + Host" at bounding box center [91, 121] width 85 height 96
click at [63, 78] on div "Home 11 Scheduled" at bounding box center [71, 80] width 16 height 8
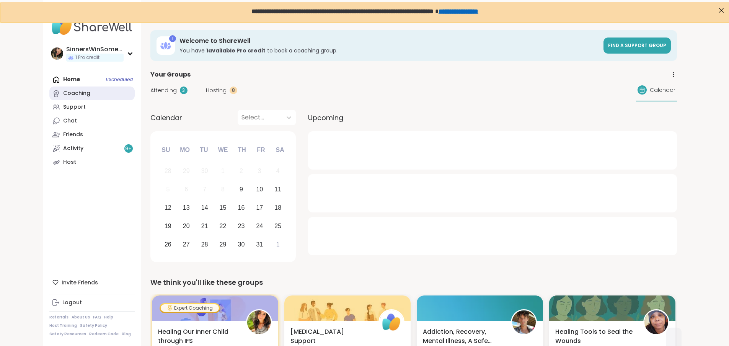
click at [53, 96] on link "Coaching" at bounding box center [91, 94] width 85 height 14
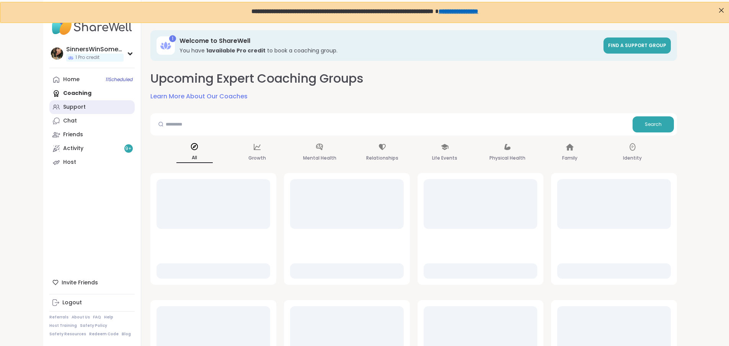
click at [49, 109] on link "Support" at bounding box center [91, 107] width 85 height 14
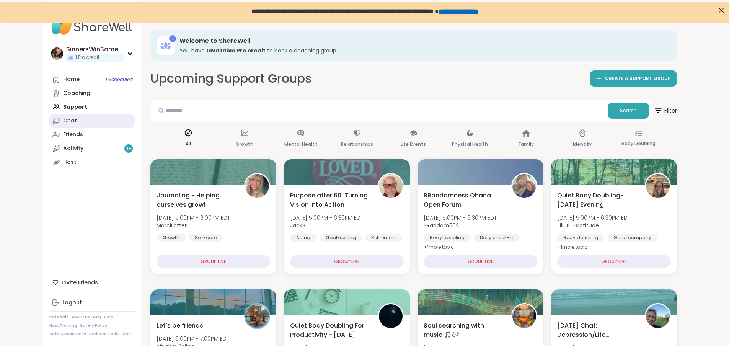
click at [49, 124] on link "Chat" at bounding box center [91, 121] width 85 height 14
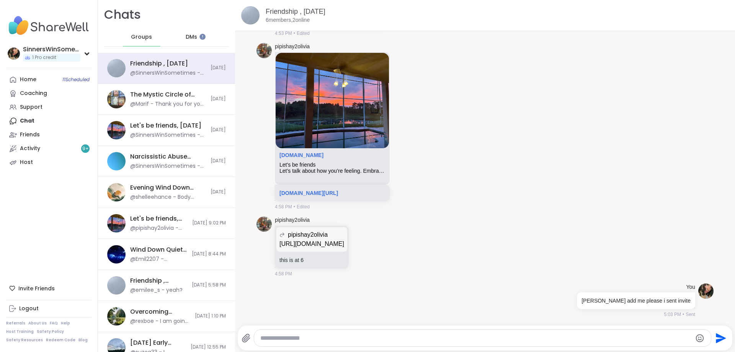
click at [189, 38] on span "DMs" at bounding box center [191, 37] width 11 height 8
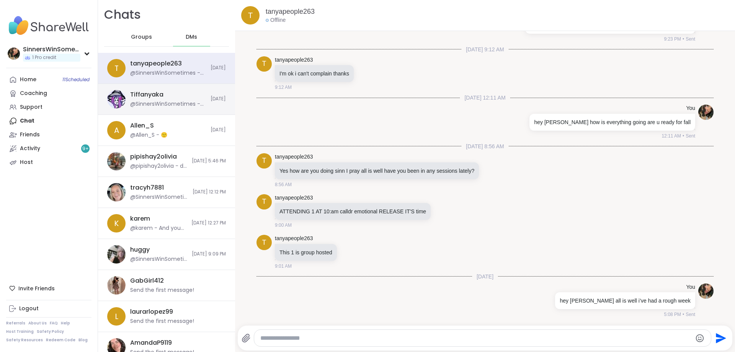
click at [184, 108] on div "Tiffanyaka @SinnersWinSometimes - Hey Tiff I hope i didnt say anything to trigg…" at bounding box center [166, 99] width 137 height 31
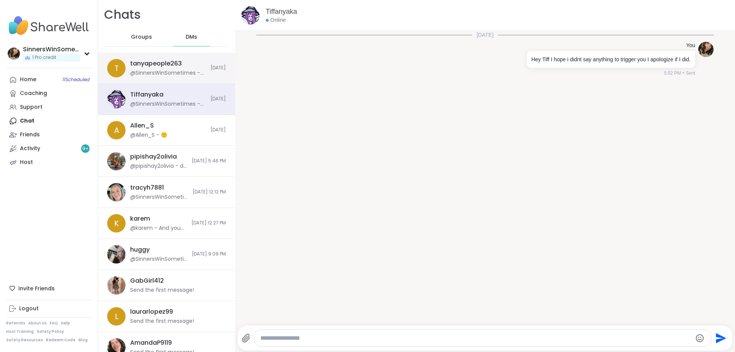
click at [186, 64] on div "tanyapeople263 @SinnersWinSometimes - hey tanya hope all is well i’ve had a rou…" at bounding box center [168, 68] width 76 height 18
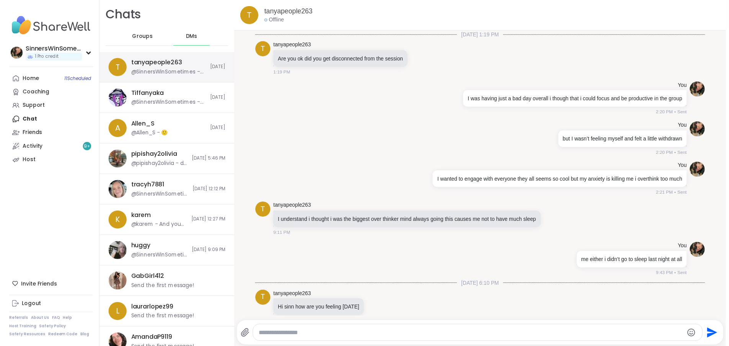
scroll to position [327, 0]
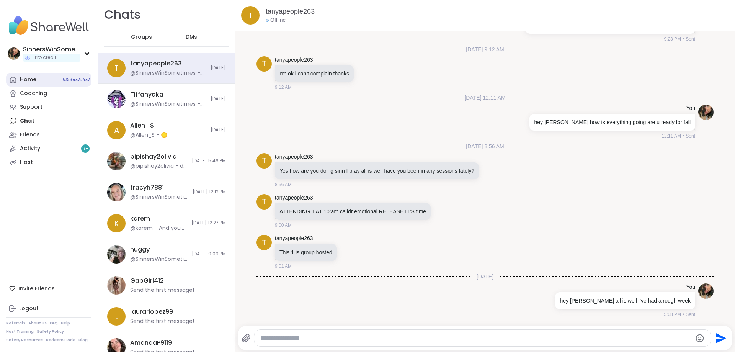
click at [39, 81] on link "Home 11 Scheduled" at bounding box center [48, 80] width 85 height 14
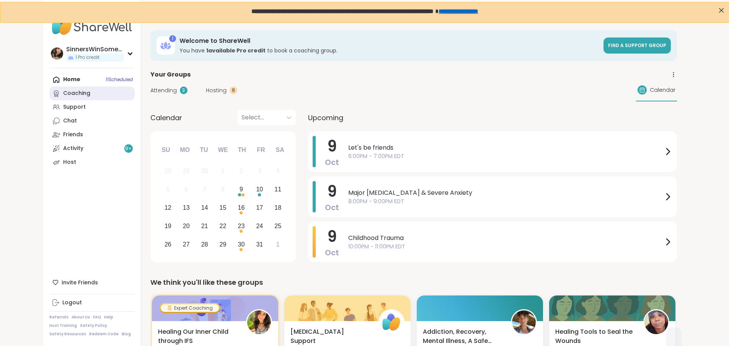
click at [63, 92] on div "Coaching" at bounding box center [76, 94] width 27 height 8
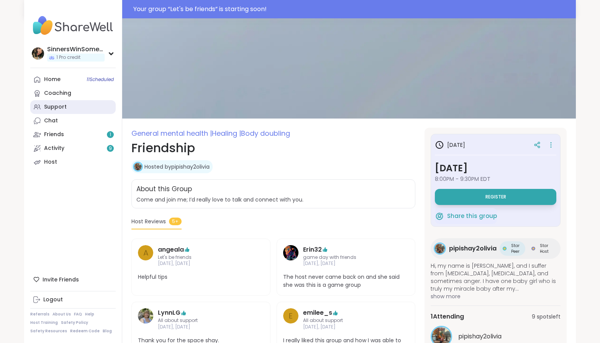
click at [68, 104] on link "Support" at bounding box center [72, 107] width 85 height 14
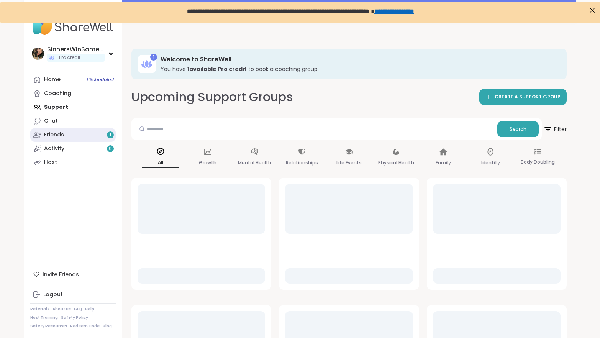
click at [81, 137] on link "Friends 1" at bounding box center [72, 135] width 85 height 14
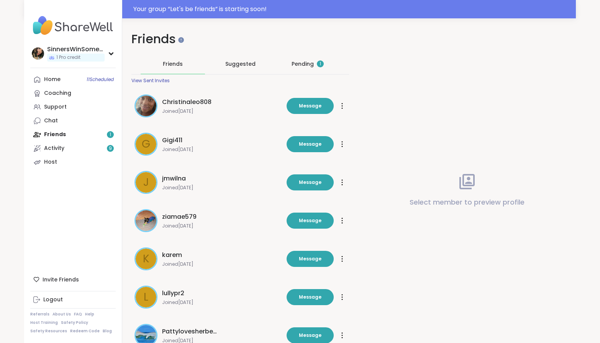
click at [290, 65] on div "Pending 1" at bounding box center [307, 64] width 64 height 20
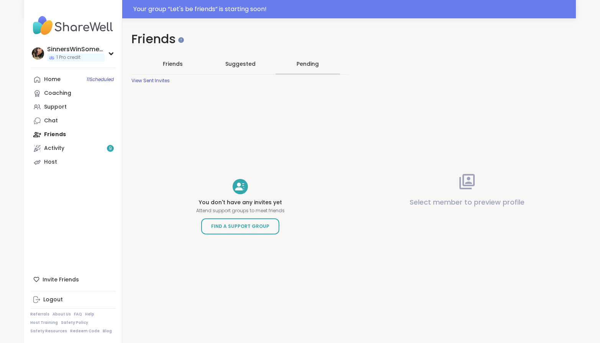
click at [293, 69] on div "Pending" at bounding box center [307, 64] width 64 height 20
click at [232, 64] on span "Suggested" at bounding box center [240, 64] width 30 height 8
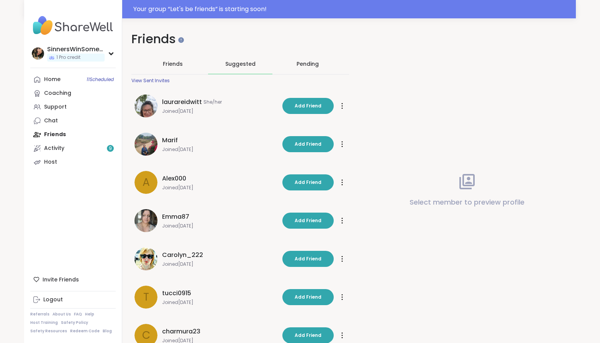
click at [167, 65] on span "Friends" at bounding box center [173, 64] width 20 height 8
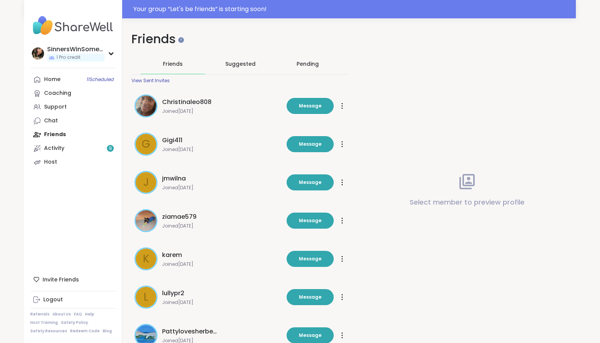
click at [315, 64] on div "Pending" at bounding box center [307, 64] width 22 height 8
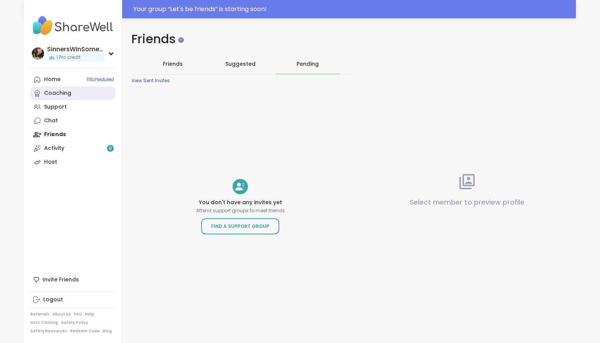
click at [59, 99] on link "Coaching" at bounding box center [72, 94] width 85 height 14
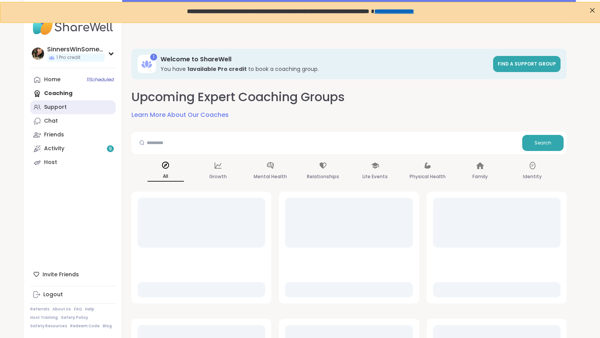
click at [64, 108] on div "Support" at bounding box center [55, 107] width 23 height 8
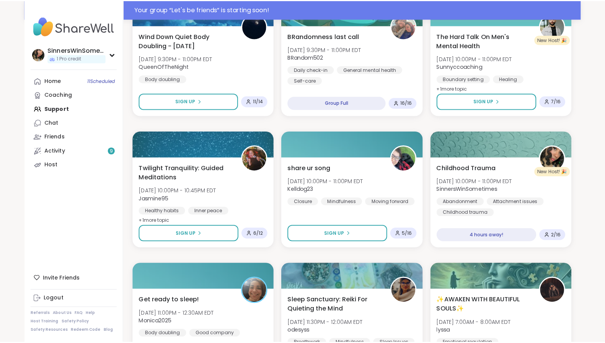
scroll to position [830, 0]
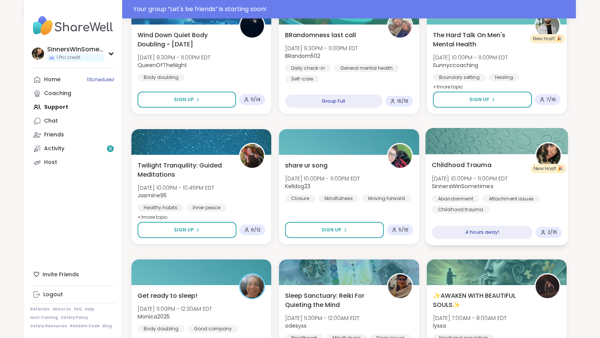
click at [546, 189] on div "Childhood Trauma [DATE] 10:00PM - 11:00PM EDT SinnersWinSometimes Abandonment A…" at bounding box center [496, 186] width 130 height 53
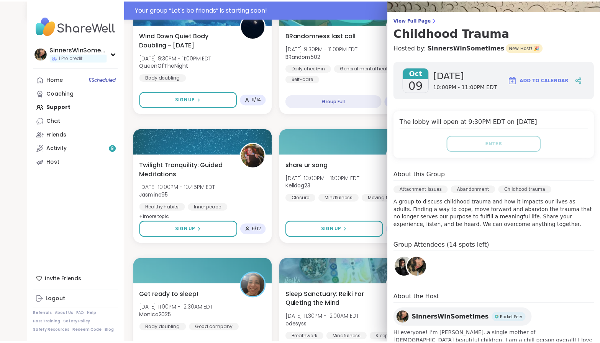
scroll to position [0, 0]
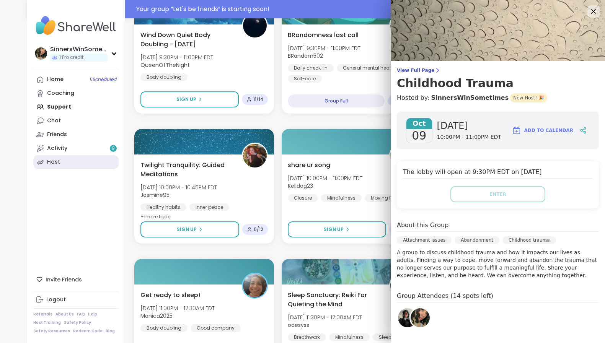
click at [57, 162] on link "Host" at bounding box center [75, 162] width 85 height 14
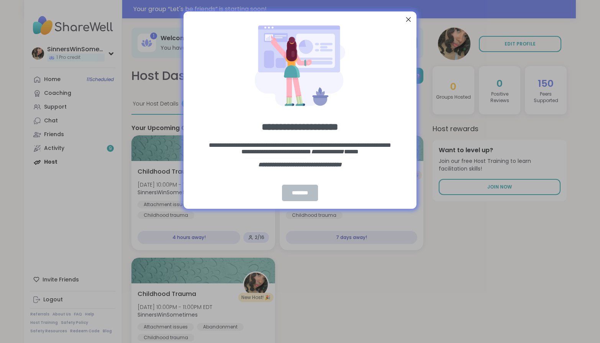
click at [291, 191] on div "********" at bounding box center [300, 193] width 36 height 16
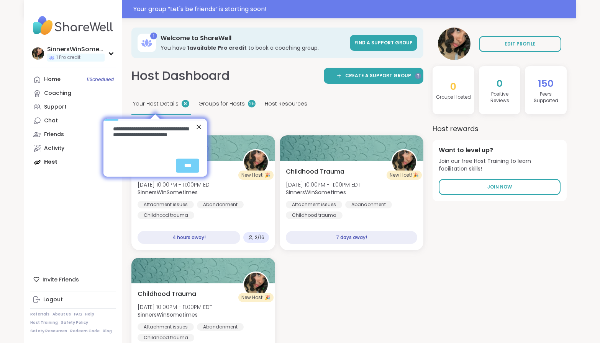
click at [200, 127] on div "Close Step" at bounding box center [198, 127] width 10 height 10
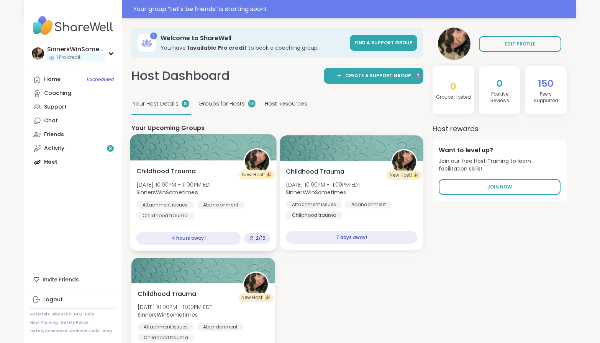
click at [239, 202] on div "Abandonment" at bounding box center [220, 205] width 47 height 8
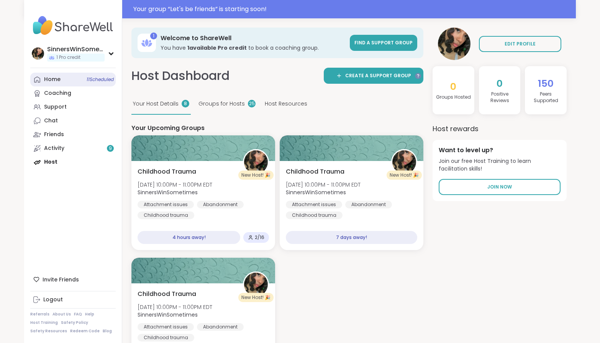
click at [75, 83] on link "Home 11 Scheduled" at bounding box center [72, 80] width 85 height 14
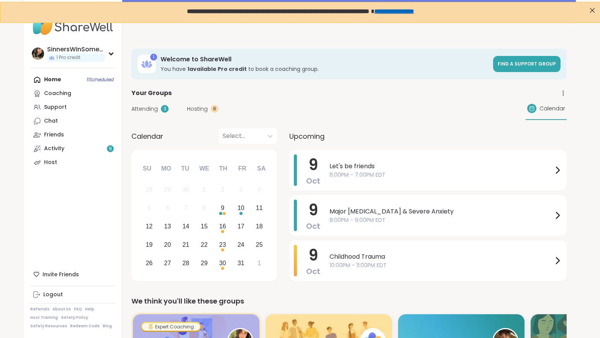
click at [137, 109] on span "Attending" at bounding box center [144, 109] width 26 height 8
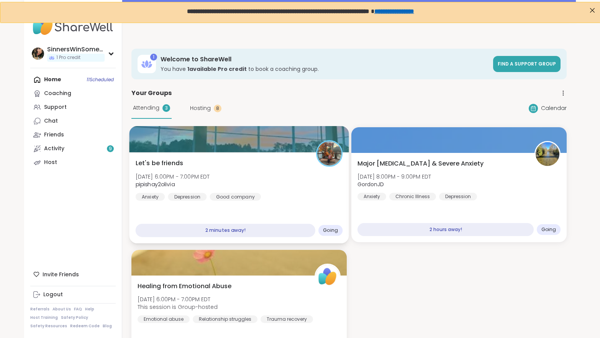
click at [305, 204] on div "Let's be friends [DATE] 6:00PM - 7:00PM EDT pipishay2olivia Anxiety [MEDICAL_DA…" at bounding box center [238, 197] width 219 height 91
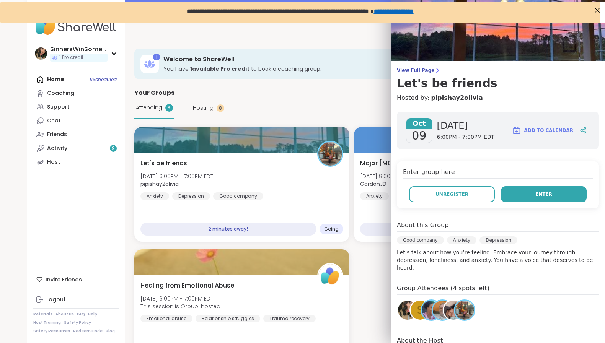
click at [543, 196] on button "Enter" at bounding box center [544, 194] width 86 height 16
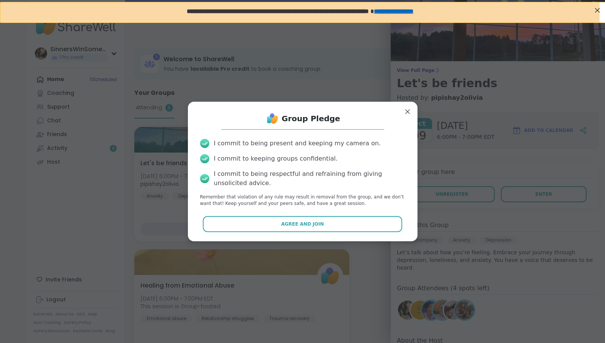
click at [340, 215] on div "Group Pledge I commit to being present and keeping my camera on. I commit to ke…" at bounding box center [302, 171] width 217 height 127
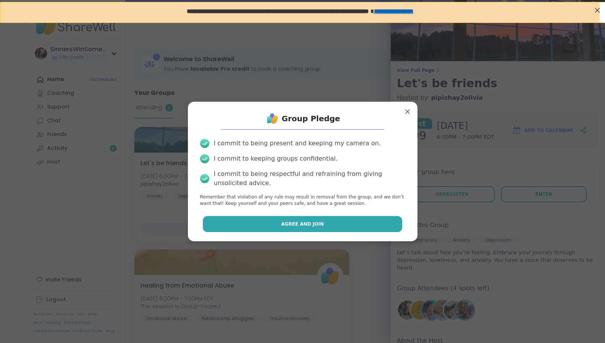
click at [338, 222] on button "Agree and Join" at bounding box center [303, 224] width 200 height 16
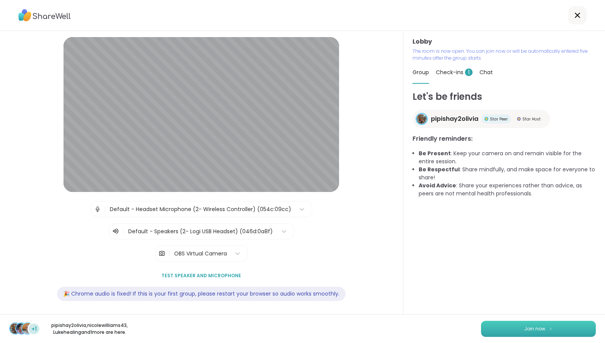
click at [498, 323] on button "Join now" at bounding box center [538, 329] width 115 height 16
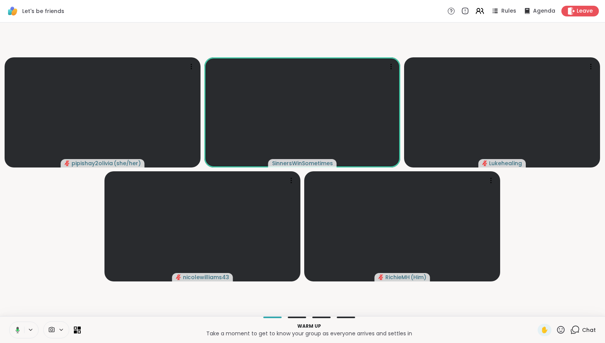
click at [17, 329] on icon at bounding box center [18, 330] width 4 height 7
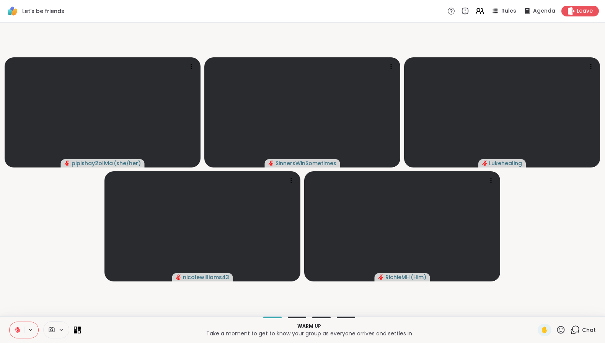
click at [582, 331] on span "Chat" at bounding box center [589, 331] width 14 height 8
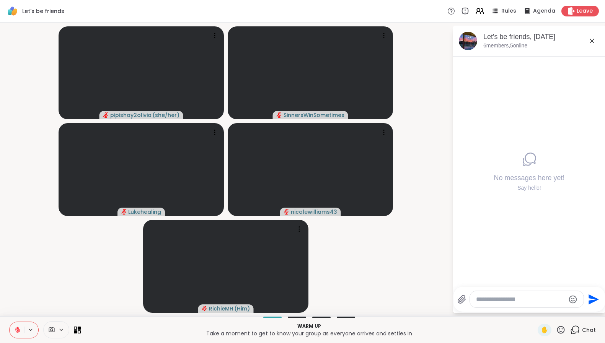
click at [549, 304] on div at bounding box center [527, 299] width 114 height 16
click at [504, 298] on textarea "Type your message" at bounding box center [520, 300] width 89 height 8
type textarea "**********"
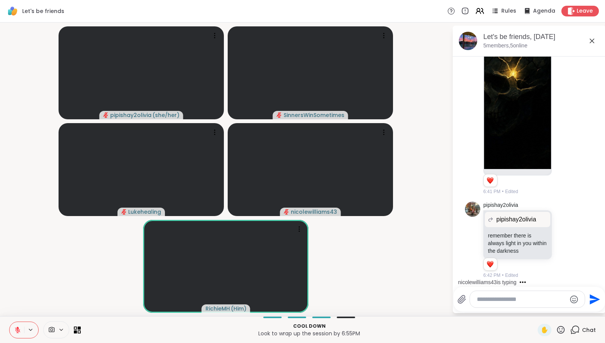
scroll to position [1256, 0]
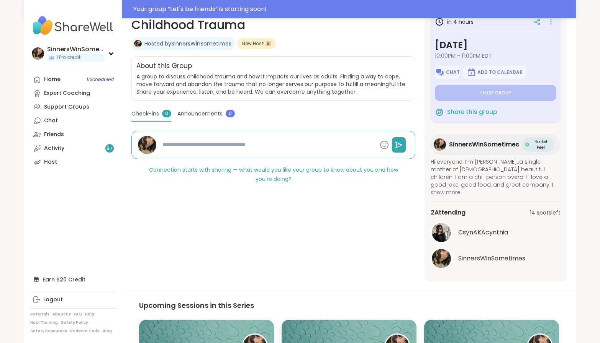
scroll to position [60, 0]
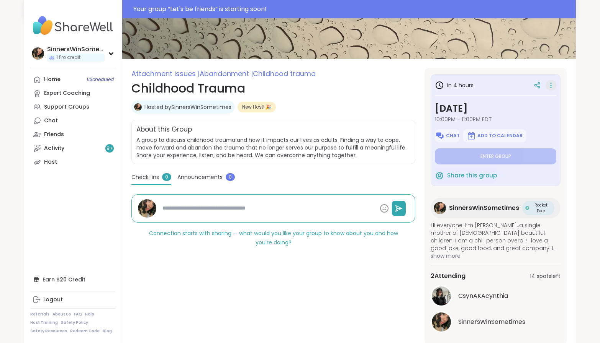
click at [552, 88] on icon at bounding box center [551, 85] width 8 height 11
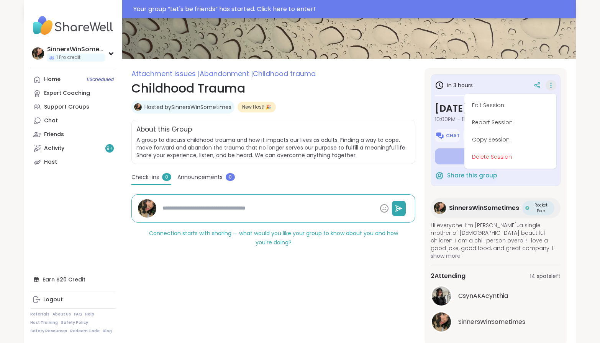
type textarea "*"
